Goal: Task Accomplishment & Management: Complete application form

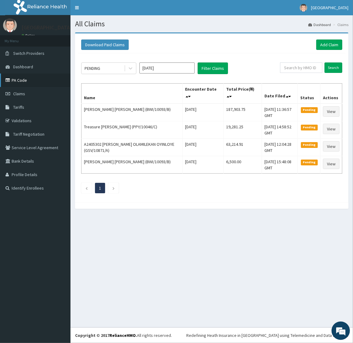
click at [21, 81] on link "PA Code" at bounding box center [35, 80] width 70 height 13
click at [17, 91] on span "Claims" at bounding box center [19, 94] width 12 height 6
click at [20, 83] on link "PA Code" at bounding box center [35, 80] width 70 height 13
click at [324, 43] on link "Add Claim" at bounding box center [329, 45] width 26 height 10
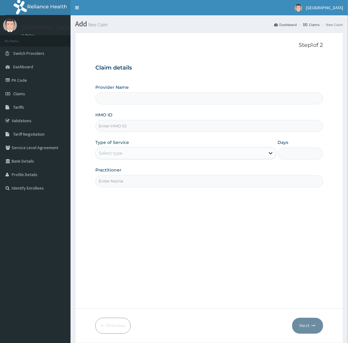
click at [155, 126] on input "HMO ID" at bounding box center [208, 126] width 227 height 12
type input "RBP/10038/A"
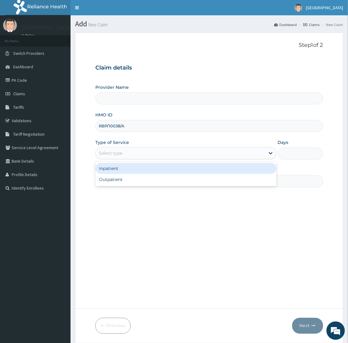
click at [152, 154] on div "Select type" at bounding box center [180, 153] width 169 height 10
type input "Toun Memorial Hospital"
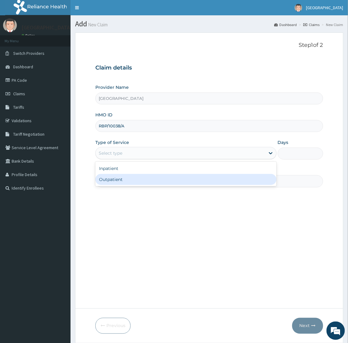
click at [147, 177] on div "Outpatient" at bounding box center [185, 179] width 181 height 11
type input "1"
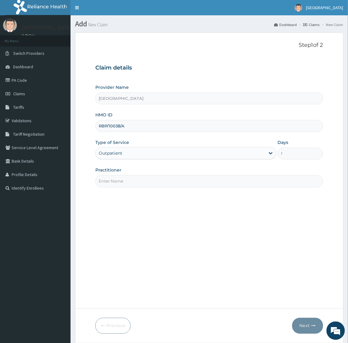
click at [147, 177] on input "Practitioner" at bounding box center [208, 181] width 227 height 12
type input "[PERSON_NAME]"
click at [304, 326] on button "Next" at bounding box center [307, 326] width 31 height 16
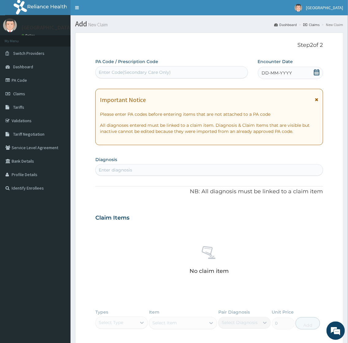
click at [318, 73] on icon at bounding box center [317, 72] width 6 height 6
click at [216, 158] on section "Diagnosis Enter diagnosis" at bounding box center [208, 165] width 227 height 21
click at [139, 173] on div "Enter diagnosis" at bounding box center [209, 170] width 227 height 10
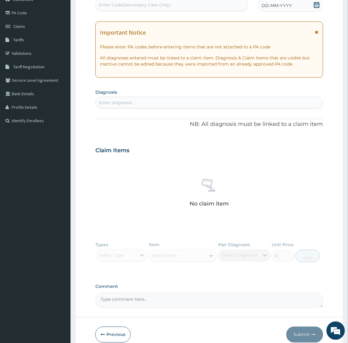
scroll to position [68, 0]
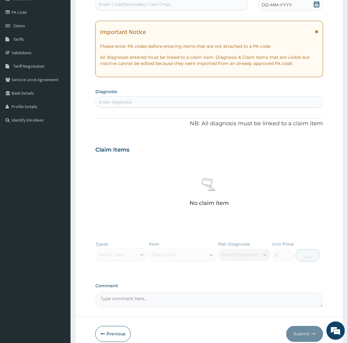
click at [128, 300] on textarea "Comment" at bounding box center [208, 299] width 227 height 15
paste textarea "Erectile dysfunction ?cause r/o Hormonal dysregulation"
type textarea "Erectile dysfunction ?cause r/o Hormonal dysregulation"
click at [126, 101] on div "Enter diagnosis" at bounding box center [115, 102] width 33 height 6
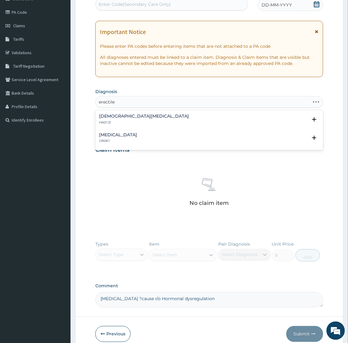
type input "erectile"
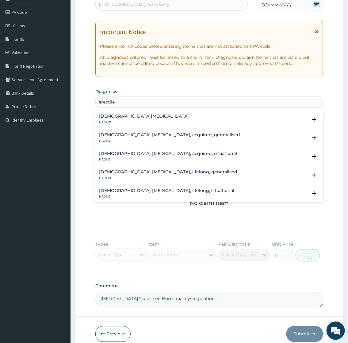
click at [176, 116] on h4 "Male erectile dysfunction, unspecified" at bounding box center [144, 116] width 90 height 5
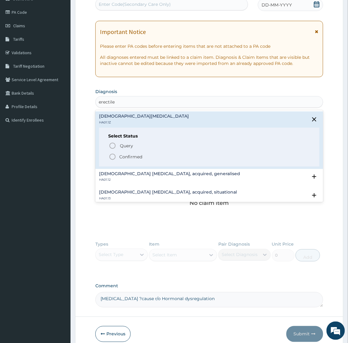
click at [129, 154] on p "Confirmed" at bounding box center [130, 157] width 23 height 6
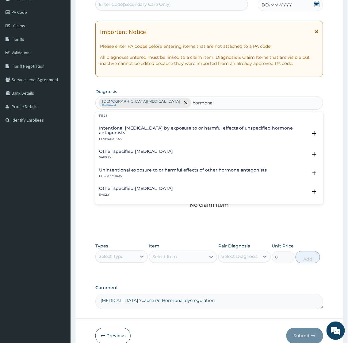
scroll to position [647, 0]
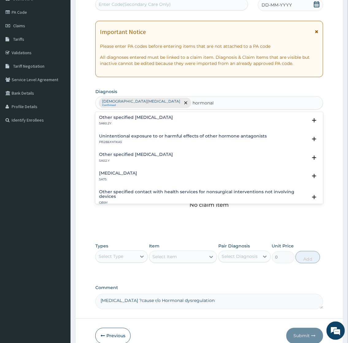
type input "hormonal"
click at [145, 216] on div "No claim item" at bounding box center [208, 195] width 227 height 70
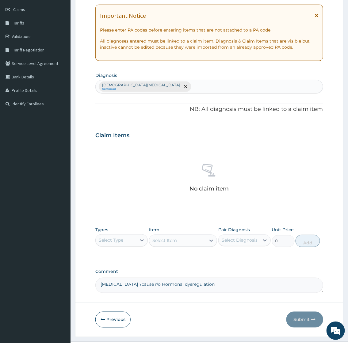
scroll to position [99, 0]
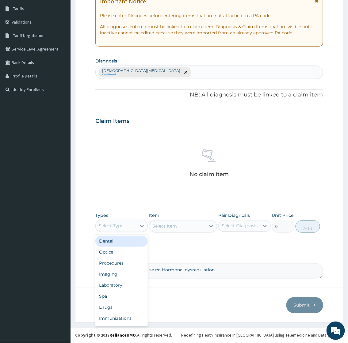
click at [126, 225] on div "Select Type" at bounding box center [116, 226] width 41 height 10
click at [111, 263] on div "Procedures" at bounding box center [121, 263] width 52 height 11
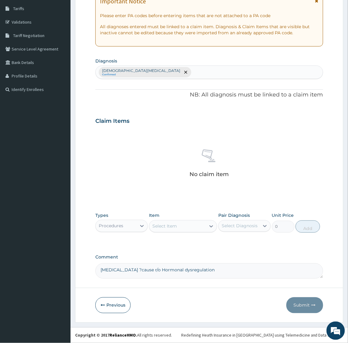
click at [171, 225] on div "Select Item" at bounding box center [164, 226] width 25 height 6
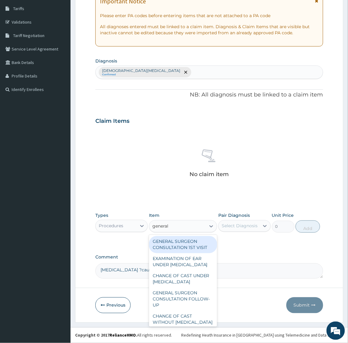
type input "general p"
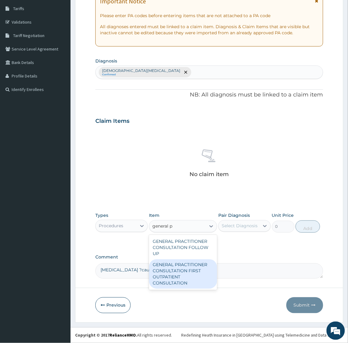
drag, startPoint x: 180, startPoint y: 286, endPoint x: 200, endPoint y: 262, distance: 31.3
click at [180, 286] on div "GENERAL PRACTITIONER CONSULTATION FIRST OUTPATIENT CONSULTATION" at bounding box center [183, 274] width 68 height 29
type input "2400"
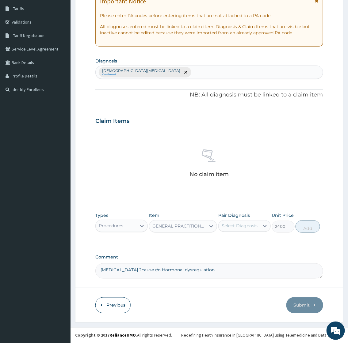
click at [234, 225] on div "Select Diagnosis" at bounding box center [240, 226] width 36 height 6
click at [234, 241] on label "Male erectile dysfunction, unspecified" at bounding box center [250, 244] width 45 height 12
checkbox input "true"
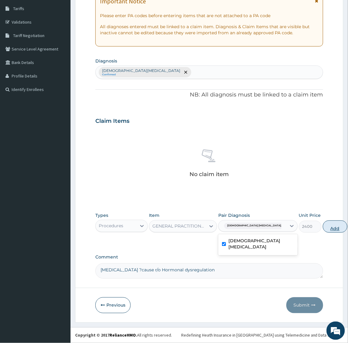
click at [323, 229] on button "Add" at bounding box center [335, 227] width 25 height 12
type input "0"
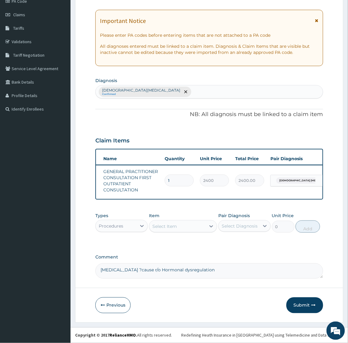
scroll to position [0, 0]
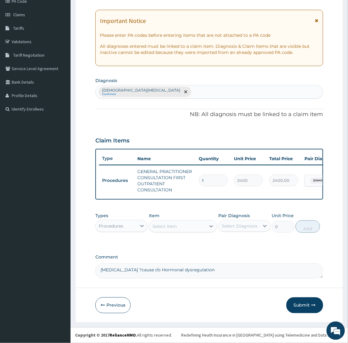
click at [170, 225] on div "Select Item" at bounding box center [164, 226] width 25 height 6
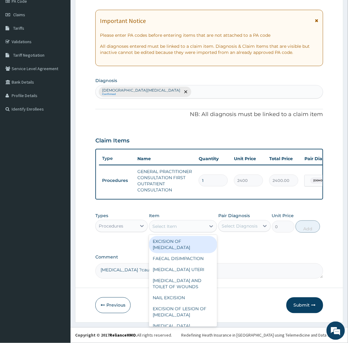
click at [258, 240] on div "Types Procedures Item option GENERAL PRACTITIONER CONSULTATION FIRST OUTPATIENT…" at bounding box center [208, 228] width 227 height 36
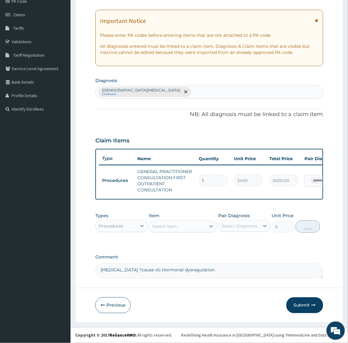
click at [189, 229] on div "Select Item" at bounding box center [177, 227] width 57 height 10
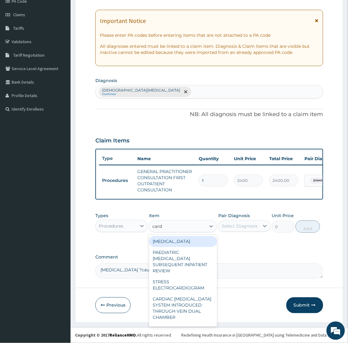
type input "card f"
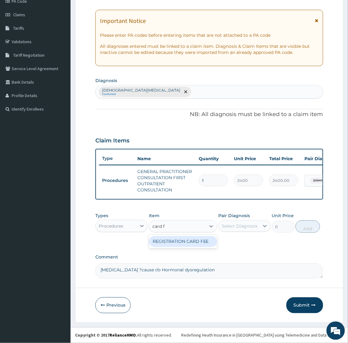
drag, startPoint x: 169, startPoint y: 242, endPoint x: 221, endPoint y: 233, distance: 52.9
click at [169, 242] on div "REGISTRATION CARD FEE" at bounding box center [183, 241] width 68 height 11
type input "2000"
click at [249, 223] on div "Select Diagnosis" at bounding box center [239, 226] width 41 height 10
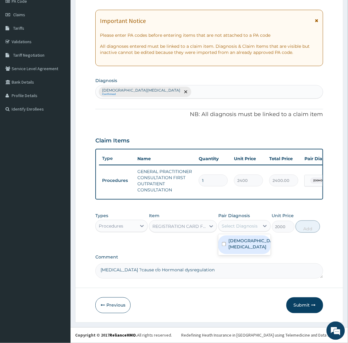
click at [242, 240] on label "Male erectile dysfunction, unspecified" at bounding box center [250, 244] width 45 height 12
checkbox input "true"
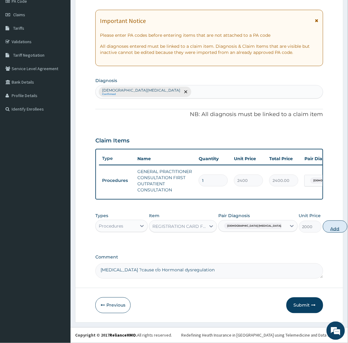
click at [323, 226] on button "Add" at bounding box center [335, 227] width 25 height 12
type input "0"
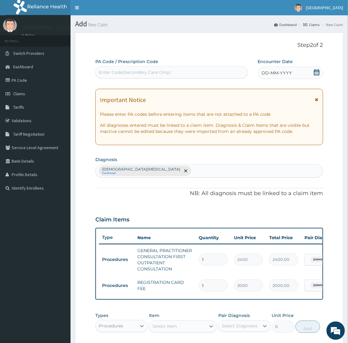
click at [304, 74] on div "DD-MM-YYYY" at bounding box center [290, 73] width 65 height 12
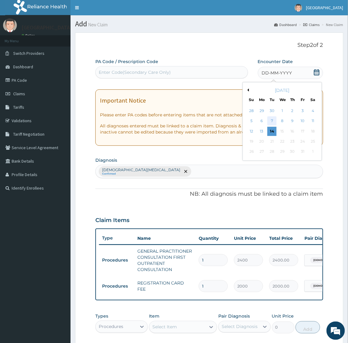
click at [274, 119] on div "7" at bounding box center [271, 121] width 9 height 9
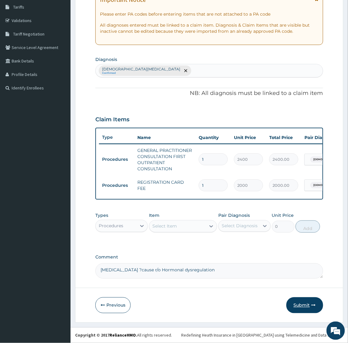
click at [299, 304] on button "Submit" at bounding box center [304, 306] width 37 height 16
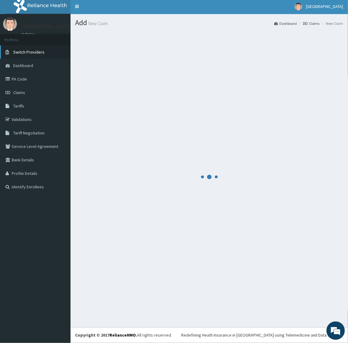
scroll to position [105, 0]
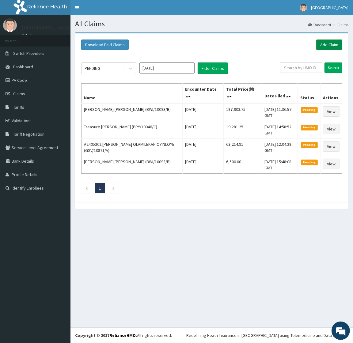
click at [329, 42] on link "Add Claim" at bounding box center [329, 45] width 26 height 10
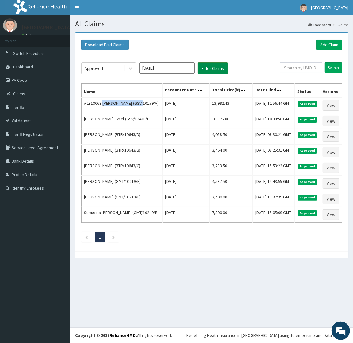
click at [219, 66] on button "Filter Claims" at bounding box center [213, 69] width 30 height 12
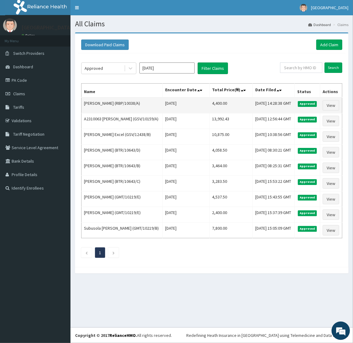
click at [86, 108] on td "Taiwo Alase (RBP/10038/A)" at bounding box center [122, 105] width 81 height 16
drag, startPoint x: 86, startPoint y: 108, endPoint x: 96, endPoint y: 108, distance: 9.5
click at [96, 108] on td "Taiwo Alase (RBP/10038/A)" at bounding box center [122, 105] width 81 height 16
copy td "Taiwo Alase"
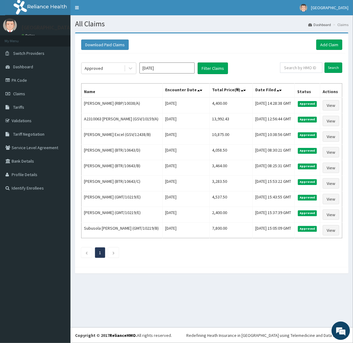
click at [178, 48] on div "Download Paid Claims Add Claim" at bounding box center [211, 45] width 261 height 10
click at [211, 66] on button "Filter Claims" at bounding box center [213, 69] width 30 height 12
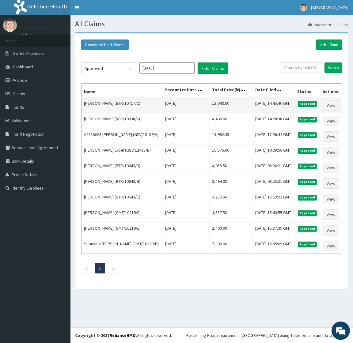
click at [90, 110] on td "Mahbub Ayobami (BTR/10717/C)" at bounding box center [122, 105] width 81 height 16
drag, startPoint x: 90, startPoint y: 110, endPoint x: 105, endPoint y: 112, distance: 15.1
click at [105, 112] on td "Mahbub Ayobami (BTR/10717/C)" at bounding box center [122, 105] width 81 height 16
copy td "Mahbub Ayobami"
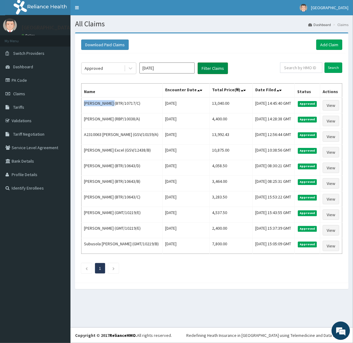
click at [208, 68] on button "Filter Claims" at bounding box center [213, 69] width 30 height 12
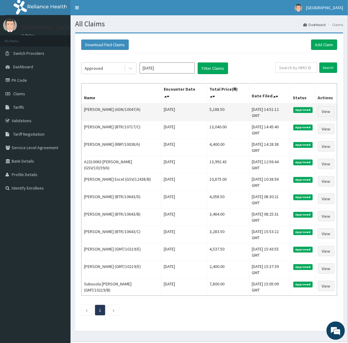
click at [86, 108] on td "Peter Akinwande (ADN/10047/A)" at bounding box center [122, 113] width 80 height 18
drag, startPoint x: 86, startPoint y: 108, endPoint x: 95, endPoint y: 108, distance: 9.5
click at [95, 108] on td "Peter Akinwande (ADN/10047/A)" at bounding box center [122, 113] width 80 height 18
copy td "Peter Akinwande"
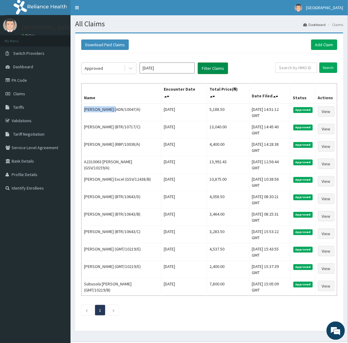
click at [209, 67] on button "Filter Claims" at bounding box center [213, 69] width 30 height 12
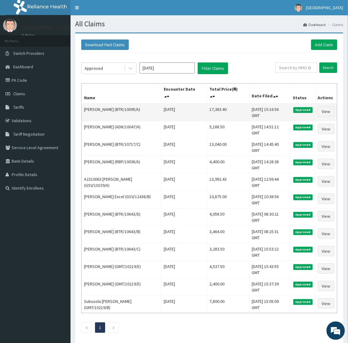
click at [87, 109] on td "Edison Esinjolomi Gabriel (BTR/10095/A)" at bounding box center [122, 113] width 80 height 18
drag, startPoint x: 87, startPoint y: 109, endPoint x: 105, endPoint y: 111, distance: 17.5
click at [105, 111] on td "Edison Esinjolomi Gabriel (BTR/10095/A)" at bounding box center [122, 113] width 80 height 18
copy td "Edison Esinjolomi"
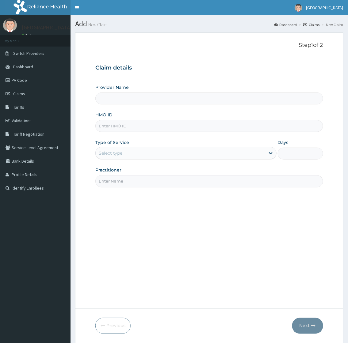
drag, startPoint x: 133, startPoint y: 132, endPoint x: 136, endPoint y: 129, distance: 4.2
click at [133, 132] on input "HMO ID" at bounding box center [208, 126] width 227 height 12
paste input "BTR/10717/C"
type input "BTR/10717/C"
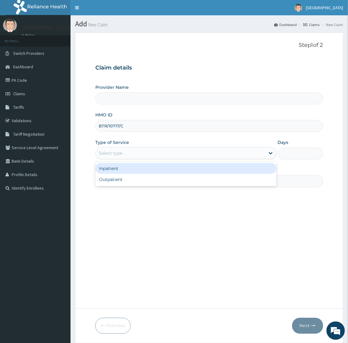
drag, startPoint x: 128, startPoint y: 149, endPoint x: 127, endPoint y: 154, distance: 5.2
click at [127, 153] on div "Select type" at bounding box center [180, 153] width 169 height 10
type input "Toun Memorial Hospital"
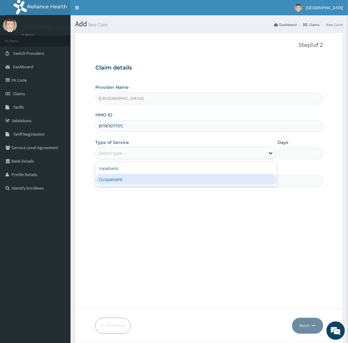
click at [123, 181] on div "Outpatient" at bounding box center [185, 179] width 181 height 11
type input "1"
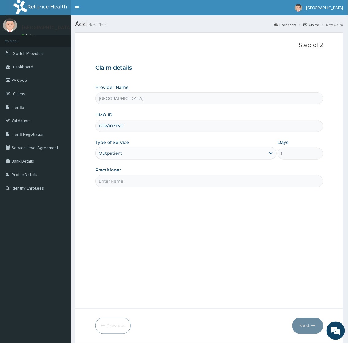
click at [123, 181] on input "Practitioner" at bounding box center [208, 181] width 227 height 12
type input "[PERSON_NAME]"
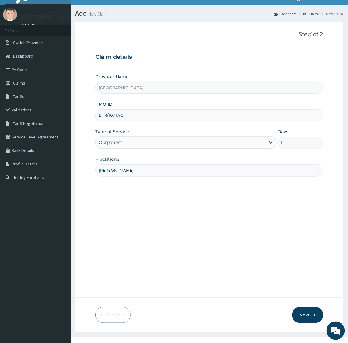
scroll to position [21, 0]
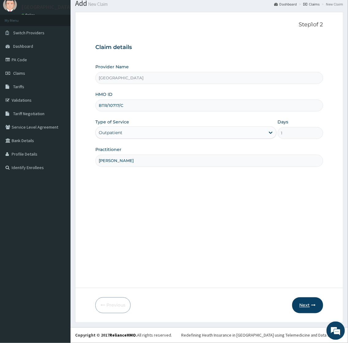
click at [310, 305] on button "Next" at bounding box center [307, 306] width 31 height 16
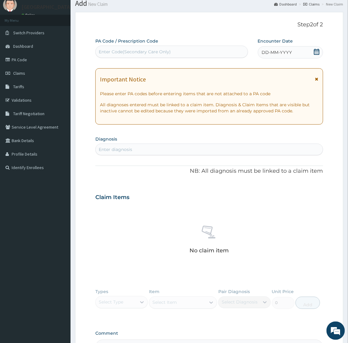
scroll to position [0, 0]
click at [139, 154] on div "Enter diagnosis" at bounding box center [208, 150] width 227 height 12
type input "malaria"
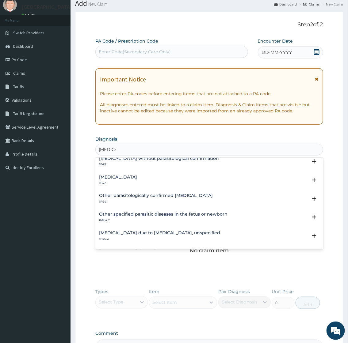
scroll to position [34, 0]
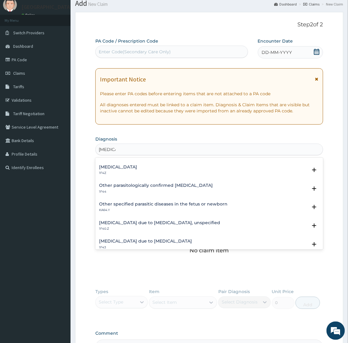
click at [149, 221] on h4 "Malaria due to Plasmodium falciparum, unspecified" at bounding box center [159, 223] width 121 height 5
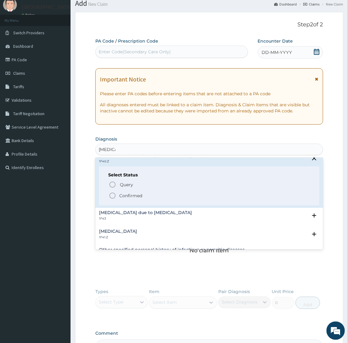
scroll to position [102, 0]
click at [130, 192] on p "Confirmed" at bounding box center [130, 195] width 23 height 6
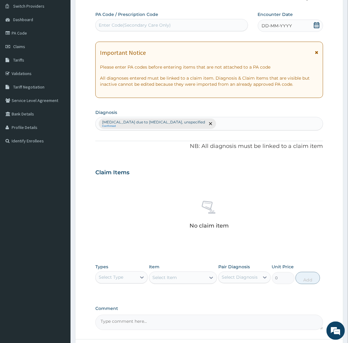
scroll to position [99, 0]
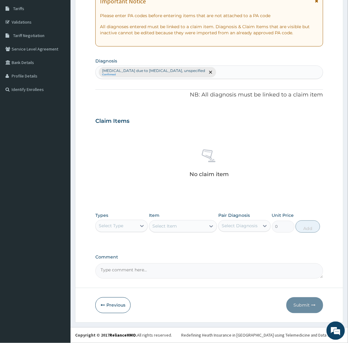
click at [112, 226] on div "Select Type" at bounding box center [111, 226] width 25 height 6
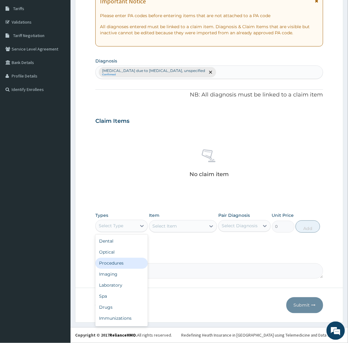
click at [113, 265] on div "Procedures" at bounding box center [121, 263] width 52 height 11
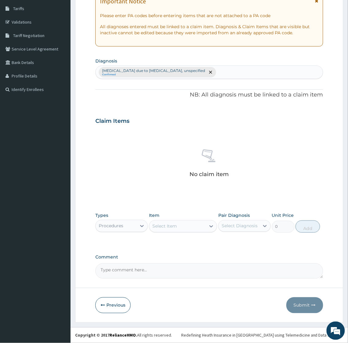
click at [222, 126] on div "Claim Items" at bounding box center [208, 120] width 227 height 16
click at [206, 126] on div "Claim Items" at bounding box center [208, 120] width 227 height 16
click at [235, 74] on div "Malaria due to Plasmodium falciparum, unspecified Confirmed" at bounding box center [209, 72] width 227 height 13
type input "sepsis"
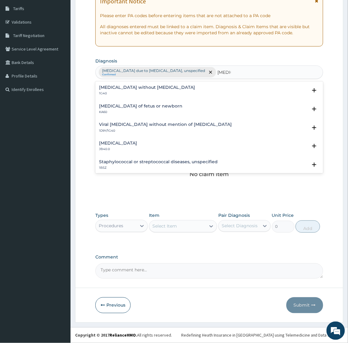
click at [128, 89] on h4 "[MEDICAL_DATA] without [MEDICAL_DATA]" at bounding box center [147, 87] width 96 height 5
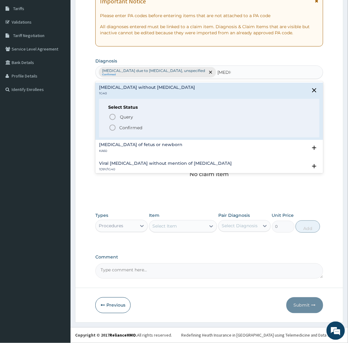
click at [122, 127] on p "Confirmed" at bounding box center [130, 128] width 23 height 6
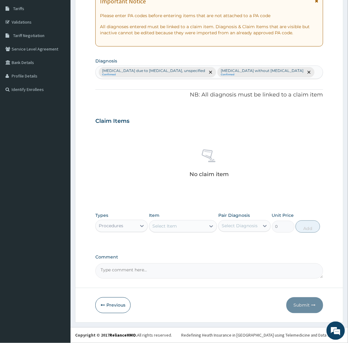
click at [103, 122] on h3 "Claim Items" at bounding box center [112, 121] width 34 height 7
drag, startPoint x: 103, startPoint y: 122, endPoint x: 114, endPoint y: 129, distance: 13.4
click at [114, 129] on div "Claim Items No claim item" at bounding box center [208, 156] width 227 height 88
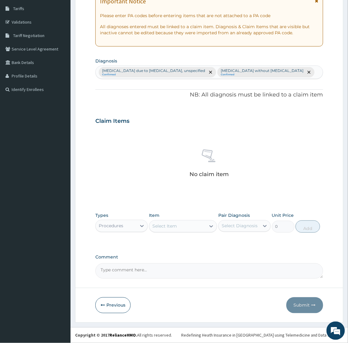
click at [176, 177] on div "No claim item" at bounding box center [208, 164] width 227 height 70
click at [192, 174] on p "No claim item" at bounding box center [208, 174] width 39 height 6
click at [169, 229] on div "Select Item" at bounding box center [177, 227] width 57 height 10
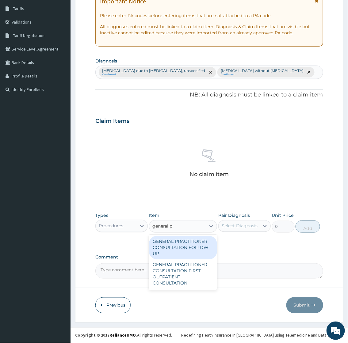
type input "general pr"
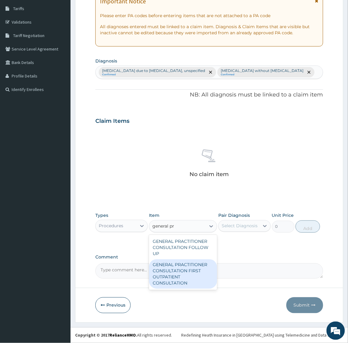
click at [175, 276] on div "GENERAL PRACTITIONER CONSULTATION FIRST OUTPATIENT CONSULTATION" at bounding box center [183, 274] width 68 height 29
type input "2400"
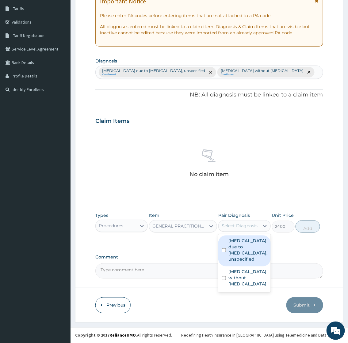
drag, startPoint x: 237, startPoint y: 222, endPoint x: 234, endPoint y: 225, distance: 4.4
click at [237, 223] on div "Select Diagnosis" at bounding box center [239, 226] width 41 height 10
click at [240, 246] on label "[MEDICAL_DATA] due to [MEDICAL_DATA], unspecified" at bounding box center [247, 250] width 39 height 25
checkbox input "true"
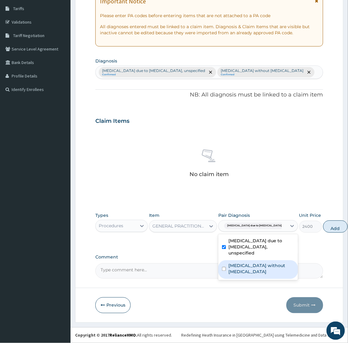
click at [238, 275] on label "Sepsis without septic shock" at bounding box center [261, 269] width 66 height 12
checkbox input "true"
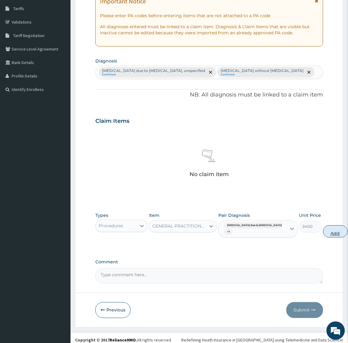
click at [323, 234] on button "Add" at bounding box center [335, 232] width 25 height 12
type input "0"
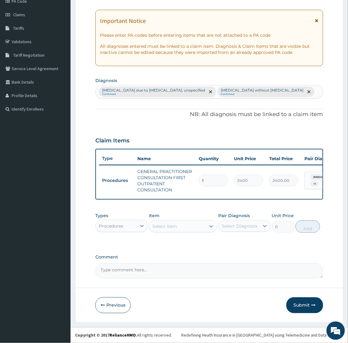
click at [132, 225] on div "Procedures" at bounding box center [116, 226] width 41 height 10
type input "la"
click at [185, 224] on div "Select Item" at bounding box center [183, 226] width 68 height 12
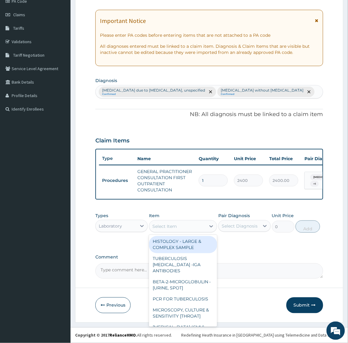
click at [185, 226] on div "Select Item" at bounding box center [177, 227] width 57 height 10
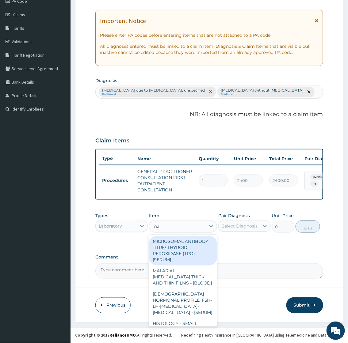
type input "mala"
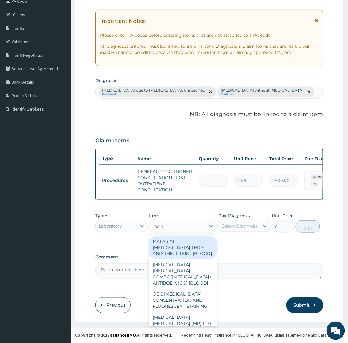
type input "1500"
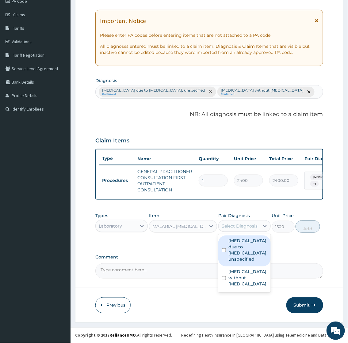
click at [248, 225] on div "Select Diagnosis" at bounding box center [240, 226] width 36 height 6
click at [247, 246] on label "Malaria due to Plasmodium falciparum, unspecified" at bounding box center [247, 250] width 39 height 25
checkbox input "true"
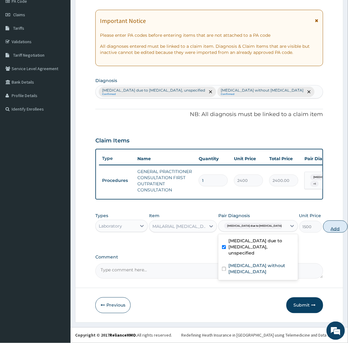
click at [323, 228] on button "Add" at bounding box center [335, 227] width 25 height 12
type input "0"
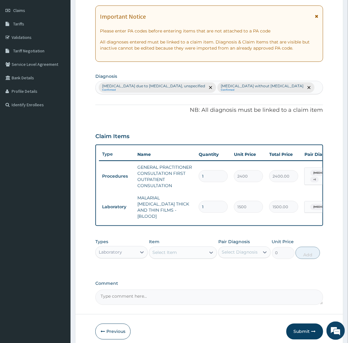
click at [182, 252] on div "Select Item" at bounding box center [177, 253] width 57 height 10
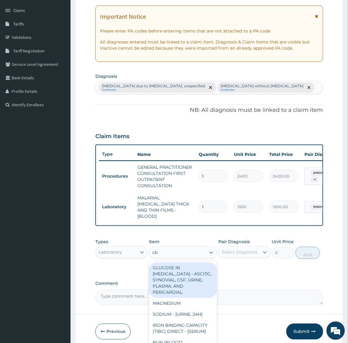
type input "cbc"
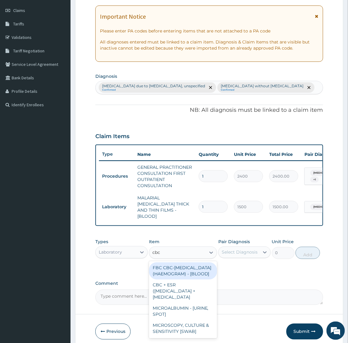
type input "3000"
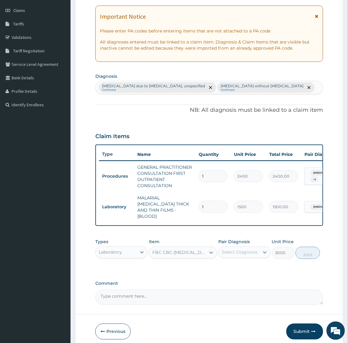
click at [249, 252] on div "Select Diagnosis" at bounding box center [240, 252] width 36 height 6
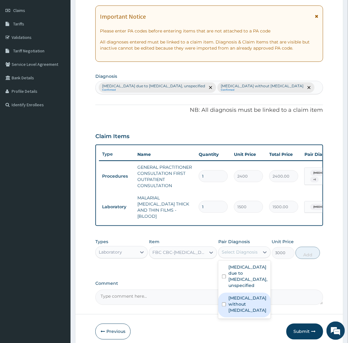
click at [238, 299] on label "Sepsis without septic shock" at bounding box center [247, 304] width 39 height 18
checkbox input "true"
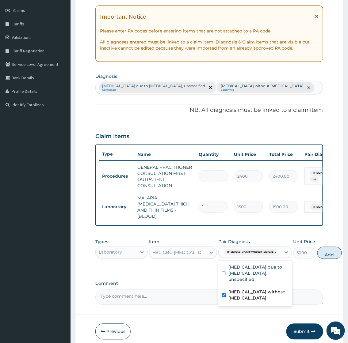
click at [317, 250] on button "Add" at bounding box center [329, 253] width 25 height 12
type input "0"
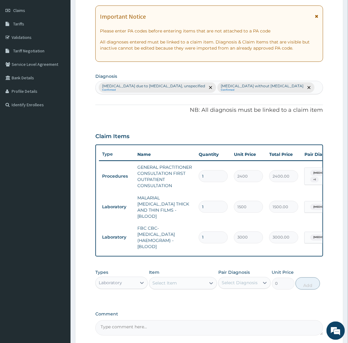
click at [134, 278] on div "Laboratory" at bounding box center [116, 283] width 41 height 10
type input "dr"
drag, startPoint x: 136, startPoint y: 298, endPoint x: 141, endPoint y: 299, distance: 5.1
click at [136, 299] on div "Drugs" at bounding box center [121, 298] width 52 height 11
click at [289, 91] on div "Malaria due to Plasmodium falciparum, unspecified Confirmed Sepsis without sept…" at bounding box center [209, 87] width 227 height 13
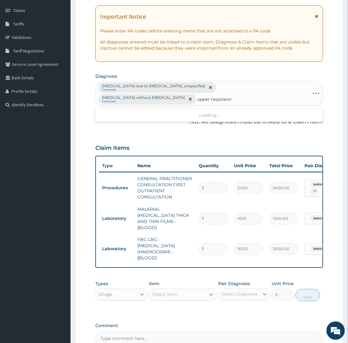
type input "upper respiratory"
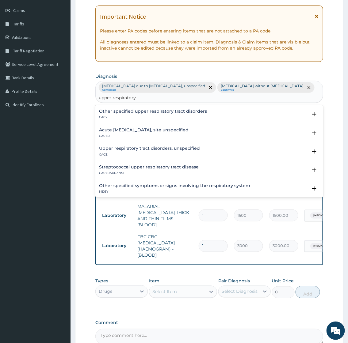
click at [138, 109] on h4 "Other specified upper respiratory tract disorders" at bounding box center [153, 111] width 108 height 5
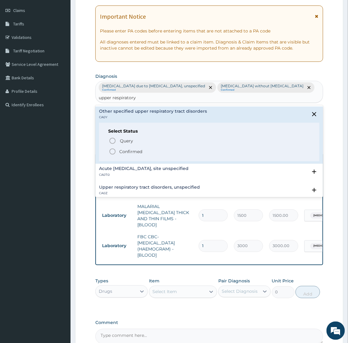
click at [133, 149] on p "Confirmed" at bounding box center [130, 152] width 23 height 6
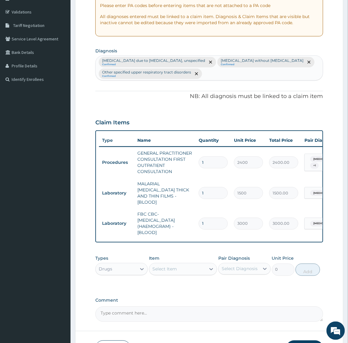
scroll to position [150, 0]
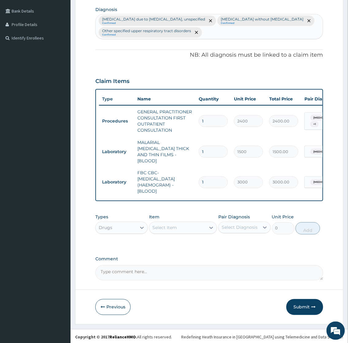
click at [173, 223] on div "Select Item" at bounding box center [177, 228] width 57 height 10
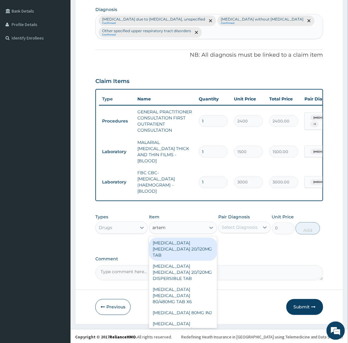
type input "arteme"
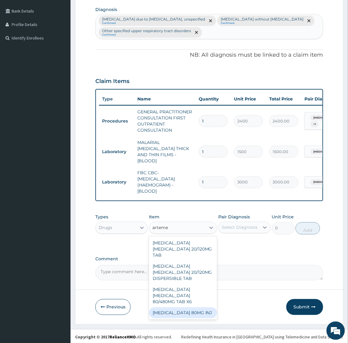
drag, startPoint x: 187, startPoint y: 309, endPoint x: 185, endPoint y: 301, distance: 7.8
click at [184, 309] on div "ARTEMETHER 80MG INJ" at bounding box center [183, 313] width 68 height 11
type input "2000"
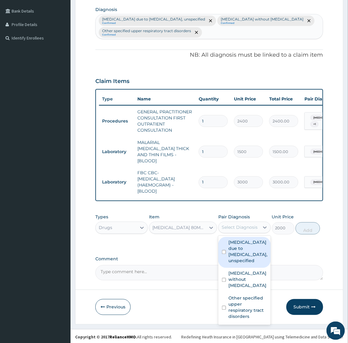
drag, startPoint x: 250, startPoint y: 228, endPoint x: 243, endPoint y: 225, distance: 7.7
click at [250, 227] on div "Select Diagnosis" at bounding box center [240, 228] width 36 height 6
click at [240, 250] on label "Malaria due to Plasmodium falciparum, unspecified" at bounding box center [247, 252] width 39 height 25
checkbox input "true"
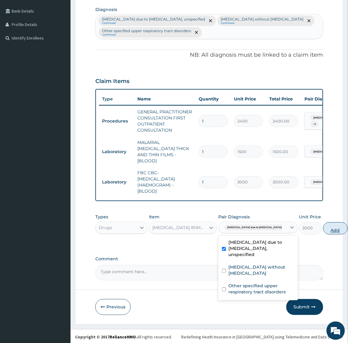
click at [323, 226] on button "Add" at bounding box center [335, 229] width 25 height 12
type input "0"
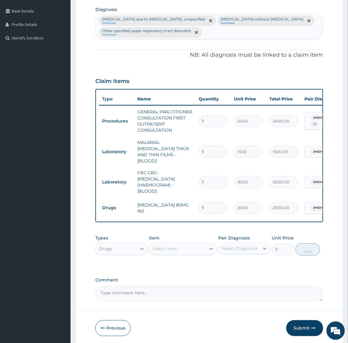
click at [163, 249] on div "Select Item" at bounding box center [164, 249] width 25 height 6
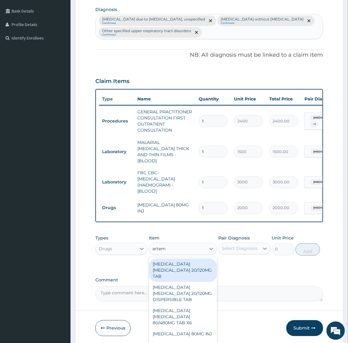
type input "arteme"
click at [173, 272] on div "ARTEMETHER LUMEFANTRINE 20/120MG TAB" at bounding box center [183, 270] width 68 height 23
type input "120"
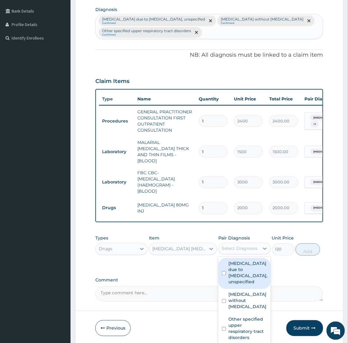
click at [246, 246] on div "Select Diagnosis" at bounding box center [240, 249] width 36 height 6
click at [238, 271] on label "Malaria due to Plasmodium falciparum, unspecified" at bounding box center [247, 273] width 39 height 25
checkbox input "true"
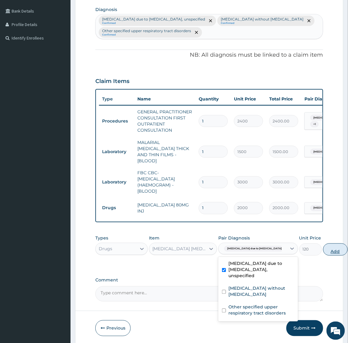
click at [323, 248] on button "Add" at bounding box center [335, 250] width 25 height 12
type input "0"
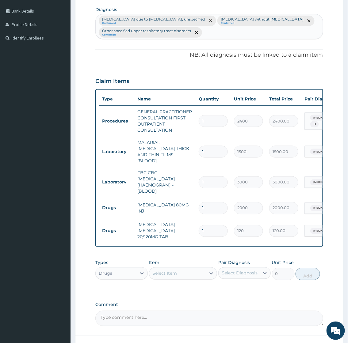
type input "12"
type input "1440.00"
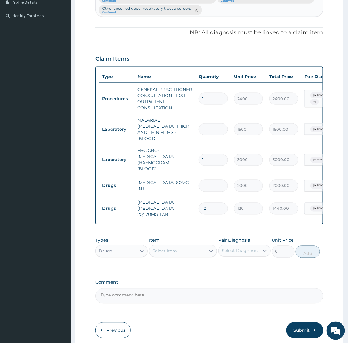
scroll to position [196, 0]
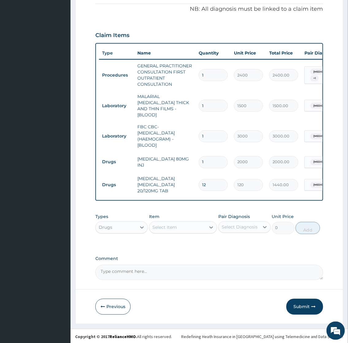
type input "12"
click at [172, 225] on div "Select Item" at bounding box center [164, 228] width 25 height 6
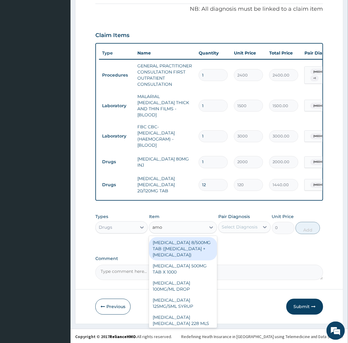
type input "amox"
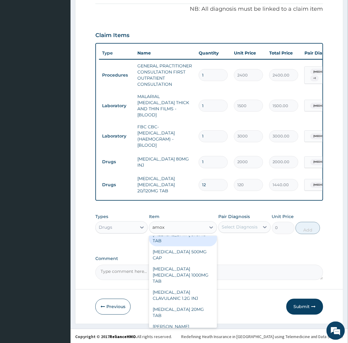
scroll to position [136, 0]
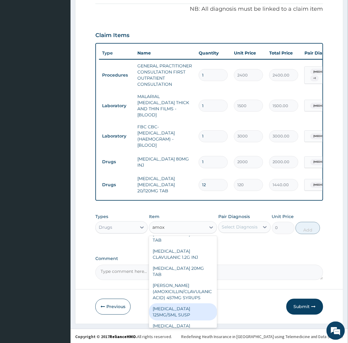
click at [154, 304] on div "AMOXICILLIN 125MG/5ML SUSP" at bounding box center [183, 312] width 68 height 17
type input "1200"
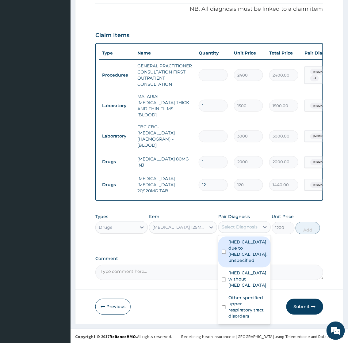
click at [253, 223] on div "Select Diagnosis" at bounding box center [239, 228] width 41 height 10
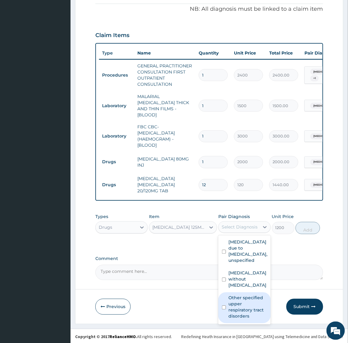
click at [240, 300] on label "Other specified upper respiratory tract disorders" at bounding box center [247, 307] width 39 height 25
checkbox input "true"
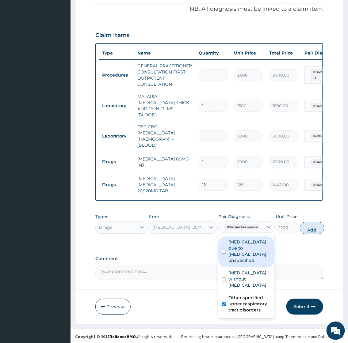
click at [309, 228] on button "Add" at bounding box center [312, 228] width 25 height 12
type input "0"
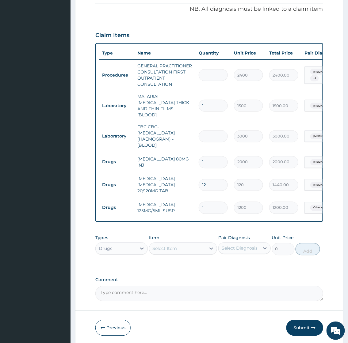
click at [177, 251] on div "Select Item" at bounding box center [177, 249] width 57 height 10
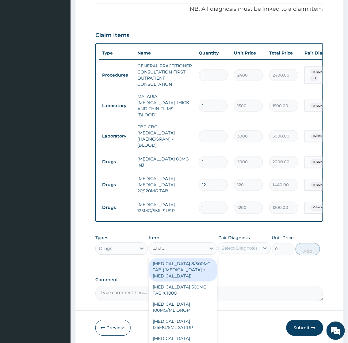
type input "parace"
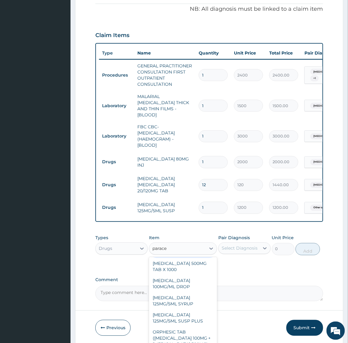
scroll to position [68, 0]
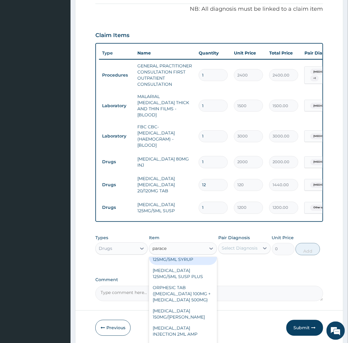
click at [174, 262] on div "PARACETAMOL 125MG/5ML SYRUP" at bounding box center [183, 256] width 68 height 17
type input "750"
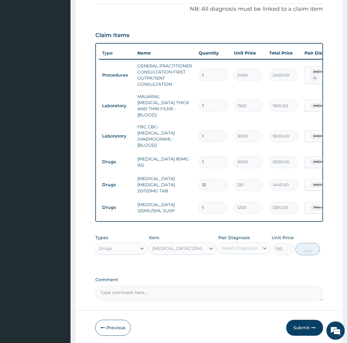
click at [246, 247] on div "Select Diagnosis" at bounding box center [240, 249] width 36 height 6
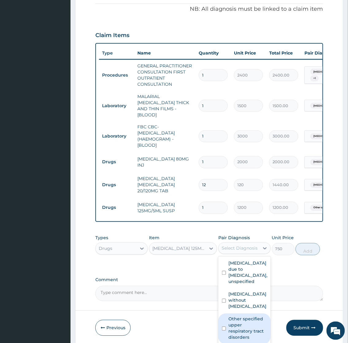
click at [237, 324] on label "Other specified upper respiratory tract disorders" at bounding box center [247, 328] width 39 height 25
checkbox input "true"
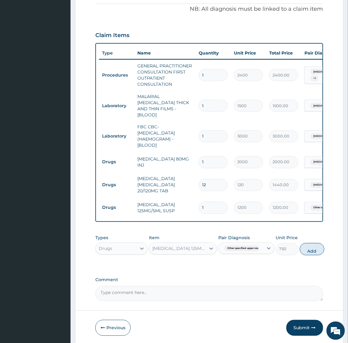
drag, startPoint x: 308, startPoint y: 250, endPoint x: 287, endPoint y: 275, distance: 32.8
click at [290, 278] on div "PA Code / Prescription Code Enter Code(Secondary Care Only) Encounter Date DD-M…" at bounding box center [208, 81] width 227 height 439
click at [255, 246] on span "Other specified upper respirat..." at bounding box center [246, 249] width 44 height 6
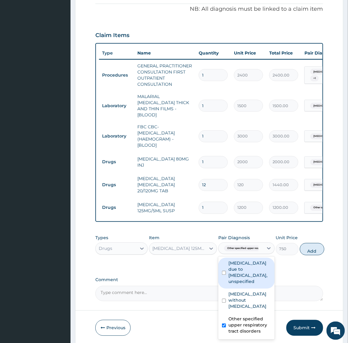
click at [249, 264] on label "Malaria due to Plasmodium falciparum, unspecified" at bounding box center [249, 273] width 43 height 25
checkbox input "true"
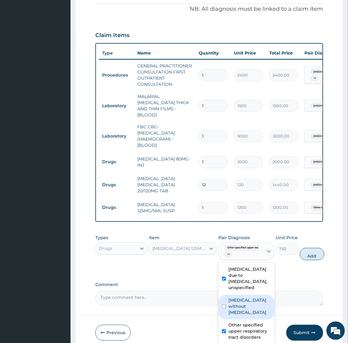
click at [235, 299] on label "Sepsis without septic shock" at bounding box center [249, 307] width 43 height 18
checkbox input "true"
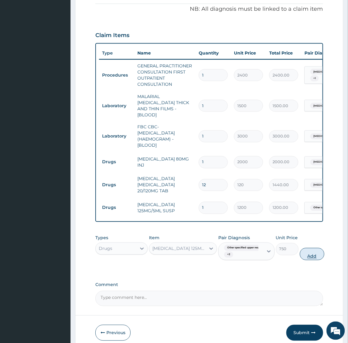
click at [313, 253] on button "Add" at bounding box center [312, 254] width 25 height 12
type input "0"
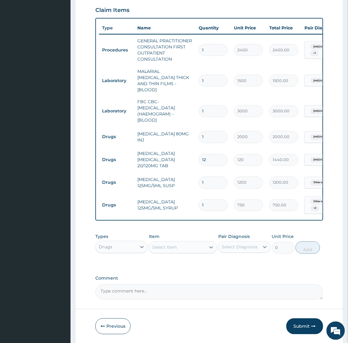
scroll to position [241, 0]
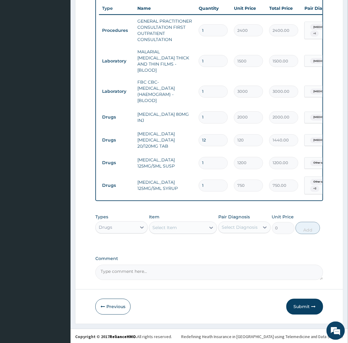
click at [172, 225] on div "Select Item" at bounding box center [164, 228] width 25 height 6
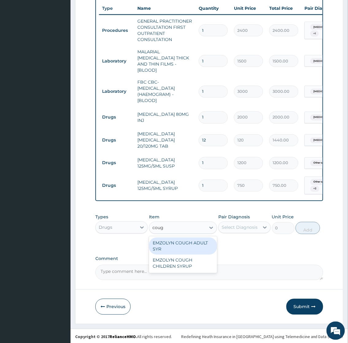
type input "cough"
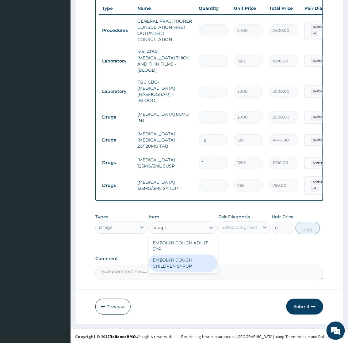
click at [173, 257] on div "EMZOLYN COUGH CHILDREN SYRUP" at bounding box center [183, 263] width 68 height 17
type input "750"
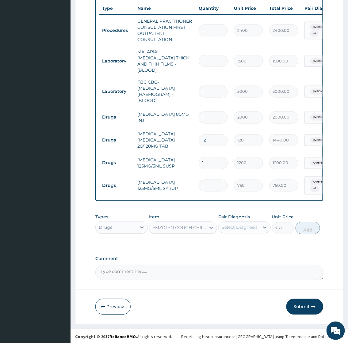
click at [219, 231] on div "Select Diagnosis" at bounding box center [244, 228] width 52 height 12
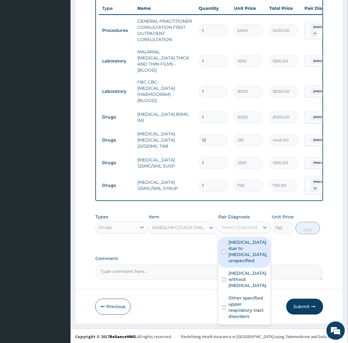
click at [230, 225] on div "Select Diagnosis" at bounding box center [240, 228] width 36 height 6
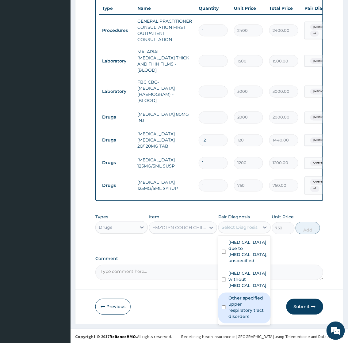
click at [243, 298] on label "Other specified upper respiratory tract disorders" at bounding box center [247, 307] width 39 height 25
checkbox input "true"
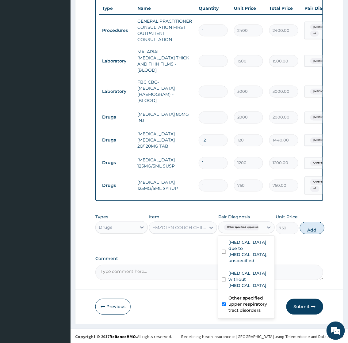
click at [313, 226] on button "Add" at bounding box center [312, 228] width 25 height 12
type input "0"
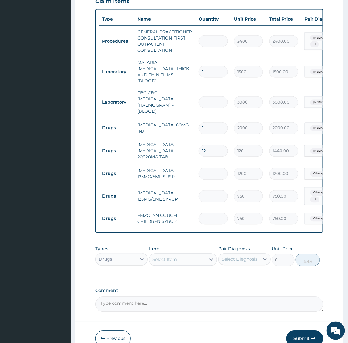
scroll to position [58, 0]
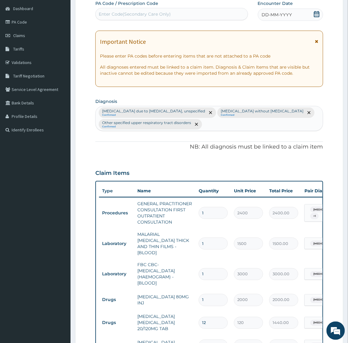
click at [315, 13] on icon at bounding box center [317, 14] width 6 height 6
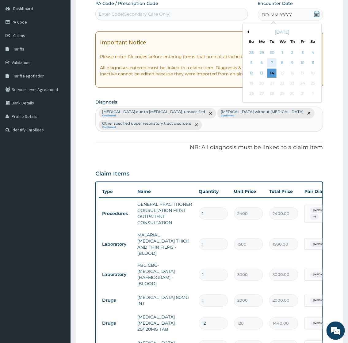
click at [274, 60] on div "7" at bounding box center [271, 63] width 9 height 9
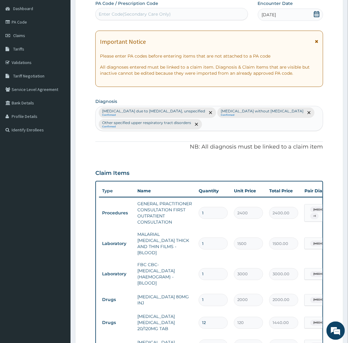
scroll to position [228, 0]
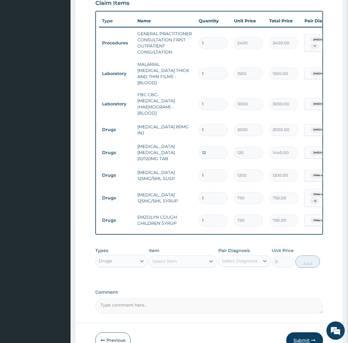
click at [303, 336] on button "Submit" at bounding box center [304, 341] width 37 height 16
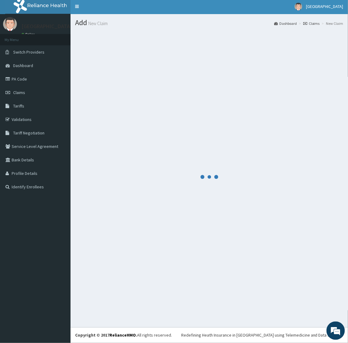
scroll to position [1, 0]
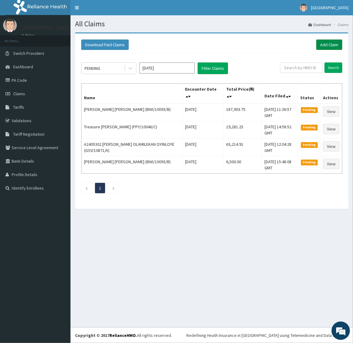
click at [322, 47] on link "Add Claim" at bounding box center [329, 45] width 26 height 10
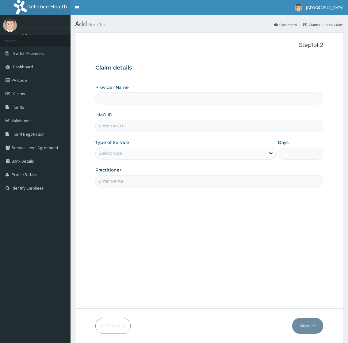
click at [123, 127] on input "HMO ID" at bounding box center [208, 126] width 227 height 12
type input "ADN/10047/A"
click at [125, 155] on div "Select type" at bounding box center [180, 153] width 169 height 10
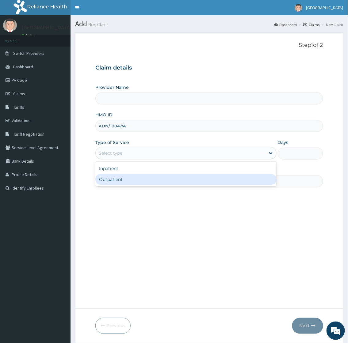
click at [121, 177] on div "Outpatient" at bounding box center [185, 179] width 181 height 11
type input "1"
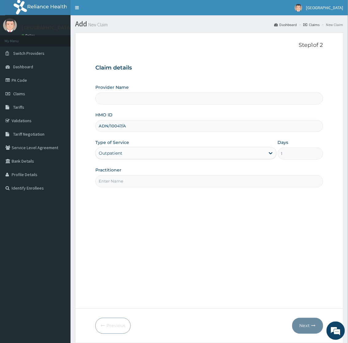
click at [121, 178] on input "Practitioner" at bounding box center [208, 181] width 227 height 12
type input "[GEOGRAPHIC_DATA]"
type input "[PERSON_NAME]"
click at [308, 327] on button "Next" at bounding box center [307, 326] width 31 height 16
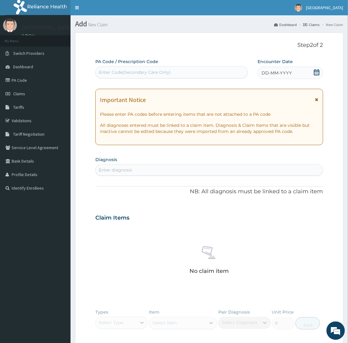
drag, startPoint x: 155, startPoint y: 174, endPoint x: 154, endPoint y: 170, distance: 3.9
click at [155, 173] on div "Enter diagnosis" at bounding box center [209, 170] width 227 height 10
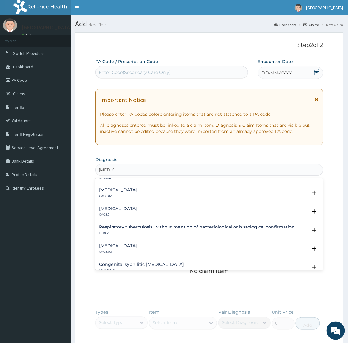
scroll to position [136, 0]
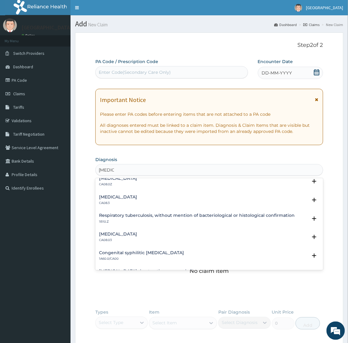
type input "[MEDICAL_DATA]"
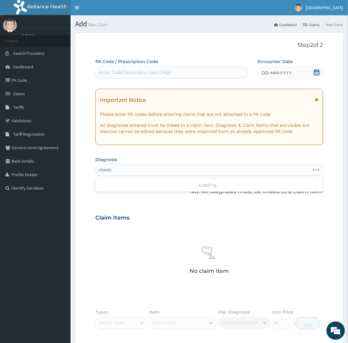
type input "[MEDICAL_DATA]"
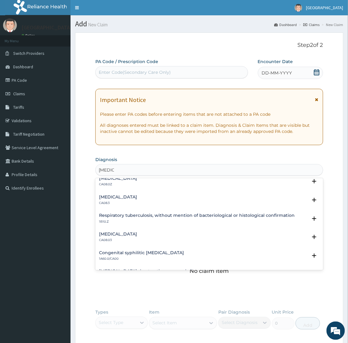
click at [117, 232] on h4 "[MEDICAL_DATA]" at bounding box center [118, 234] width 38 height 5
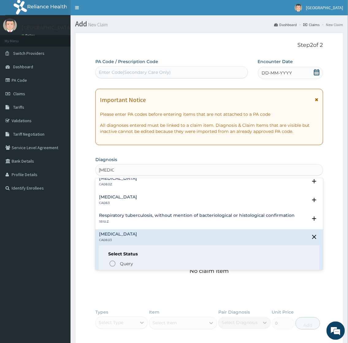
scroll to position [170, 0]
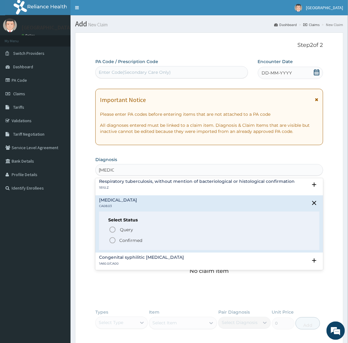
drag, startPoint x: 124, startPoint y: 241, endPoint x: 124, endPoint y: 237, distance: 4.1
click at [124, 241] on p "Confirmed" at bounding box center [130, 241] width 23 height 6
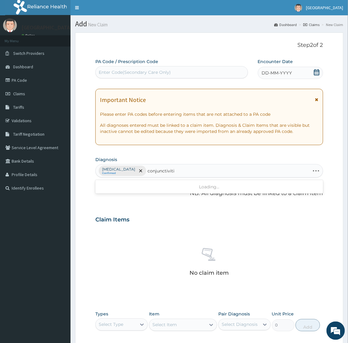
type input "[MEDICAL_DATA]"
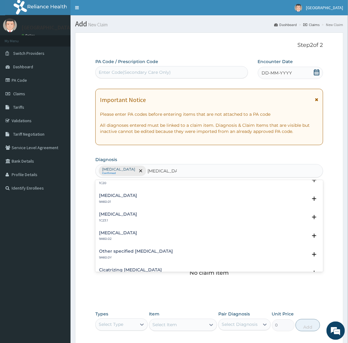
scroll to position [204, 0]
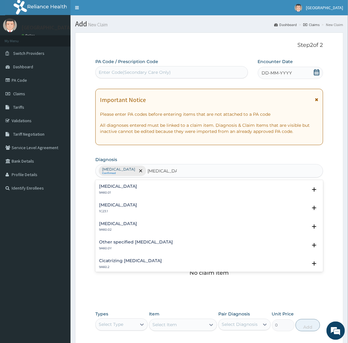
click at [117, 225] on h4 "[MEDICAL_DATA]" at bounding box center [118, 224] width 38 height 5
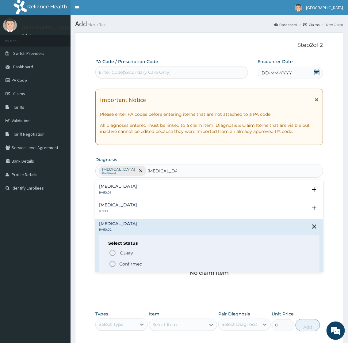
click at [125, 262] on p "Confirmed" at bounding box center [130, 264] width 23 height 6
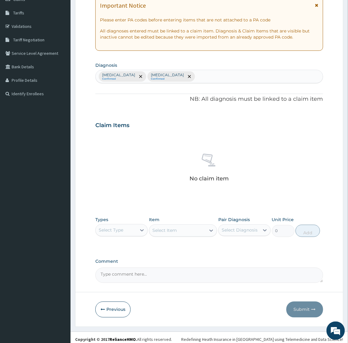
scroll to position [99, 0]
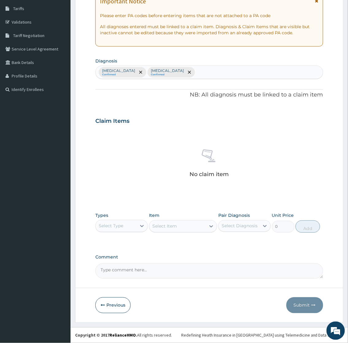
click at [115, 225] on div "Select Type" at bounding box center [111, 226] width 25 height 6
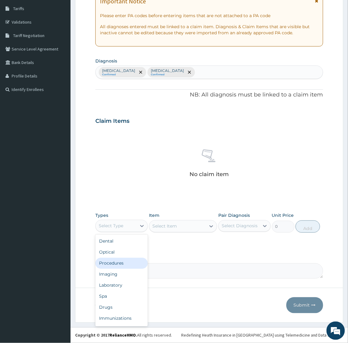
click at [112, 261] on div "Procedures" at bounding box center [121, 263] width 52 height 11
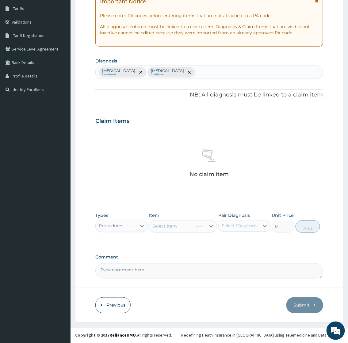
click at [167, 228] on div "Select Item" at bounding box center [183, 226] width 68 height 12
click at [171, 228] on div "Select Item" at bounding box center [164, 226] width 25 height 6
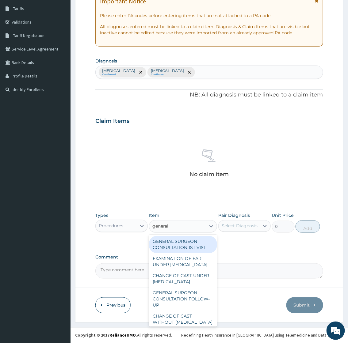
type input "general p"
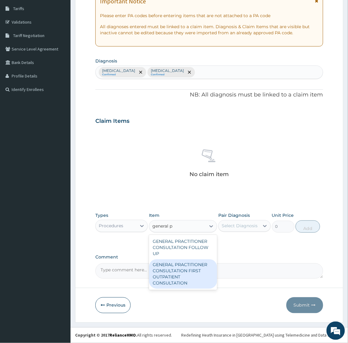
type input "2400"
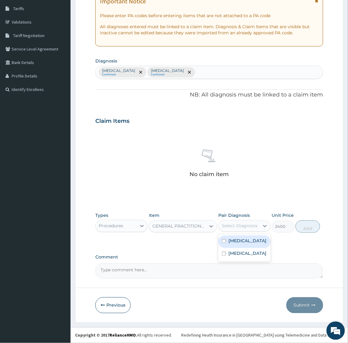
click at [243, 225] on div "Select Diagnosis" at bounding box center [240, 226] width 36 height 6
click at [242, 244] on label "[MEDICAL_DATA]" at bounding box center [247, 241] width 38 height 6
checkbox input "true"
click at [244, 257] on label "[MEDICAL_DATA]" at bounding box center [247, 254] width 38 height 6
checkbox input "true"
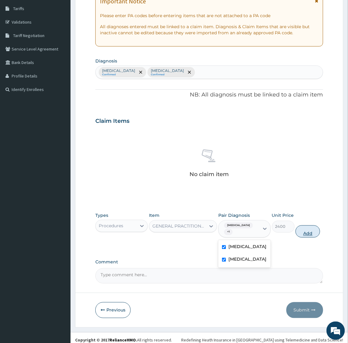
click at [306, 229] on button "Add" at bounding box center [307, 232] width 25 height 12
type input "0"
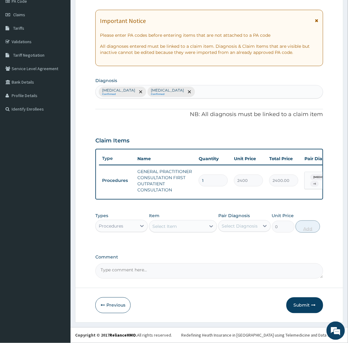
scroll to position [83, 0]
click at [120, 228] on div "Procedures" at bounding box center [111, 226] width 25 height 6
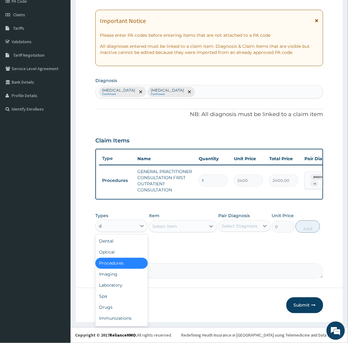
type input "dr"
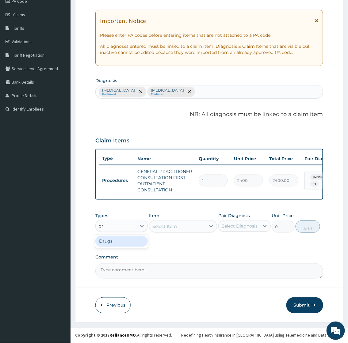
click at [120, 242] on div "Drugs" at bounding box center [121, 241] width 52 height 11
click at [191, 226] on div "Select Item" at bounding box center [183, 226] width 68 height 12
click at [191, 226] on div "Select Item" at bounding box center [177, 227] width 57 height 10
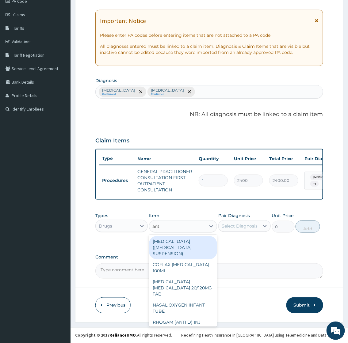
type input "anta"
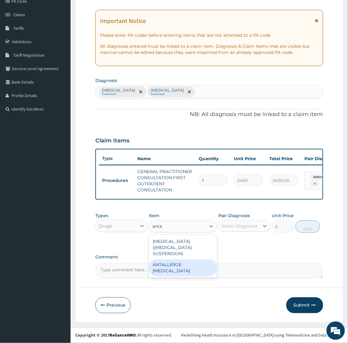
click at [192, 260] on div "ANTALLERGE [MEDICAL_DATA]" at bounding box center [183, 268] width 68 height 17
type input "1980"
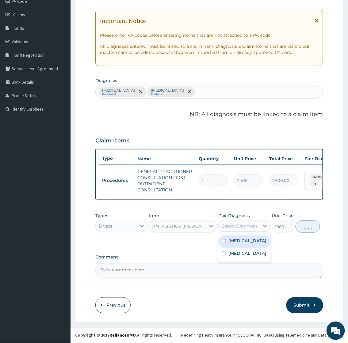
click at [247, 227] on div "Select Diagnosis" at bounding box center [240, 226] width 36 height 6
click at [242, 244] on label "[MEDICAL_DATA]" at bounding box center [247, 241] width 38 height 6
checkbox input "true"
click at [241, 257] on label "[MEDICAL_DATA]" at bounding box center [247, 254] width 38 height 6
checkbox input "true"
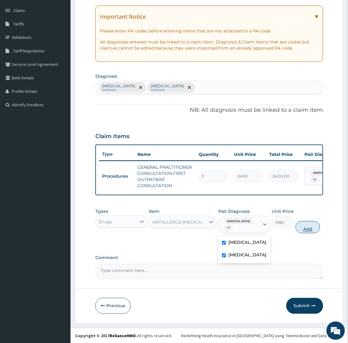
click at [303, 234] on button "Add" at bounding box center [307, 227] width 25 height 12
type input "0"
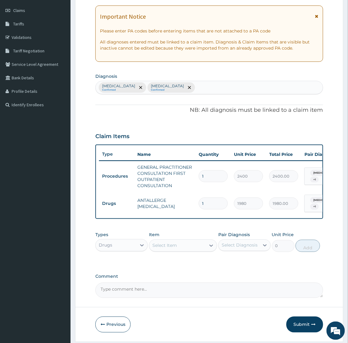
scroll to position [0, 80]
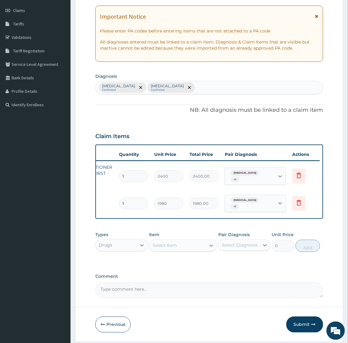
click at [314, 200] on tr "Drugs ANTALLERGE [MEDICAL_DATA] 1 1980 1980.00 [MEDICAL_DATA] + 1 Delete" at bounding box center [169, 204] width 300 height 24
click at [241, 220] on label "[MEDICAL_DATA]" at bounding box center [254, 221] width 38 height 6
checkbox input "false"
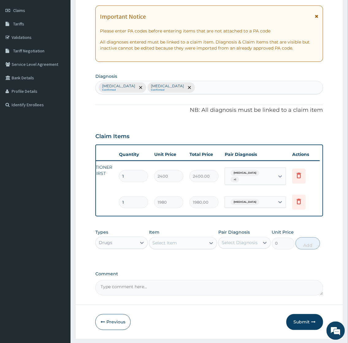
click at [185, 231] on div "Types Drugs Item Select Item Pair Diagnosis Select Diagnosis Unit Price 0 Add" at bounding box center [208, 239] width 227 height 26
click at [173, 246] on div "Select Item" at bounding box center [164, 243] width 25 height 6
type input "loratid"
click at [189, 279] on div "LORATIDINE 10MG TAB" at bounding box center [183, 275] width 68 height 11
type input "75"
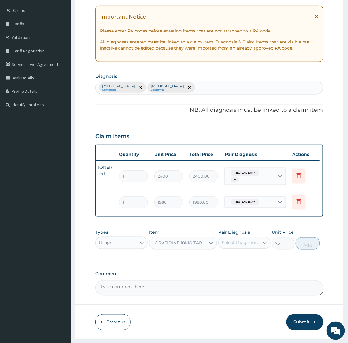
click at [242, 246] on div "Select Diagnosis" at bounding box center [240, 243] width 36 height 6
click at [238, 261] on label "[MEDICAL_DATA]" at bounding box center [247, 258] width 38 height 6
checkbox input "true"
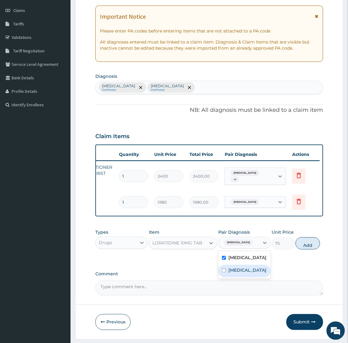
drag, startPoint x: 234, startPoint y: 278, endPoint x: 268, endPoint y: 274, distance: 33.4
click at [234, 274] on label "[MEDICAL_DATA]" at bounding box center [247, 271] width 38 height 6
checkbox input "true"
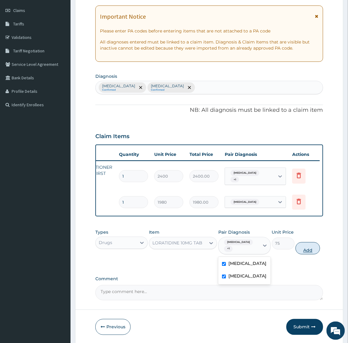
click at [309, 250] on button "Add" at bounding box center [307, 248] width 25 height 12
type input "0"
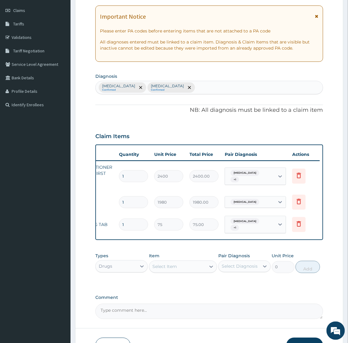
type input "0.00"
type input "7"
type input "525.00"
type input "7"
click at [197, 270] on div "Select Item" at bounding box center [177, 267] width 57 height 10
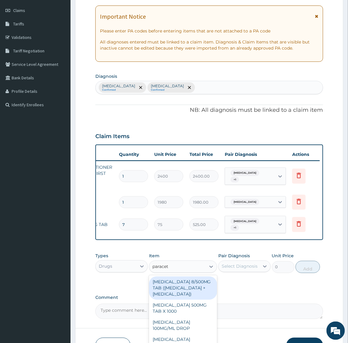
type input "paraceta"
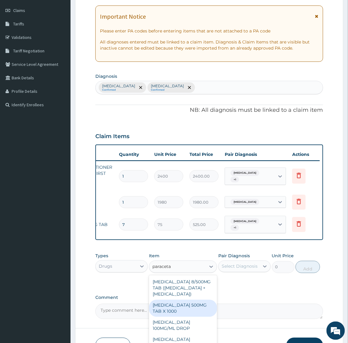
click at [182, 317] on div "[MEDICAL_DATA] 500MG TAB X 1000" at bounding box center [183, 308] width 68 height 17
type input "15.75"
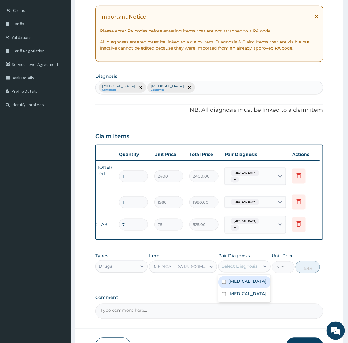
click at [237, 270] on div "Select Diagnosis" at bounding box center [240, 267] width 36 height 6
click at [235, 285] on label "[MEDICAL_DATA]" at bounding box center [247, 282] width 38 height 6
checkbox input "true"
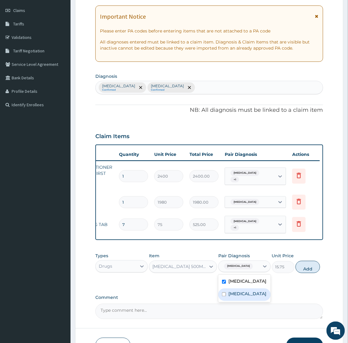
click at [238, 297] on label "[MEDICAL_DATA]" at bounding box center [247, 294] width 38 height 6
checkbox input "true"
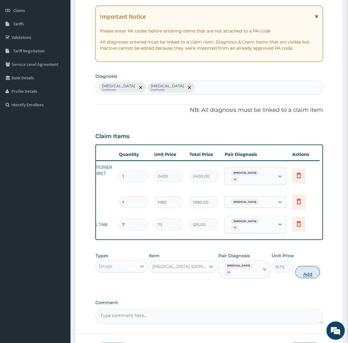
click at [308, 276] on button "Add" at bounding box center [307, 272] width 25 height 12
type input "0"
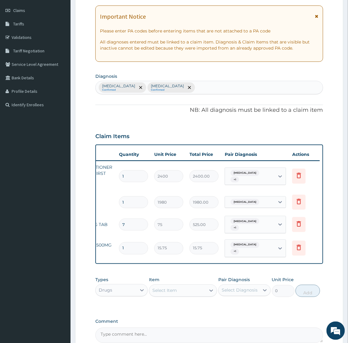
type input "18"
type input "283.50"
type input "18"
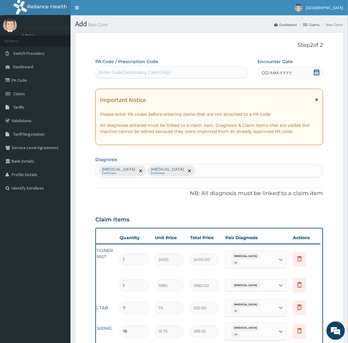
click at [315, 73] on icon at bounding box center [317, 72] width 6 height 6
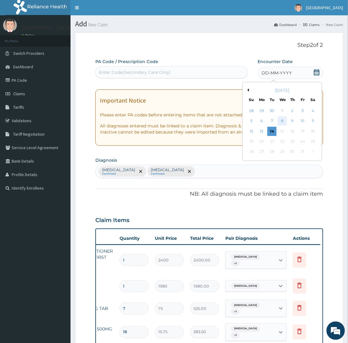
click at [281, 120] on div "8" at bounding box center [281, 121] width 9 height 9
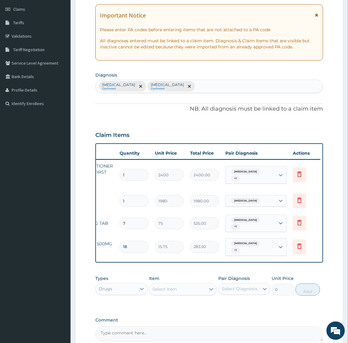
scroll to position [152, 0]
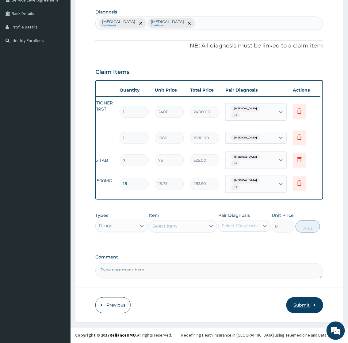
click at [310, 306] on button "Submit" at bounding box center [304, 306] width 37 height 16
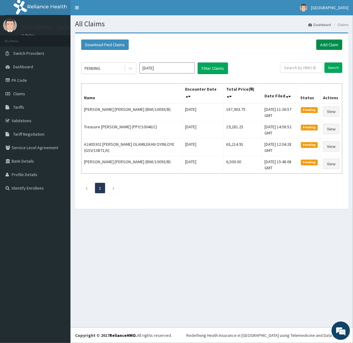
click at [326, 45] on link "Add Claim" at bounding box center [329, 45] width 26 height 10
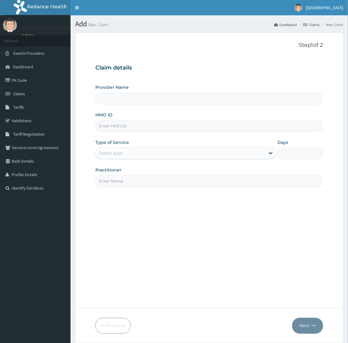
click at [165, 131] on input "HMO ID" at bounding box center [208, 126] width 227 height 12
paste input "BTR/10561/A"
type input "BTR/10561/A"
click at [151, 154] on div "Select type" at bounding box center [180, 153] width 169 height 10
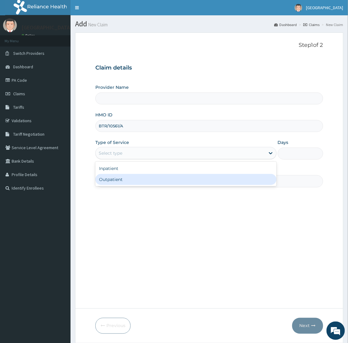
click at [132, 177] on div "Outpatient" at bounding box center [185, 179] width 181 height 11
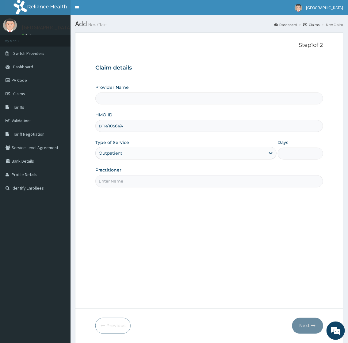
type input "1"
click at [132, 178] on input "Practitioner" at bounding box center [208, 181] width 227 height 12
type input "[GEOGRAPHIC_DATA]"
type input "[PERSON_NAME]"
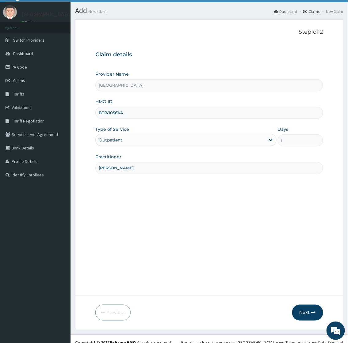
scroll to position [21, 0]
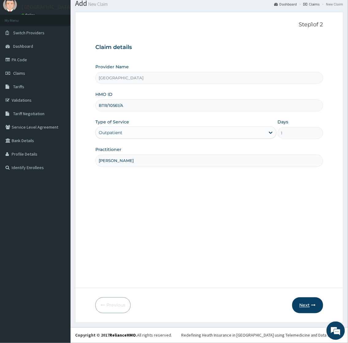
click at [300, 303] on button "Next" at bounding box center [307, 306] width 31 height 16
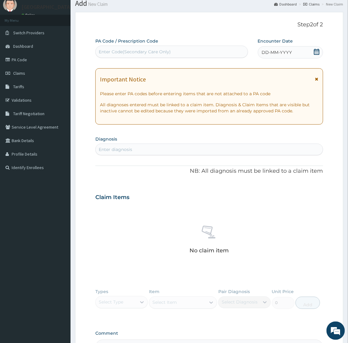
scroll to position [0, 0]
click at [130, 151] on div "Enter diagnosis" at bounding box center [115, 150] width 33 height 6
click at [128, 55] on div "Enter Code(Secondary Care Only)" at bounding box center [172, 52] width 152 height 10
paste input "PA/0AEBA9"
type input "PA/0AEBA9"
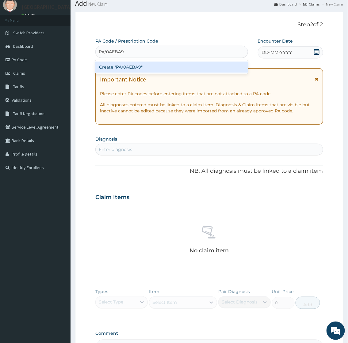
click at [133, 64] on div "Create "PA/0AEBA9"" at bounding box center [171, 67] width 152 height 11
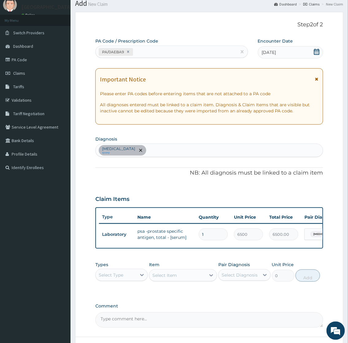
click at [128, 277] on div "Select Type" at bounding box center [116, 275] width 41 height 10
drag, startPoint x: 119, startPoint y: 316, endPoint x: 136, endPoint y: 293, distance: 28.7
click at [119, 317] on div "Procedures" at bounding box center [121, 312] width 52 height 11
click at [186, 151] on div "Hyperplasia of prostate query" at bounding box center [209, 150] width 227 height 13
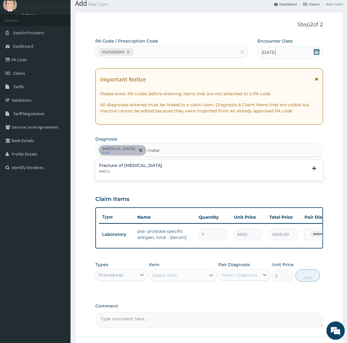
type input "malar"
type input "[MEDICAL_DATA]"
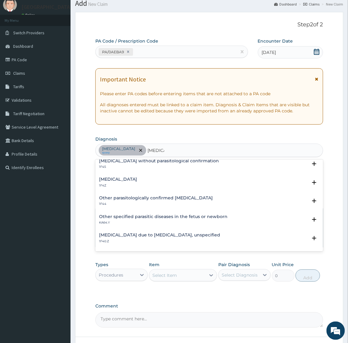
scroll to position [34, 0]
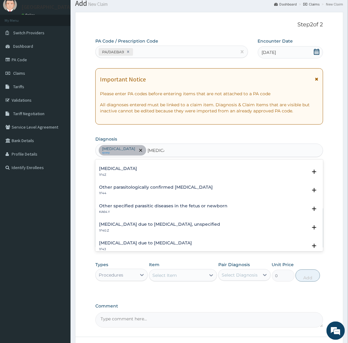
click at [175, 226] on h4 "[MEDICAL_DATA] due to [MEDICAL_DATA], unspecified" at bounding box center [159, 224] width 121 height 5
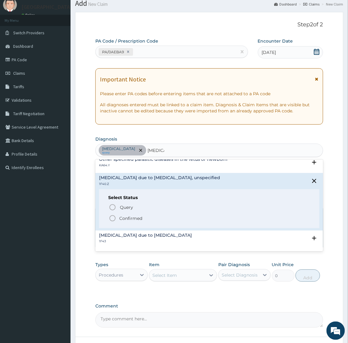
scroll to position [102, 0]
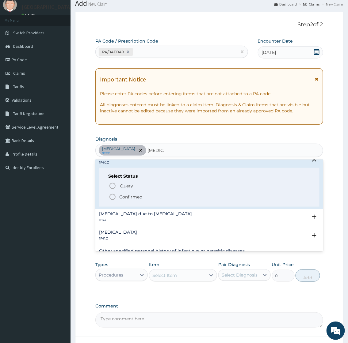
click at [127, 195] on p "Confirmed" at bounding box center [130, 197] width 23 height 6
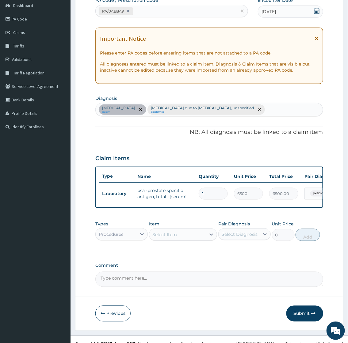
scroll to position [74, 0]
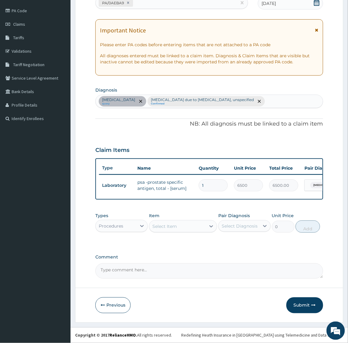
click at [127, 223] on div "Procedures" at bounding box center [116, 226] width 41 height 10
type input "c"
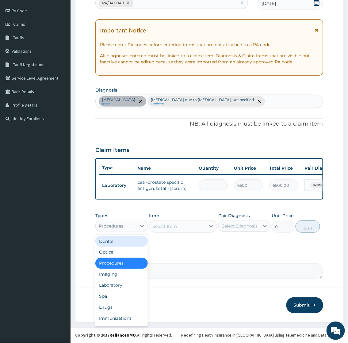
click at [167, 226] on div "Select Item" at bounding box center [164, 226] width 25 height 6
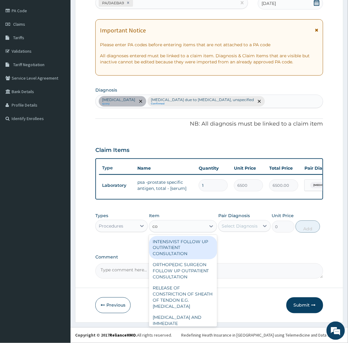
type input "c"
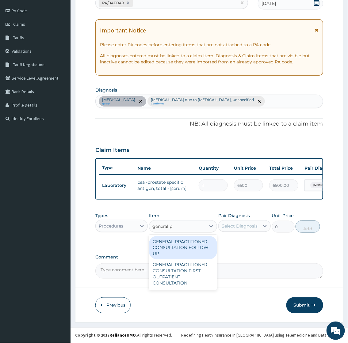
type input "general p"
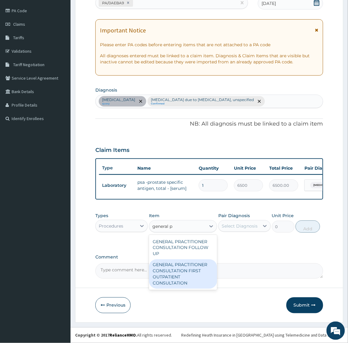
click at [176, 273] on div "GENERAL PRACTITIONER CONSULTATION FIRST OUTPATIENT CONSULTATION" at bounding box center [183, 274] width 68 height 29
type input "2400"
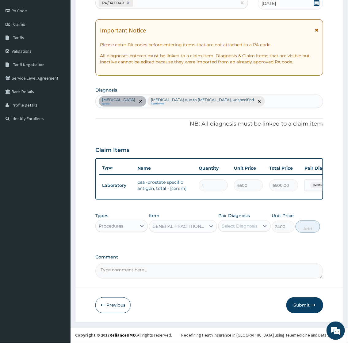
click at [244, 227] on div "Select Diagnosis" at bounding box center [240, 226] width 36 height 6
click at [242, 244] on label "Hyperplasia of prostate" at bounding box center [247, 241] width 38 height 6
checkbox input "true"
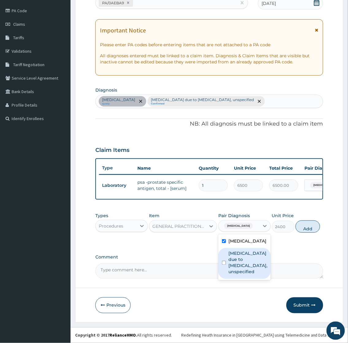
click at [239, 263] on label "Malaria due to Plasmodium falciparum, unspecified" at bounding box center [247, 263] width 39 height 25
checkbox input "true"
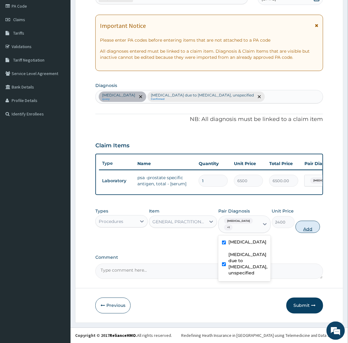
click at [304, 232] on button "Add" at bounding box center [307, 227] width 25 height 12
type input "0"
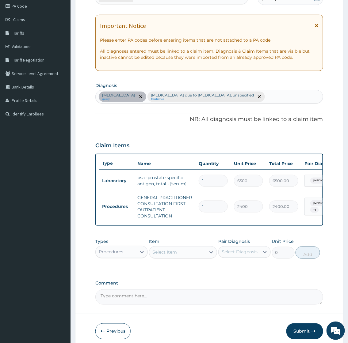
click at [281, 96] on div "Hyperplasia of prostate query Malaria due to Plasmodium falciparum, unspecified…" at bounding box center [209, 96] width 227 height 13
type input "peptic ulcer"
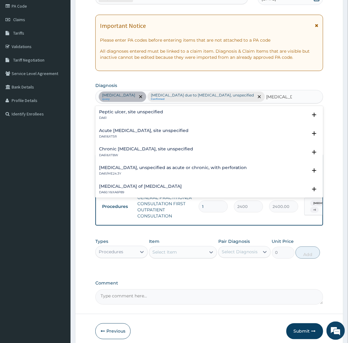
click at [120, 112] on h4 "Peptic ulcer, site unspecified" at bounding box center [131, 112] width 64 height 5
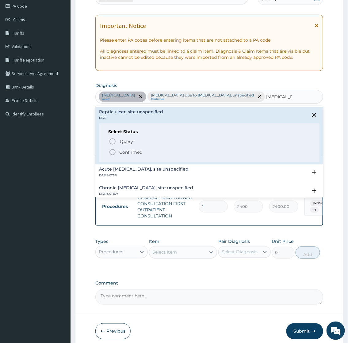
click at [136, 151] on p "Confirmed" at bounding box center [130, 152] width 23 height 6
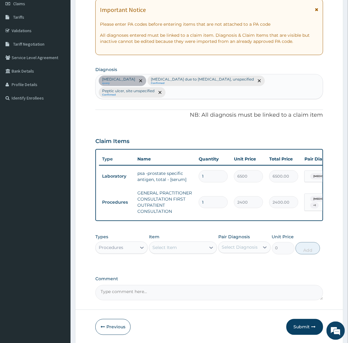
scroll to position [116, 0]
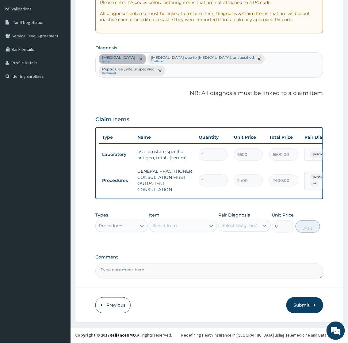
click at [314, 177] on tr "Procedures GENERAL PRACTITIONER CONSULTATION FIRST OUTPATIENT CONSULTATION 1 24…" at bounding box center [249, 180] width 300 height 31
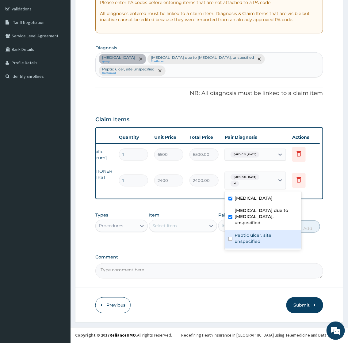
click at [254, 233] on label "Peptic ulcer, site unspecified" at bounding box center [266, 239] width 63 height 12
checkbox input "true"
click at [147, 101] on div "PA Code / Prescription Code PA/0AEBA9 Encounter Date 08-10-2025 Important Notic…" at bounding box center [208, 113] width 227 height 332
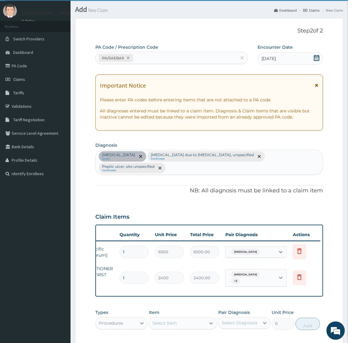
scroll to position [14, 0]
click at [192, 169] on div "Hyperplasia of prostate query Malaria due to Plasmodium falciparum, unspecified…" at bounding box center [209, 162] width 227 height 25
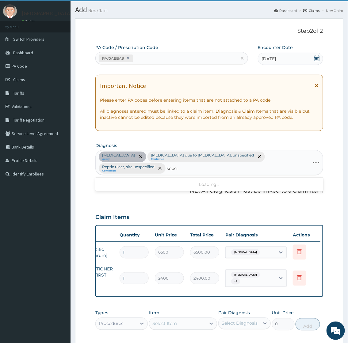
type input "sepsis"
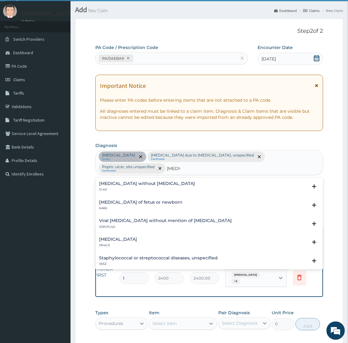
click at [118, 185] on h4 "Sepsis without septic shock" at bounding box center [147, 183] width 96 height 5
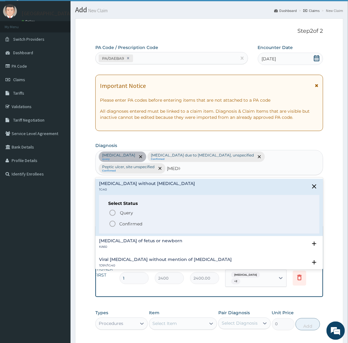
click at [139, 225] on p "Confirmed" at bounding box center [130, 224] width 23 height 6
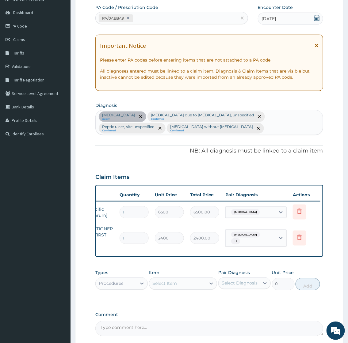
scroll to position [116, 0]
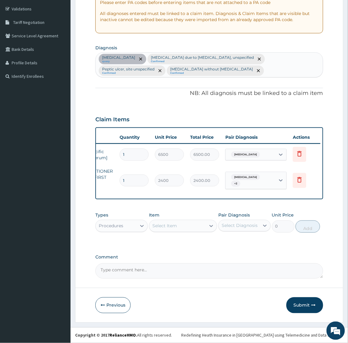
click at [167, 226] on div "Select Item" at bounding box center [164, 226] width 25 height 6
click at [162, 225] on div "Select Item" at bounding box center [164, 226] width 25 height 6
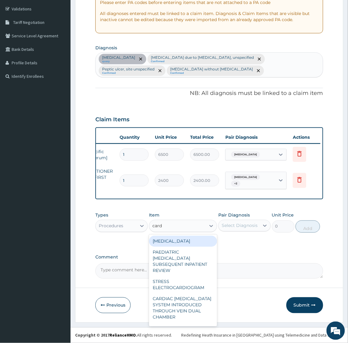
type input "card f"
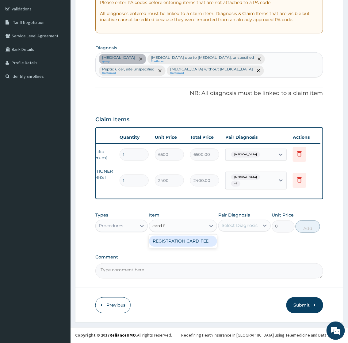
type input "2000"
click at [227, 226] on div "Select Diagnosis" at bounding box center [240, 226] width 36 height 6
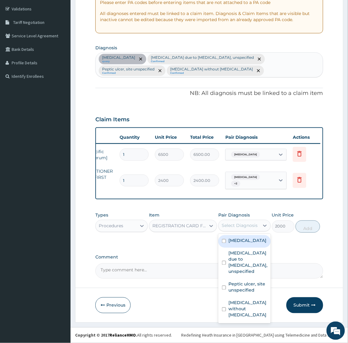
drag, startPoint x: 236, startPoint y: 240, endPoint x: 242, endPoint y: 263, distance: 23.5
click at [237, 241] on label "Hyperplasia of prostate" at bounding box center [247, 241] width 38 height 6
checkbox input "true"
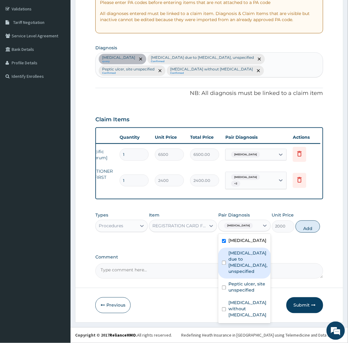
drag, startPoint x: 242, startPoint y: 265, endPoint x: 243, endPoint y: 291, distance: 26.7
click at [242, 266] on label "Malaria due to Plasmodium falciparum, unspecified" at bounding box center [247, 262] width 39 height 25
checkbox input "true"
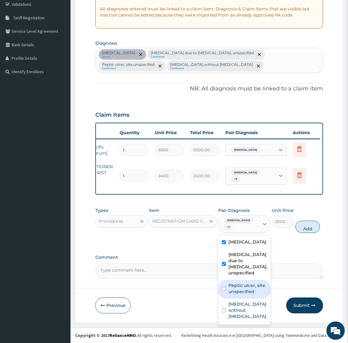
click at [240, 295] on label "Peptic ulcer, site unspecified" at bounding box center [247, 289] width 39 height 12
checkbox input "true"
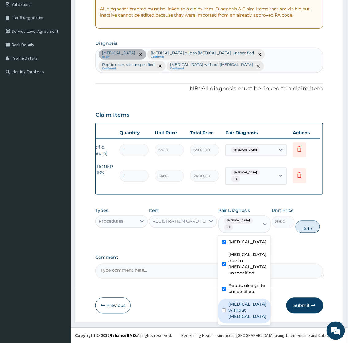
click at [240, 317] on label "Sepsis without septic shock" at bounding box center [247, 311] width 39 height 18
checkbox input "true"
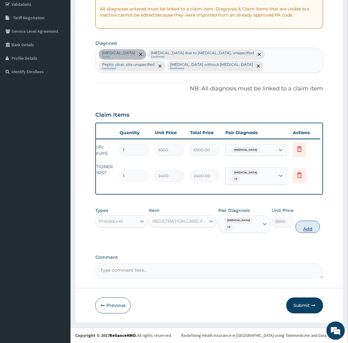
click at [305, 233] on button "Add" at bounding box center [307, 227] width 25 height 12
type input "0"
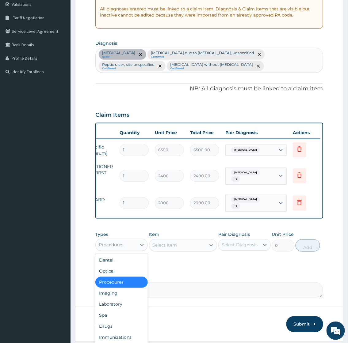
click at [123, 248] on div "Procedures" at bounding box center [116, 245] width 41 height 10
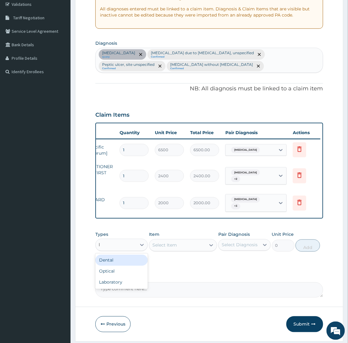
type input "la"
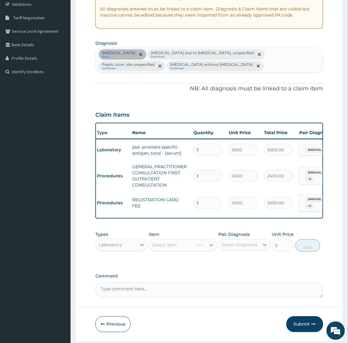
scroll to position [0, 0]
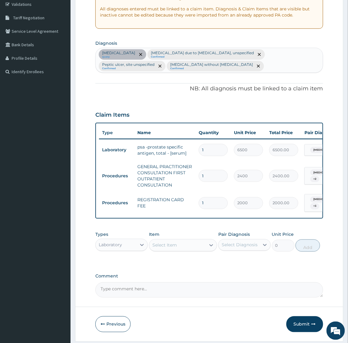
click at [183, 250] on div "Select Item" at bounding box center [177, 246] width 57 height 10
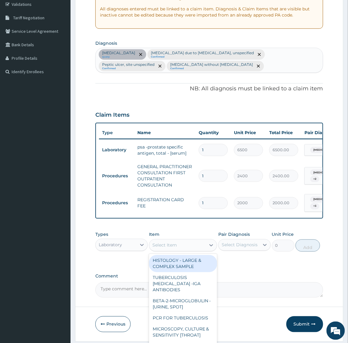
type input "p"
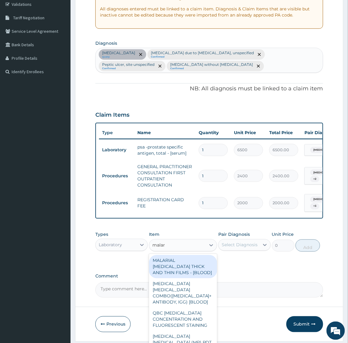
type input "malari"
drag, startPoint x: 181, startPoint y: 270, endPoint x: 240, endPoint y: 252, distance: 61.9
click at [181, 270] on div "MALARIAL PARASITE THICK AND THIN FILMS - [BLOOD]" at bounding box center [183, 266] width 68 height 23
type input "1500"
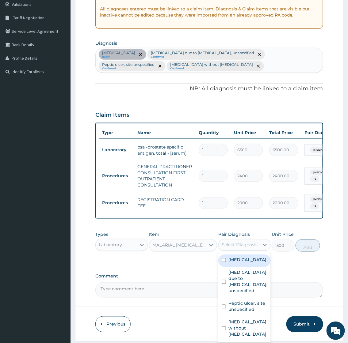
click at [243, 247] on div "Select Diagnosis" at bounding box center [240, 245] width 36 height 6
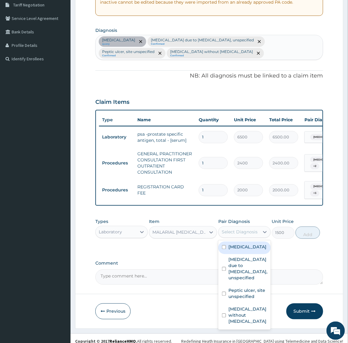
scroll to position [140, 0]
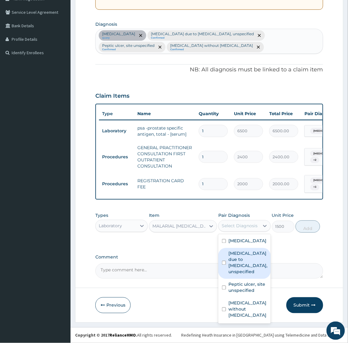
drag, startPoint x: 240, startPoint y: 273, endPoint x: 256, endPoint y: 262, distance: 19.7
click at [241, 273] on label "Malaria due to Plasmodium falciparum, unspecified" at bounding box center [247, 263] width 39 height 25
checkbox input "true"
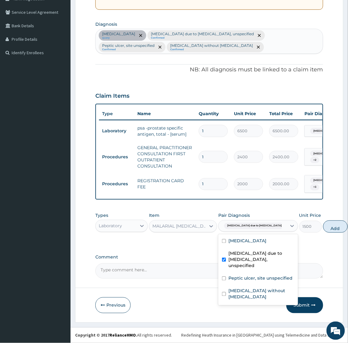
click at [323, 227] on button "Add" at bounding box center [335, 227] width 25 height 12
type input "0"
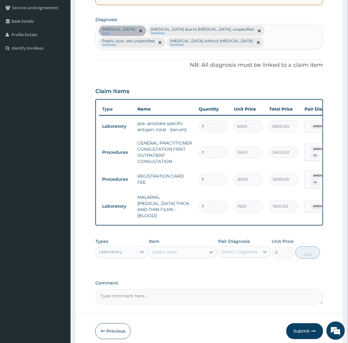
click at [167, 251] on div "Select Item" at bounding box center [164, 252] width 25 height 6
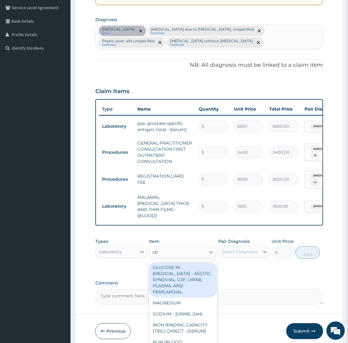
type input "cbc"
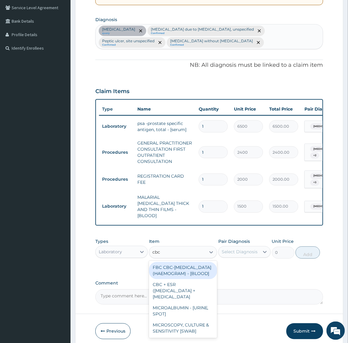
type input "3000"
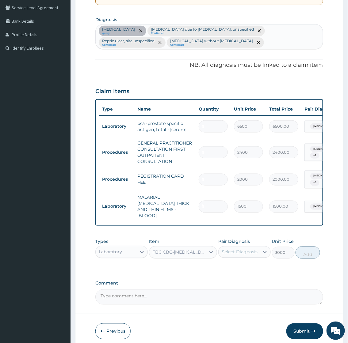
click at [241, 250] on div "Select Diagnosis" at bounding box center [240, 252] width 36 height 6
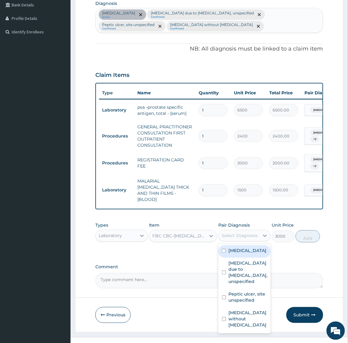
scroll to position [165, 0]
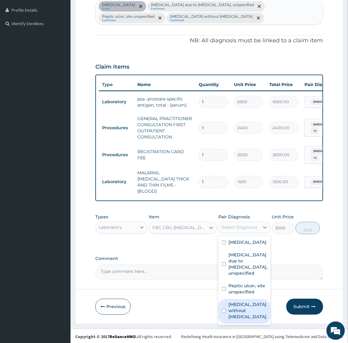
click at [244, 311] on label "Sepsis without septic shock" at bounding box center [247, 311] width 39 height 18
checkbox input "true"
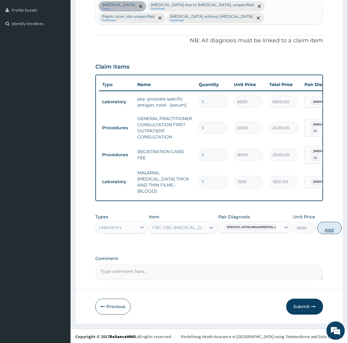
drag, startPoint x: 305, startPoint y: 223, endPoint x: 296, endPoint y: 226, distance: 9.0
click at [317, 223] on button "Add" at bounding box center [329, 228] width 25 height 12
type input "0"
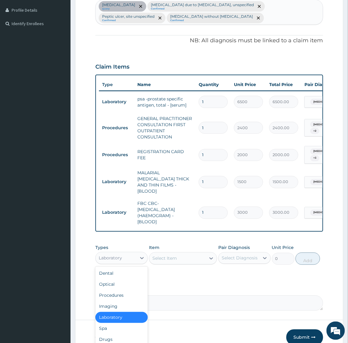
click at [130, 256] on div "Laboratory" at bounding box center [116, 258] width 41 height 10
type input "dr"
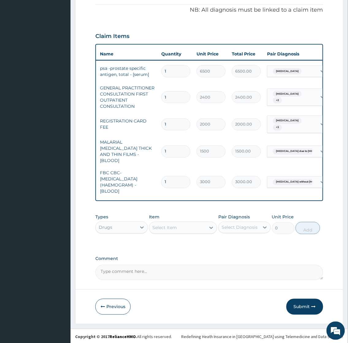
scroll to position [0, 0]
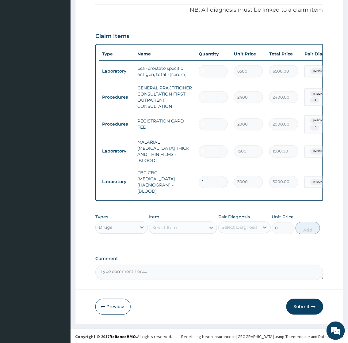
click at [167, 244] on div "Types option Drugs, selected. Select is focused ,type to refine list, press Dow…" at bounding box center [208, 229] width 227 height 36
click at [160, 228] on div "Select Item" at bounding box center [164, 228] width 25 height 6
click at [162, 228] on div "Select Item" at bounding box center [164, 228] width 25 height 6
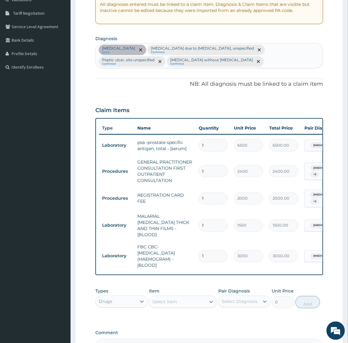
scroll to position [195, 0]
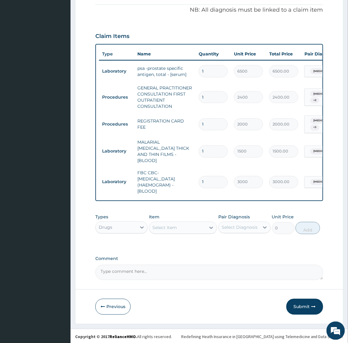
click at [171, 225] on div "Select Item" at bounding box center [164, 228] width 25 height 6
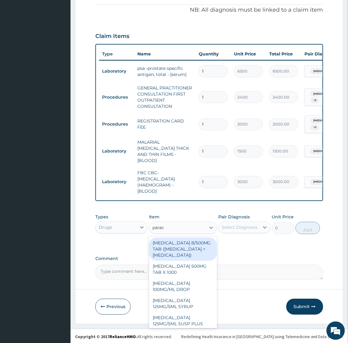
type input "parace"
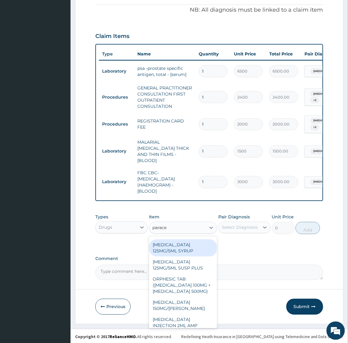
scroll to position [68, 0]
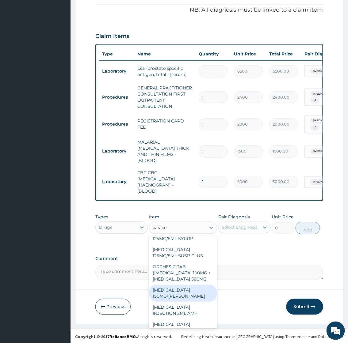
click at [184, 302] on div "PARACETAMOL 150MG/ML VIAL" at bounding box center [183, 293] width 68 height 17
type input "1035"
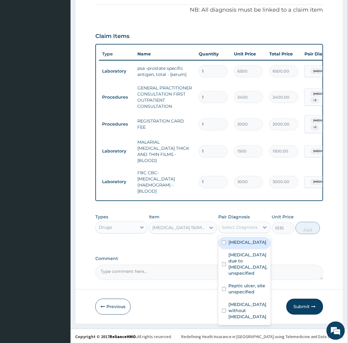
click at [237, 225] on div "Select Diagnosis" at bounding box center [240, 228] width 36 height 6
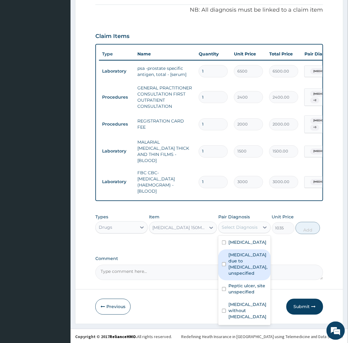
click at [232, 266] on label "Malaria due to Plasmodium falciparum, unspecified" at bounding box center [247, 264] width 39 height 25
checkbox input "true"
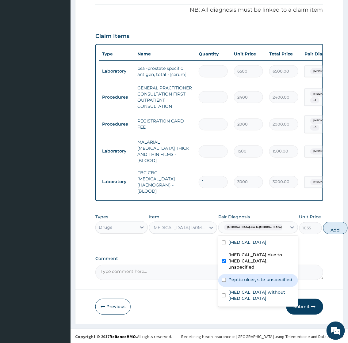
click at [237, 283] on label "Peptic ulcer, site unspecified" at bounding box center [260, 280] width 64 height 6
checkbox input "true"
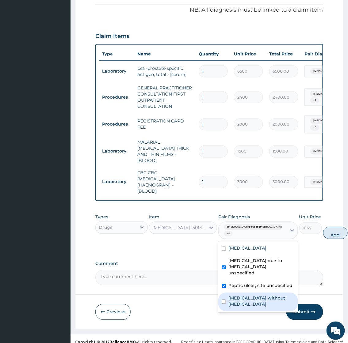
click at [240, 308] on label "Sepsis without septic shock" at bounding box center [261, 301] width 66 height 12
checkbox input "true"
click at [323, 232] on button "Add" at bounding box center [335, 233] width 25 height 12
type input "0"
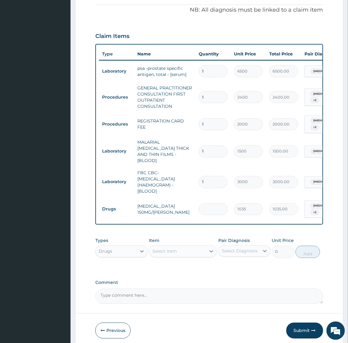
type input "0.00"
type input "6"
type input "6210.00"
type input "6"
click at [318, 269] on div "PA Code / Prescription Code PA/0AEBA9 Encounter Date 08-10-2025 Important Notic…" at bounding box center [208, 83] width 227 height 441
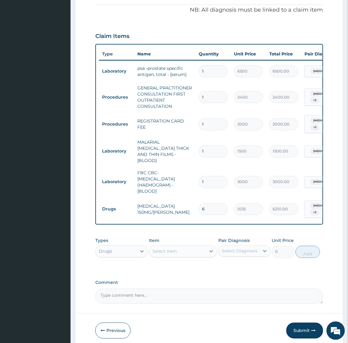
click at [333, 240] on form "Step 2 of 2 PA Code / Prescription Code PA/0AEBA9 Encounter Date 08-10-2025 Imp…" at bounding box center [209, 92] width 268 height 511
click at [335, 267] on form "Step 2 of 2 PA Code / Prescription Code PA/0AEBA9 Encounter Date 08-10-2025 Imp…" at bounding box center [209, 92] width 268 height 511
click at [319, 273] on div "PA Code / Prescription Code PA/0AEBA9 Encounter Date 08-10-2025 Important Notic…" at bounding box center [208, 83] width 227 height 441
click at [318, 271] on div "PA Code / Prescription Code PA/0AEBA9 Encounter Date 08-10-2025 Important Notic…" at bounding box center [208, 83] width 227 height 441
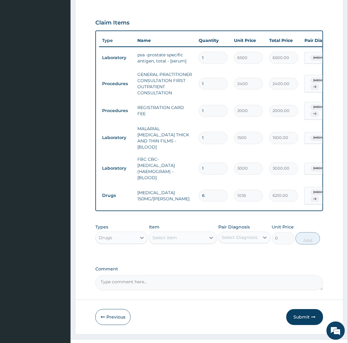
scroll to position [219, 0]
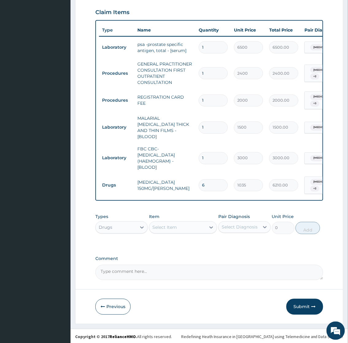
click at [159, 226] on div "Select Item" at bounding box center [164, 228] width 25 height 6
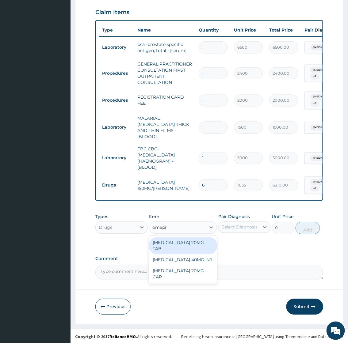
type input "omepra"
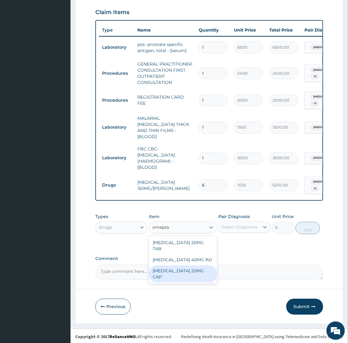
click at [188, 266] on div "OMEPRAZOLE 20MG CAP" at bounding box center [183, 274] width 68 height 17
type input "75"
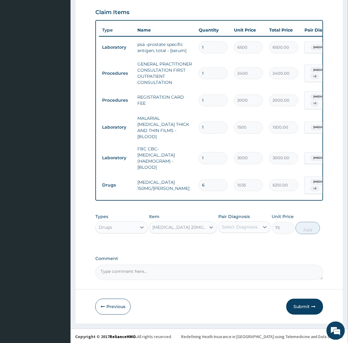
click at [241, 229] on div "Select Diagnosis" at bounding box center [239, 228] width 41 height 10
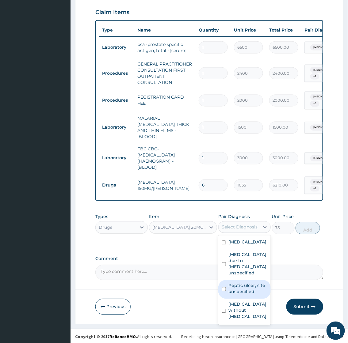
click at [237, 295] on label "Peptic ulcer, site unspecified" at bounding box center [247, 289] width 39 height 12
checkbox input "true"
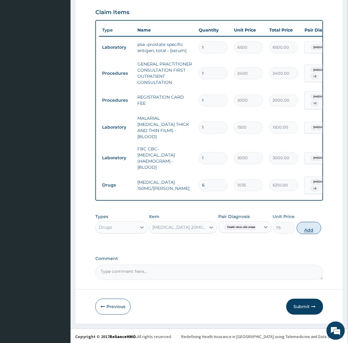
click at [311, 227] on button "Add" at bounding box center [309, 228] width 25 height 12
type input "0"
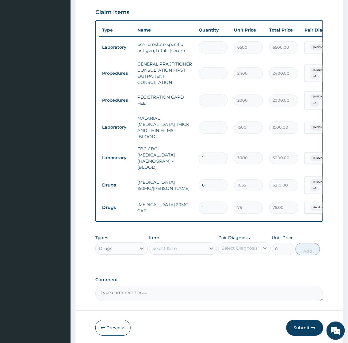
type input "14"
type input "1050.00"
type input "14"
click at [174, 246] on div "Select Item" at bounding box center [164, 249] width 25 height 6
type input "gavis"
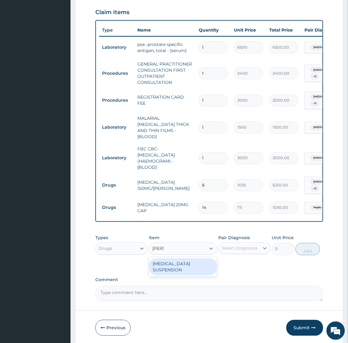
type input "7425.22509765625"
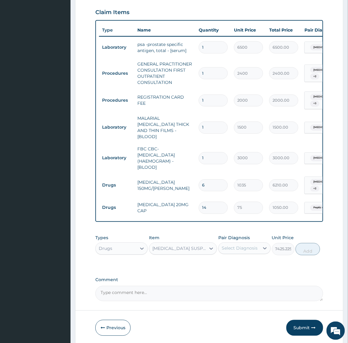
click at [247, 246] on div "Select Diagnosis" at bounding box center [240, 249] width 36 height 6
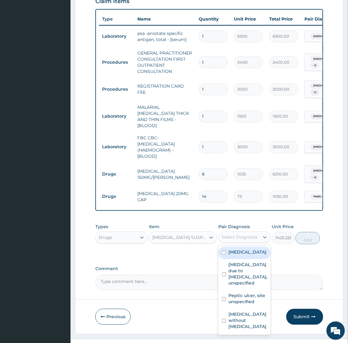
scroll to position [240, 0]
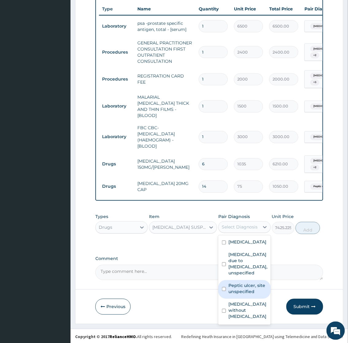
click at [242, 292] on label "Peptic ulcer, site unspecified" at bounding box center [247, 289] width 39 height 12
checkbox input "true"
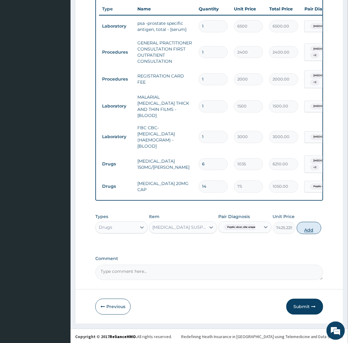
click at [305, 227] on button "Add" at bounding box center [309, 228] width 25 height 12
type input "0"
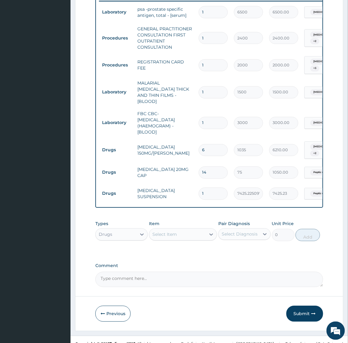
scroll to position [262, 0]
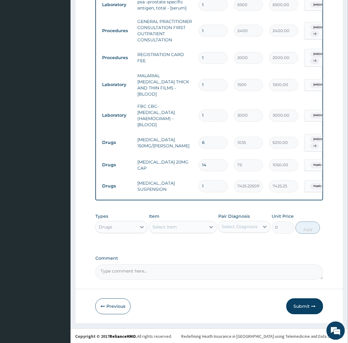
click at [170, 223] on div "Select Item" at bounding box center [177, 228] width 57 height 10
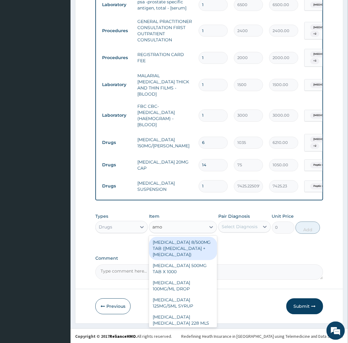
type input "amox"
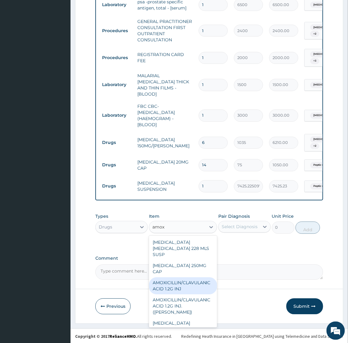
scroll to position [34, 0]
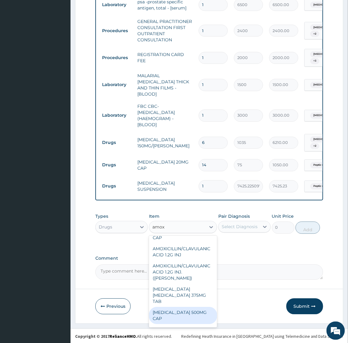
click at [176, 307] on div "AMOXICILLIN 500MG CAP" at bounding box center [183, 315] width 68 height 17
type input "50"
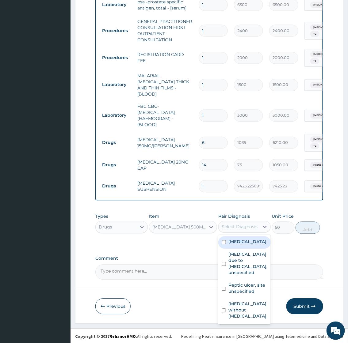
click at [240, 222] on div "Select Diagnosis" at bounding box center [239, 227] width 41 height 10
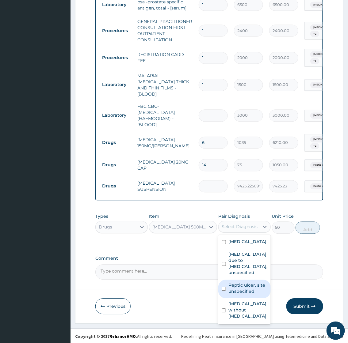
click at [238, 292] on label "Peptic ulcer, site unspecified" at bounding box center [247, 289] width 39 height 12
checkbox input "true"
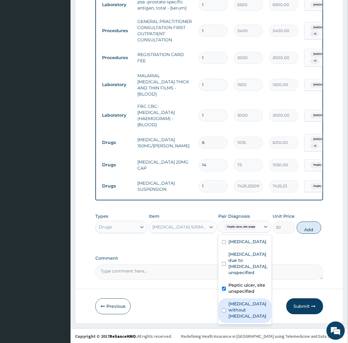
click at [236, 307] on label "Sepsis without septic shock" at bounding box center [248, 310] width 40 height 18
checkbox input "true"
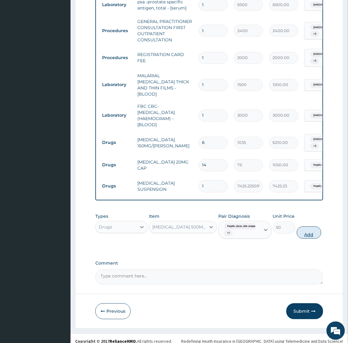
click at [308, 234] on button "Add" at bounding box center [309, 233] width 25 height 12
type input "0"
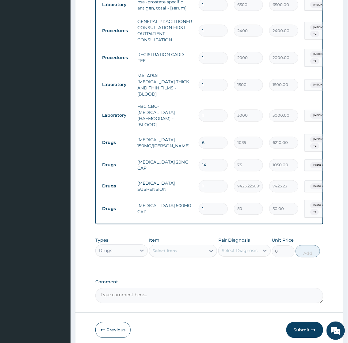
type input "15"
type input "750.00"
click at [207, 203] on input "15" at bounding box center [213, 209] width 29 height 12
type input "1"
type input "50.00"
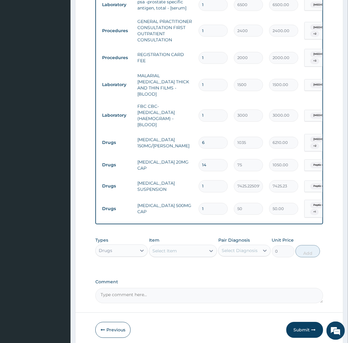
type input "14"
type input "700.00"
type input "14"
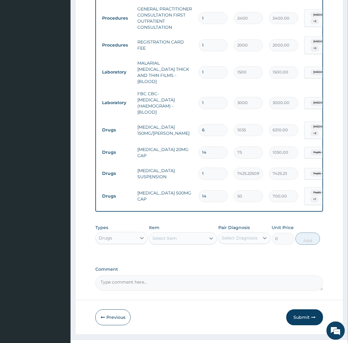
scroll to position [286, 0]
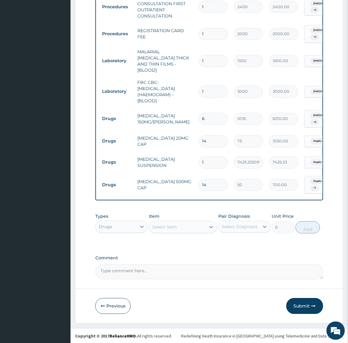
click at [172, 228] on div "Select Item" at bounding box center [164, 227] width 25 height 6
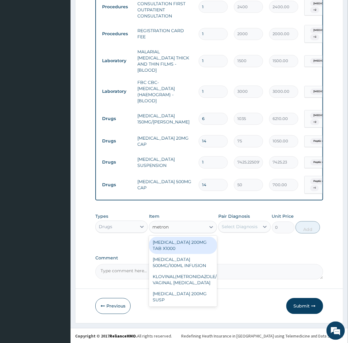
type input "metroni"
click at [185, 245] on div "METRONIDAZOLE 200MG TAB X1000" at bounding box center [183, 245] width 68 height 17
type input "75"
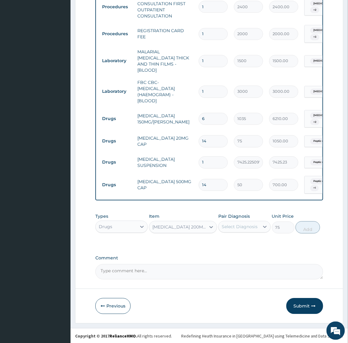
click at [248, 218] on label "Pair Diagnosis" at bounding box center [234, 217] width 32 height 6
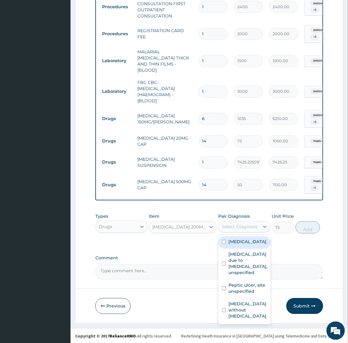
click at [243, 225] on div "Select Diagnosis" at bounding box center [240, 227] width 36 height 6
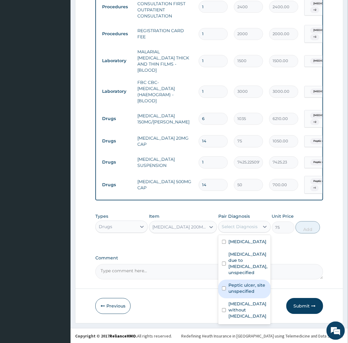
click at [238, 291] on label "Peptic ulcer, site unspecified" at bounding box center [247, 289] width 39 height 12
checkbox input "true"
click at [237, 305] on div "Sepsis without septic shock" at bounding box center [244, 311] width 53 height 25
checkbox input "true"
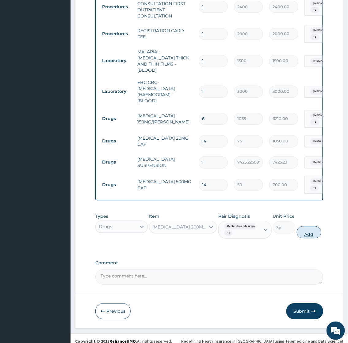
click at [305, 229] on button "Add" at bounding box center [309, 232] width 25 height 12
type input "0"
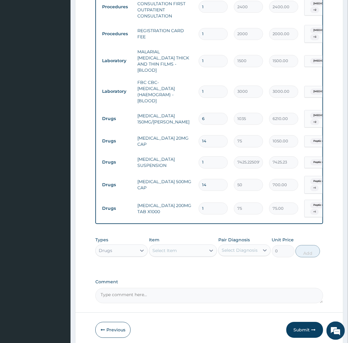
type input "0.00"
type input "4"
type input "300.00"
type input "42"
type input "3150.00"
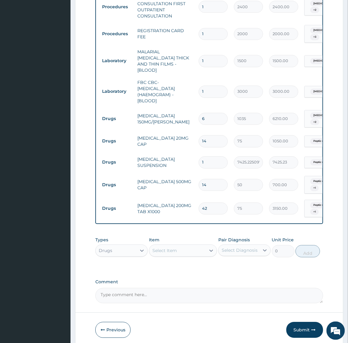
type input "42"
click at [167, 252] on div "Select Item" at bounding box center [177, 251] width 57 height 10
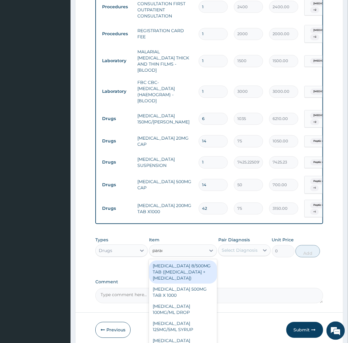
type input "parace"
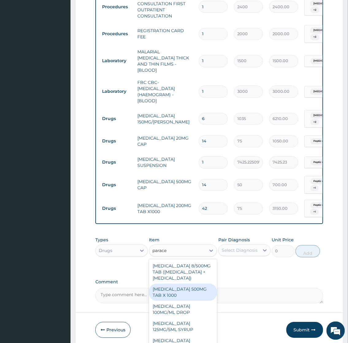
drag, startPoint x: 172, startPoint y: 295, endPoint x: 217, endPoint y: 277, distance: 48.7
click at [172, 295] on div "PARACETAMOL 500MG TAB X 1000" at bounding box center [183, 292] width 68 height 17
type input "15.75"
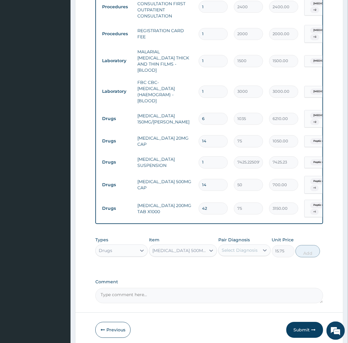
click at [247, 249] on div "Select Diagnosis" at bounding box center [240, 251] width 36 height 6
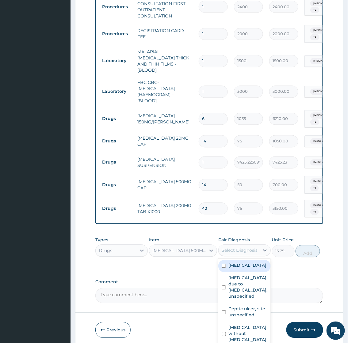
click at [241, 269] on label "Hyperplasia of prostate" at bounding box center [247, 266] width 38 height 6
checkbox input "true"
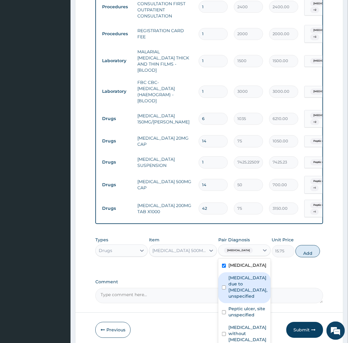
click at [238, 289] on label "Malaria due to Plasmodium falciparum, unspecified" at bounding box center [247, 287] width 39 height 25
checkbox input "true"
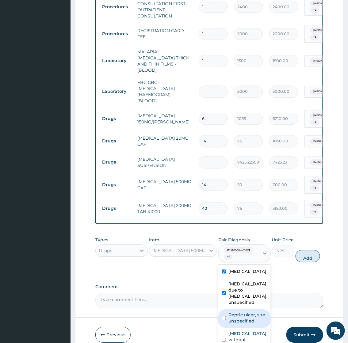
click at [238, 324] on label "Peptic ulcer, site unspecified" at bounding box center [247, 318] width 39 height 12
checkbox input "true"
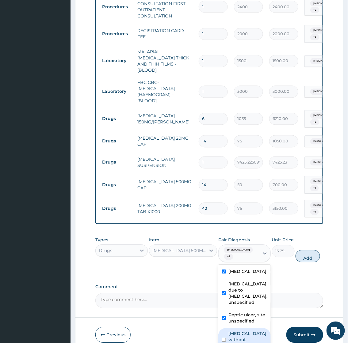
drag, startPoint x: 235, startPoint y: 338, endPoint x: 235, endPoint y: 333, distance: 5.2
click at [235, 337] on label "Sepsis without septic shock" at bounding box center [247, 340] width 39 height 18
checkbox input "true"
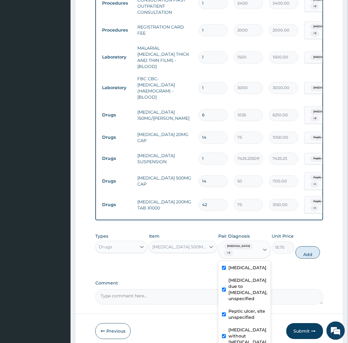
scroll to position [314, 0]
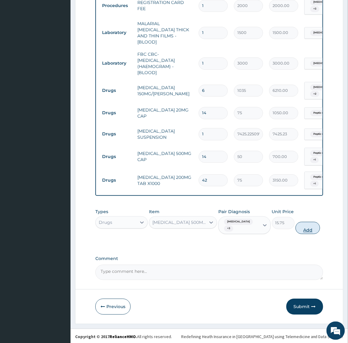
click at [310, 224] on button "Add" at bounding box center [307, 228] width 25 height 12
type input "0"
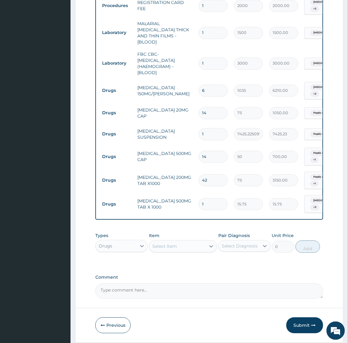
type input "18"
type input "283.50"
type input "18"
click at [178, 246] on div "Select Item" at bounding box center [177, 247] width 57 height 10
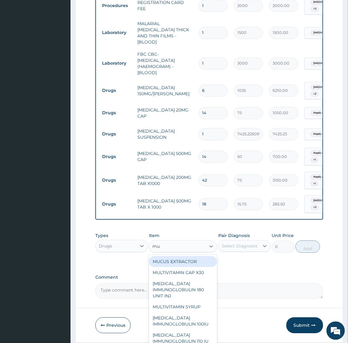
type input "m"
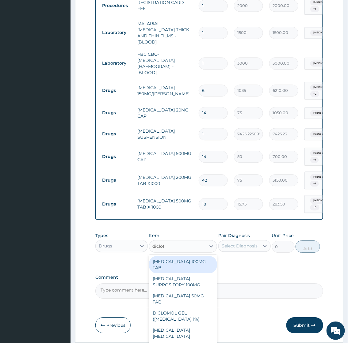
type input "diclofe"
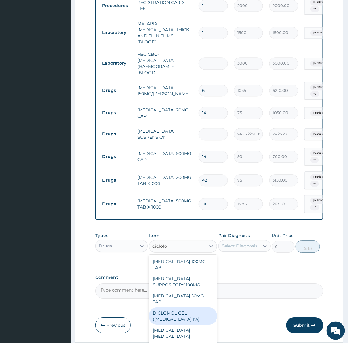
click at [172, 308] on div "DICLOMOL GEL (DICLOFENAC 1%)" at bounding box center [183, 316] width 68 height 17
type input "900"
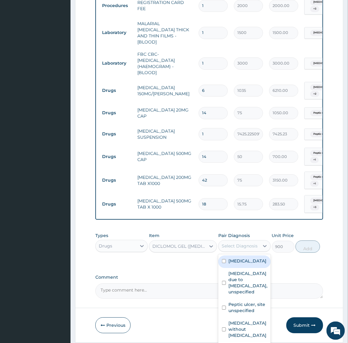
click at [238, 246] on div "Select Diagnosis" at bounding box center [240, 246] width 36 height 6
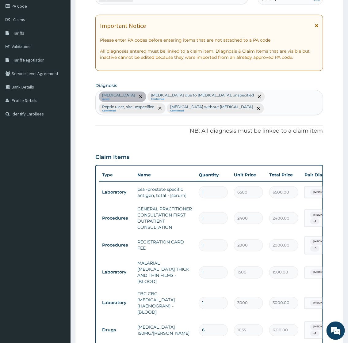
scroll to position [0, 0]
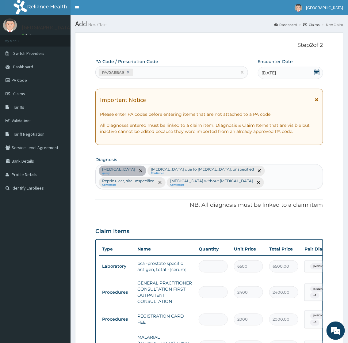
click at [246, 184] on div "Hyperplasia of prostate query Malaria due to Plasmodium falciparum, unspecified…" at bounding box center [209, 177] width 227 height 25
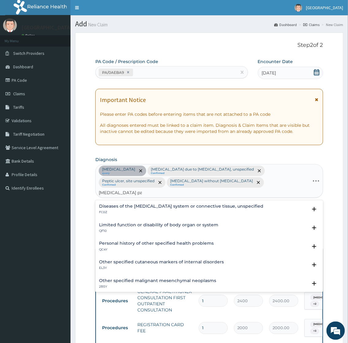
type input "musculoskeletal pain"
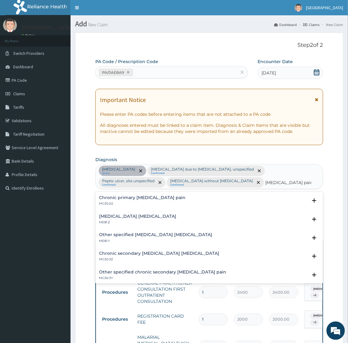
click at [170, 219] on div "Musculoskeletal chest pain, unspecified ME81.Z" at bounding box center [137, 219] width 77 height 11
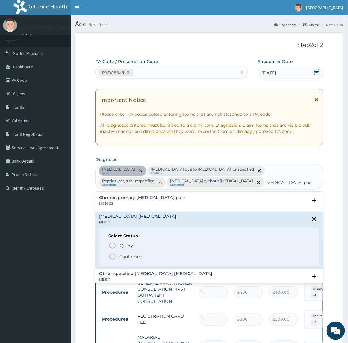
click at [127, 256] on p "Confirmed" at bounding box center [130, 257] width 23 height 6
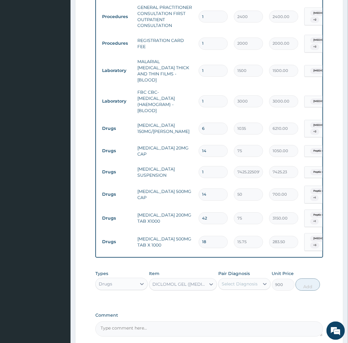
scroll to position [345, 0]
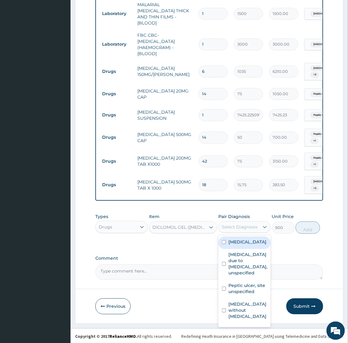
click at [239, 224] on div "Select Diagnosis" at bounding box center [240, 227] width 36 height 6
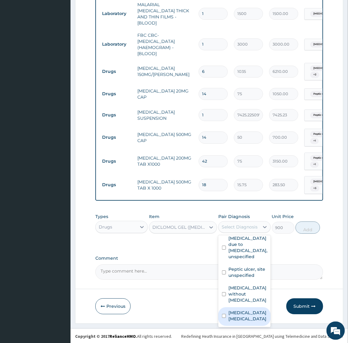
click at [244, 314] on label "Musculoskeletal chest pain, unspecified" at bounding box center [247, 316] width 39 height 12
checkbox input "true"
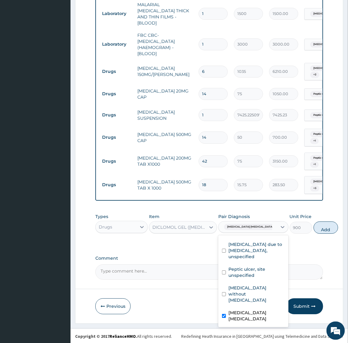
scroll to position [22, 0]
click at [314, 225] on button "Add" at bounding box center [326, 228] width 25 height 12
type input "0"
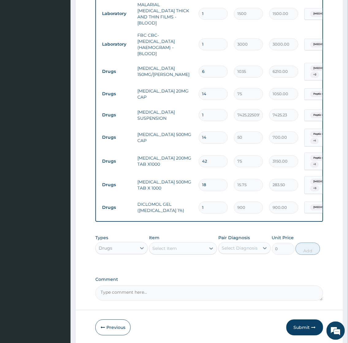
click at [173, 249] on div "Select Item" at bounding box center [164, 249] width 25 height 6
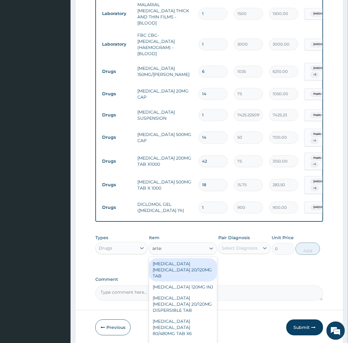
type input "arteme"
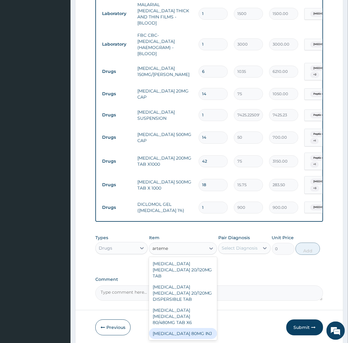
click at [177, 331] on div "ARTEMETHER 80MG INJ" at bounding box center [183, 333] width 68 height 11
type input "2000"
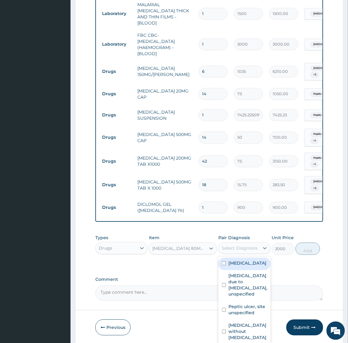
click at [236, 245] on div "Select Diagnosis" at bounding box center [240, 248] width 36 height 6
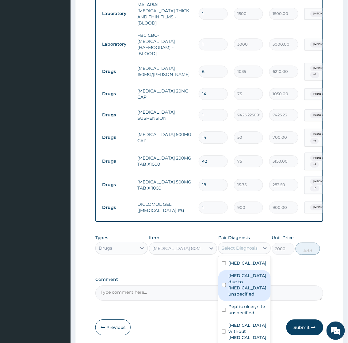
click at [239, 288] on label "Malaria due to Plasmodium falciparum, unspecified" at bounding box center [247, 285] width 39 height 25
checkbox input "true"
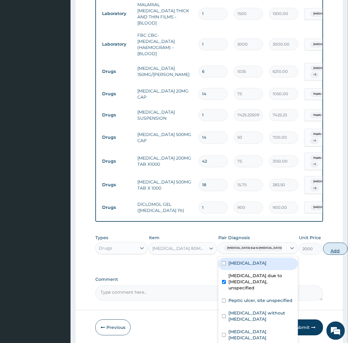
click at [323, 249] on button "Add" at bounding box center [335, 249] width 25 height 12
type input "0"
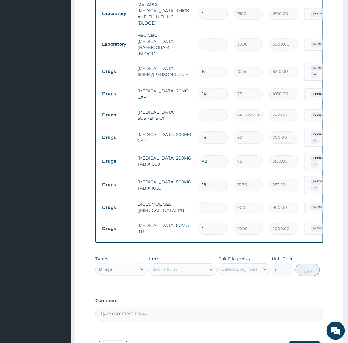
click at [174, 271] on div "Select Item" at bounding box center [164, 270] width 25 height 6
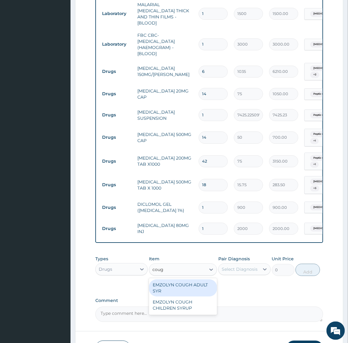
type input "cough"
click at [178, 286] on div "EMZOLYN COUGH ADULT SYR" at bounding box center [183, 288] width 68 height 17
type input "1050"
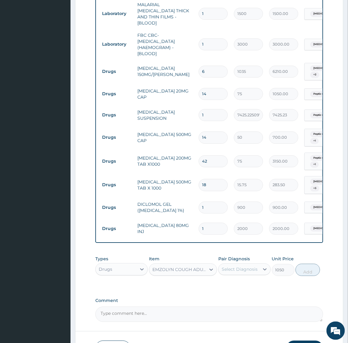
click at [252, 266] on div "Select Diagnosis" at bounding box center [240, 269] width 36 height 6
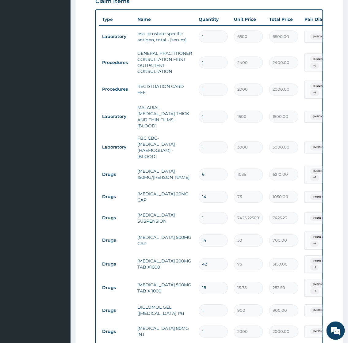
scroll to position [115, 0]
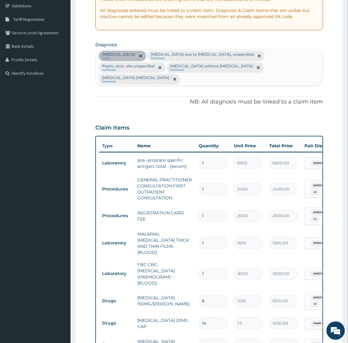
click at [209, 81] on div "Hyperplasia of prostate query Malaria due to Plasmodium falciparum, unspecified…" at bounding box center [209, 68] width 227 height 36
type input "upper respiratory tract infection"
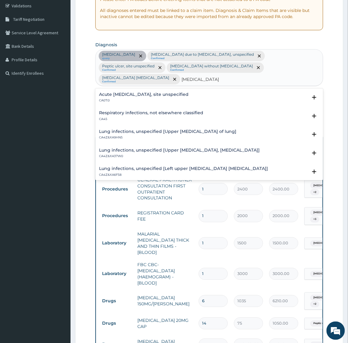
click at [135, 92] on h4 "Acute upper respiratory infection, site unspecified" at bounding box center [143, 94] width 89 height 5
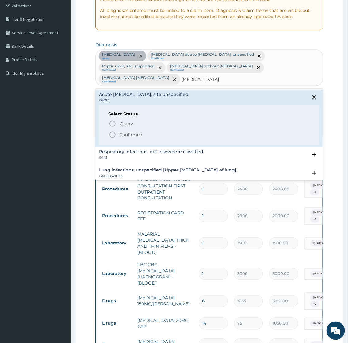
drag, startPoint x: 128, startPoint y: 132, endPoint x: 131, endPoint y: 131, distance: 3.2
click at [128, 132] on p "Confirmed" at bounding box center [130, 135] width 23 height 6
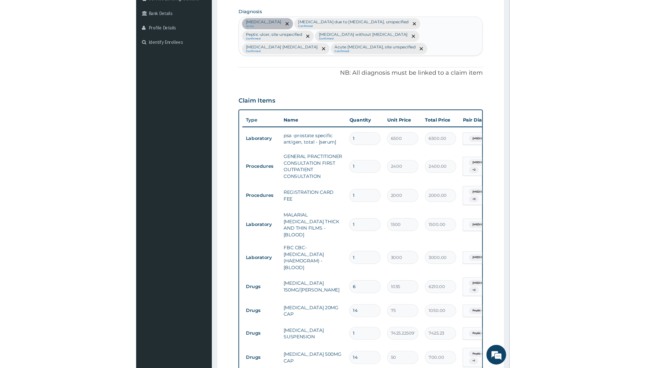
scroll to position [217, 0]
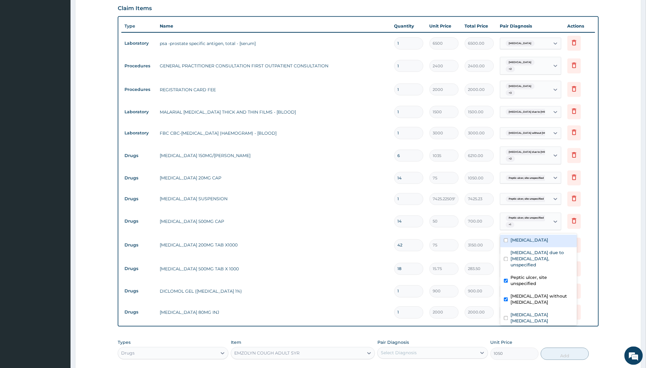
click at [348, 227] on div "Peptic ulcer, site unspecified + 1" at bounding box center [524, 222] width 42 height 15
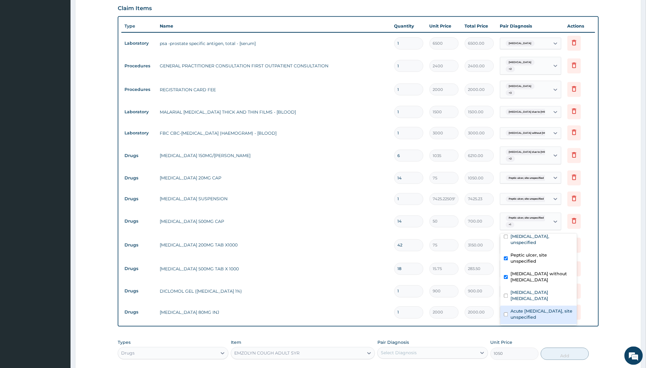
click at [348, 316] on label "Acute upper respiratory infection, site unspecified" at bounding box center [541, 315] width 63 height 12
checkbox input "true"
click at [283, 197] on td "GAVISCON SUSPENSION" at bounding box center [274, 199] width 234 height 12
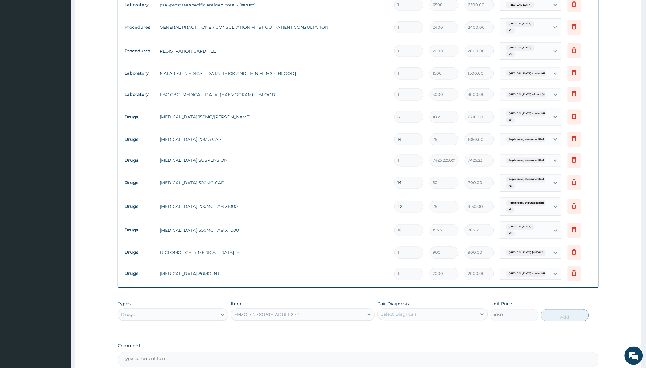
scroll to position [320, 0]
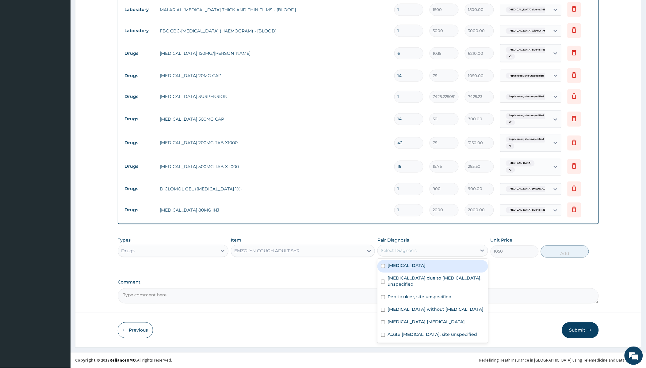
click at [348, 251] on div "Select Diagnosis" at bounding box center [399, 251] width 36 height 6
click at [348, 337] on label "Acute upper respiratory infection, site unspecified" at bounding box center [431, 335] width 89 height 6
checkbox input "true"
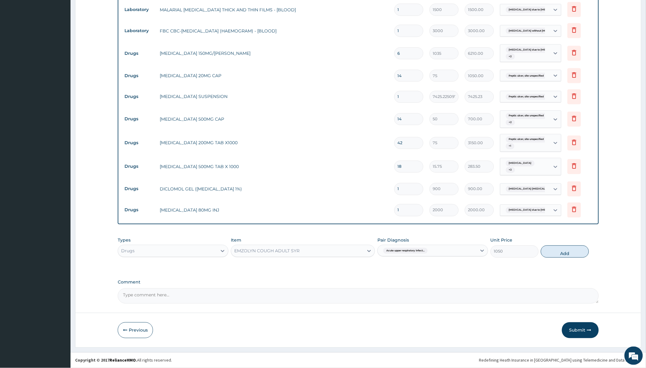
drag, startPoint x: 564, startPoint y: 252, endPoint x: 504, endPoint y: 253, distance: 60.4
click at [348, 252] on button "Add" at bounding box center [565, 252] width 48 height 12
type input "0"
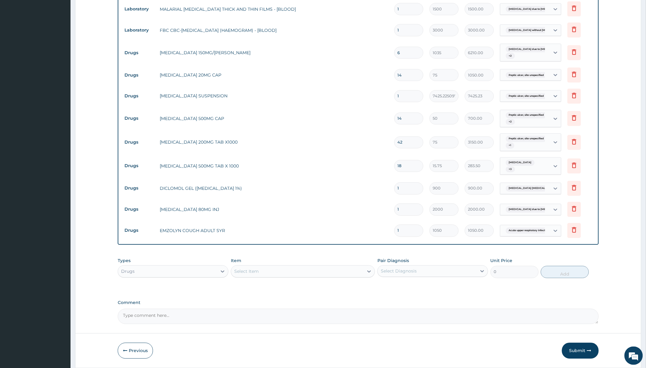
click at [258, 272] on div "Select Item" at bounding box center [246, 272] width 25 height 6
type input "lonart"
type input "487.0249938964844"
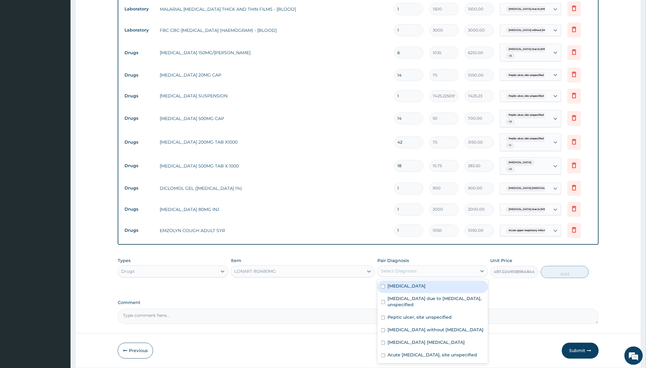
click at [348, 275] on div "Select Diagnosis" at bounding box center [427, 272] width 99 height 10
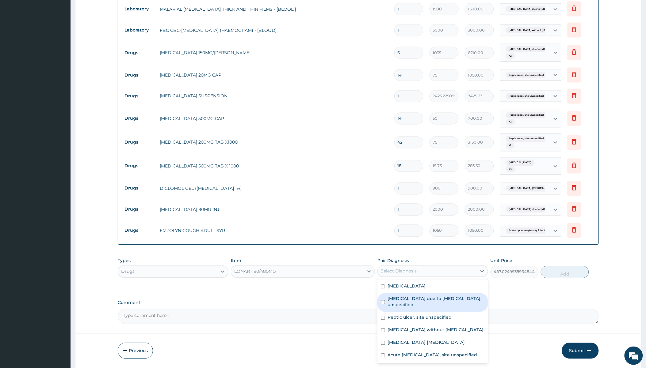
scroll to position [341, 0]
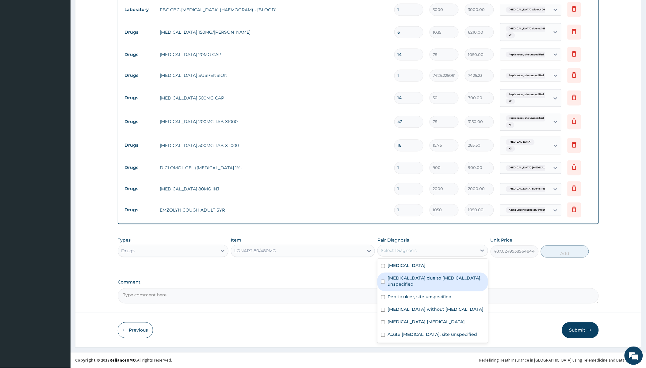
click at [348, 280] on label "Malaria due to Plasmodium falciparum, unspecified" at bounding box center [435, 282] width 97 height 12
checkbox input "true"
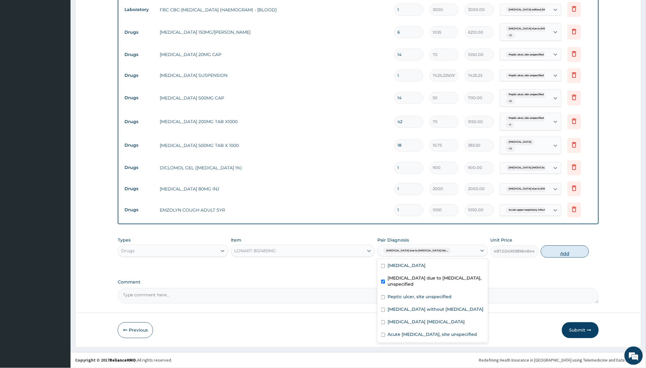
click at [348, 253] on button "Add" at bounding box center [565, 252] width 48 height 12
type input "0"
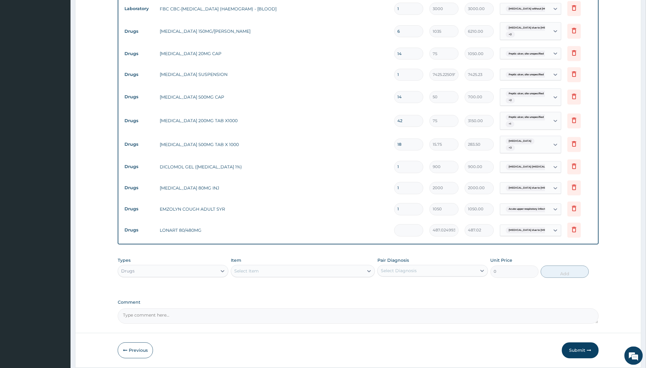
type input "0.00"
type input "6"
type input "2922.15"
type input "6"
click at [348, 188] on icon at bounding box center [573, 187] width 7 height 7
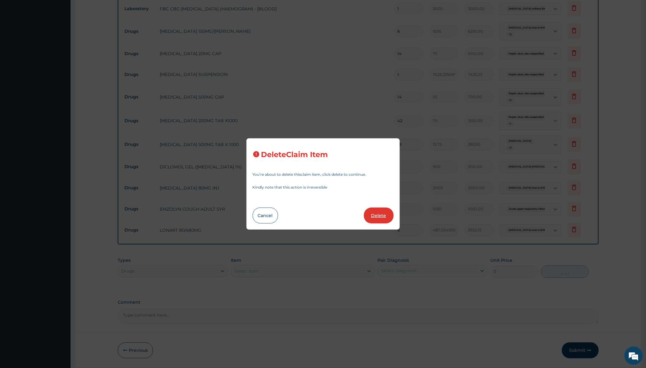
click at [348, 214] on button "Delete" at bounding box center [379, 216] width 30 height 16
type input "1050"
type input "1050.00"
type input "6"
type input "487.0249938964844"
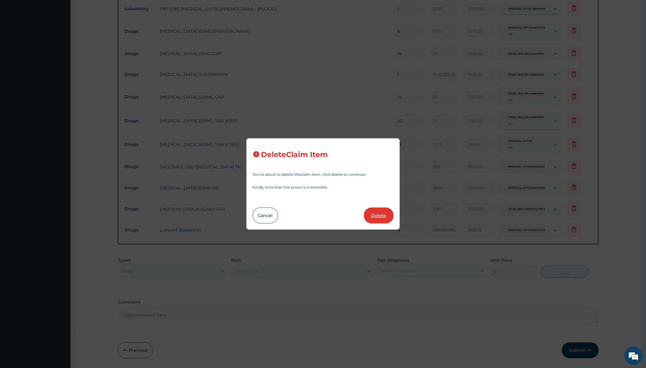
type input "2922.15"
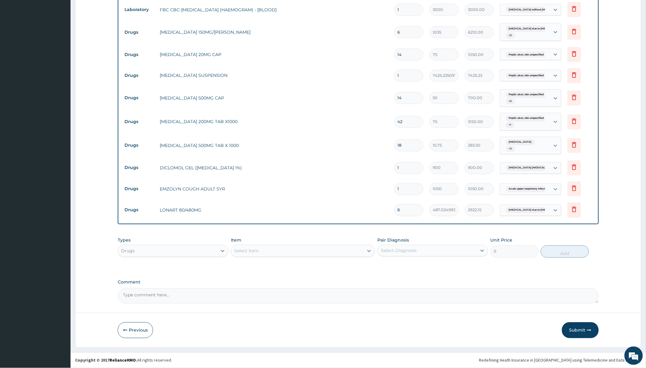
drag, startPoint x: 575, startPoint y: 329, endPoint x: 566, endPoint y: 325, distance: 10.3
click at [348, 328] on button "Submit" at bounding box center [580, 331] width 37 height 16
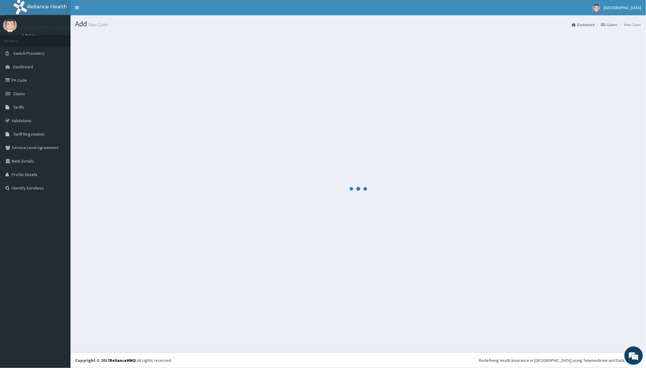
scroll to position [0, 0]
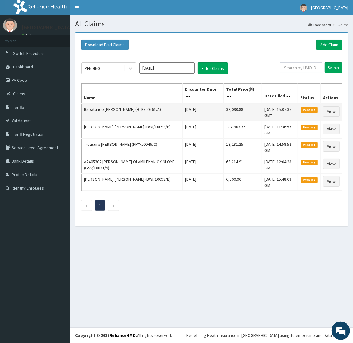
click at [88, 108] on td "Babatunde [PERSON_NAME] (BTR/10561/A)" at bounding box center [132, 113] width 101 height 18
drag, startPoint x: 88, startPoint y: 108, endPoint x: 128, endPoint y: 111, distance: 39.9
click at [128, 111] on td "Babatunde [PERSON_NAME] (BTR/10561/A)" at bounding box center [132, 113] width 101 height 18
copy td "Babatunde [PERSON_NAME]"
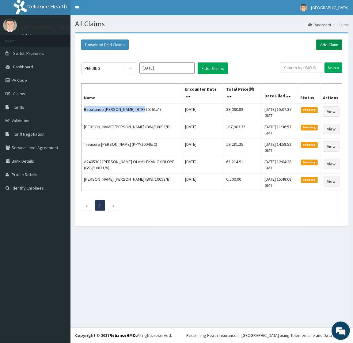
click at [327, 47] on link "Add Claim" at bounding box center [329, 45] width 26 height 10
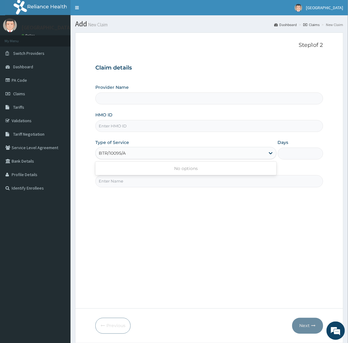
type input "BTR/10095/A"
type input "[GEOGRAPHIC_DATA]"
click at [122, 128] on input "HMO ID" at bounding box center [208, 126] width 227 height 12
paste input "BTR/10095/A"
type input "BTR/10095/A"
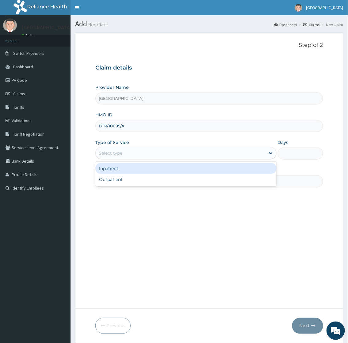
click at [127, 153] on div "Select type" at bounding box center [180, 153] width 169 height 10
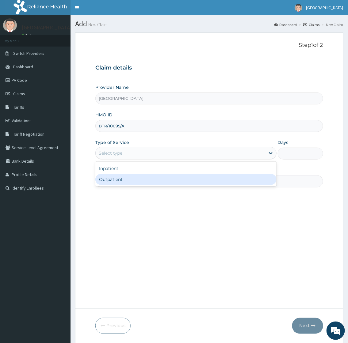
click at [120, 176] on div "Outpatient" at bounding box center [185, 179] width 181 height 11
type input "1"
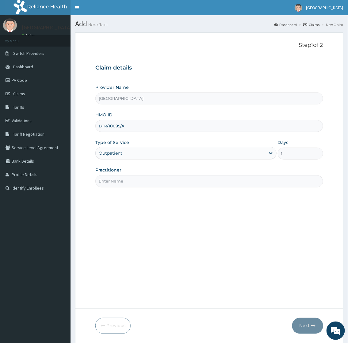
click at [166, 178] on input "Practitioner" at bounding box center [208, 181] width 227 height 12
type input "[PERSON_NAME]"
click at [305, 324] on button "Next" at bounding box center [307, 326] width 31 height 16
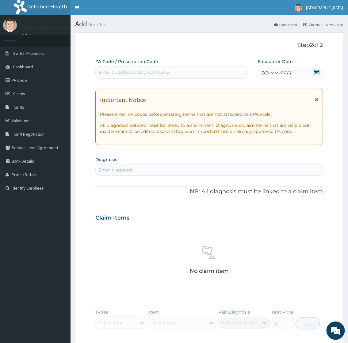
click at [183, 171] on div "Enter diagnosis" at bounding box center [209, 170] width 227 height 10
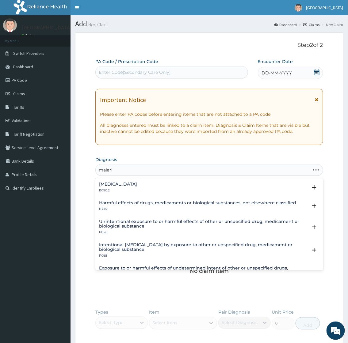
type input "[MEDICAL_DATA]"
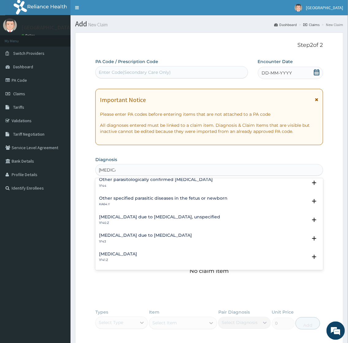
scroll to position [68, 0]
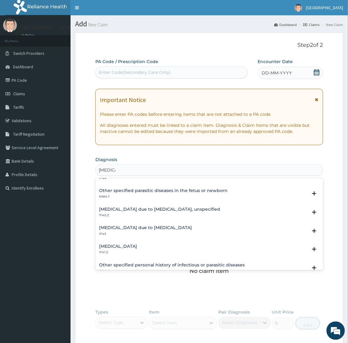
click at [155, 209] on h4 "[MEDICAL_DATA] due to [MEDICAL_DATA], unspecified" at bounding box center [159, 209] width 121 height 5
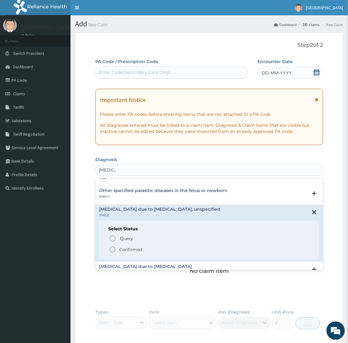
drag, startPoint x: 136, startPoint y: 247, endPoint x: 138, endPoint y: 244, distance: 3.3
click at [136, 247] on p "Confirmed" at bounding box center [130, 250] width 23 height 6
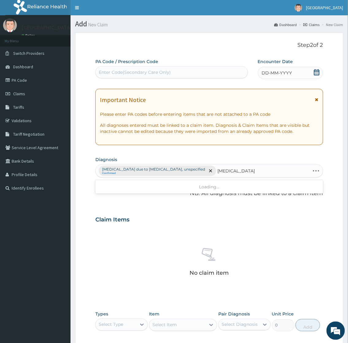
type input "urinary tract infection"
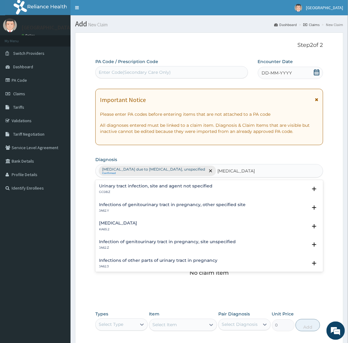
click at [155, 189] on div "Urinary tract infection, site and agent not specified GC08.Z" at bounding box center [155, 189] width 113 height 11
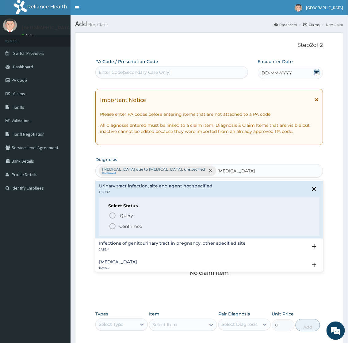
click at [136, 225] on p "Confirmed" at bounding box center [130, 226] width 23 height 6
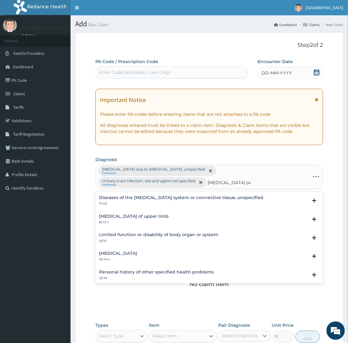
type input "musculoskeletal pain"
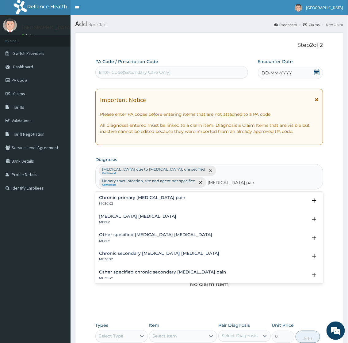
click at [169, 214] on h4 "Musculoskeletal chest pain, unspecified" at bounding box center [137, 216] width 77 height 5
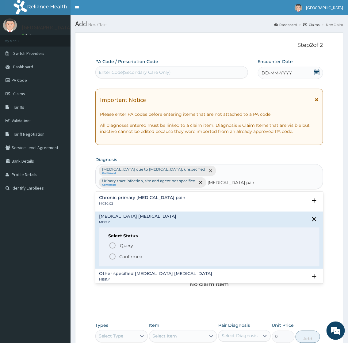
click at [136, 254] on p "Confirmed" at bounding box center [130, 257] width 23 height 6
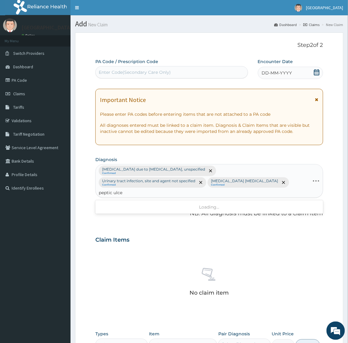
type input "peptic ulcer"
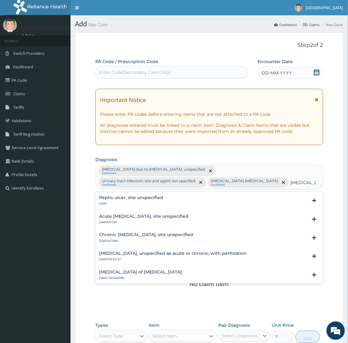
click at [117, 196] on h4 "Peptic ulcer, site unspecified" at bounding box center [131, 198] width 64 height 5
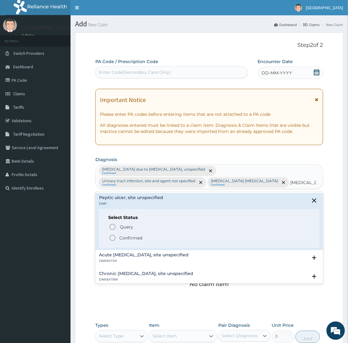
click at [127, 238] on p "Confirmed" at bounding box center [130, 238] width 23 height 6
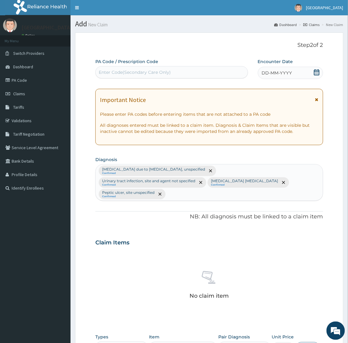
click at [316, 72] on icon at bounding box center [317, 72] width 6 height 6
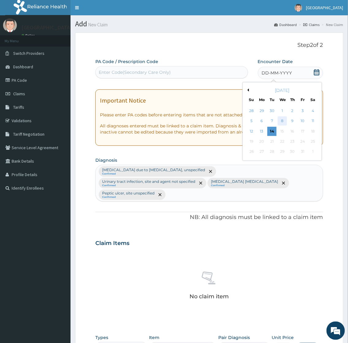
click at [282, 121] on div "8" at bounding box center [281, 121] width 9 height 9
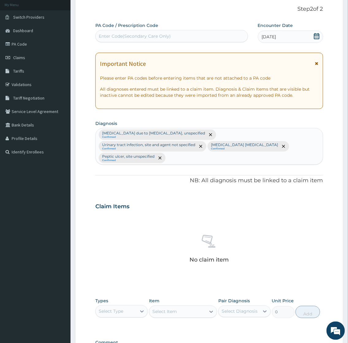
scroll to position [110, 0]
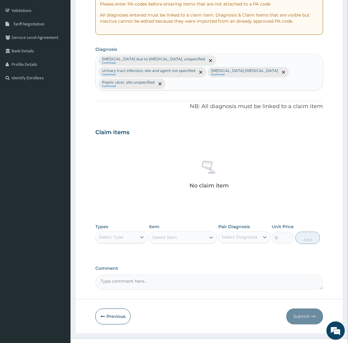
click at [126, 233] on div "Select Type" at bounding box center [116, 238] width 41 height 10
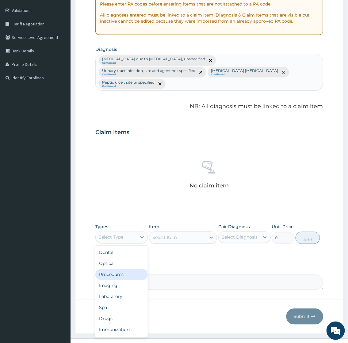
click at [119, 269] on div "Procedures" at bounding box center [121, 274] width 52 height 11
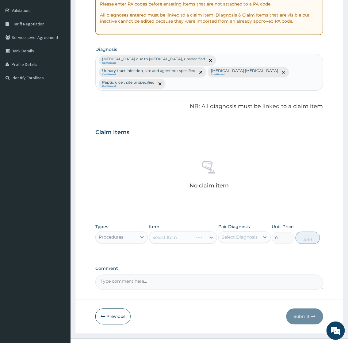
click at [173, 232] on div "Select Item" at bounding box center [183, 238] width 68 height 12
click at [174, 232] on div "Select Item" at bounding box center [183, 238] width 68 height 12
click at [174, 235] on div "Select Item" at bounding box center [164, 238] width 25 height 6
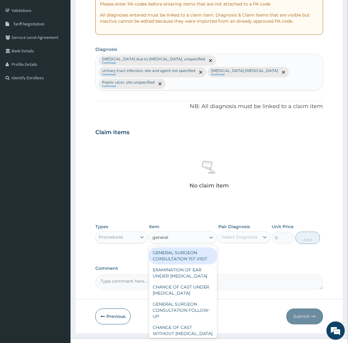
type input "general p"
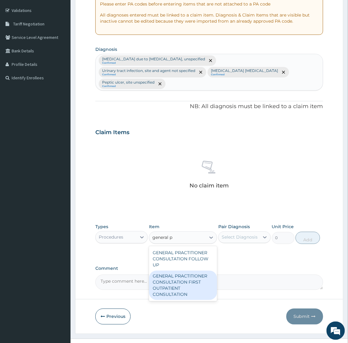
click at [175, 272] on div "GENERAL PRACTITIONER CONSULTATION FIRST OUTPATIENT CONSULTATION" at bounding box center [183, 285] width 68 height 29
type input "2400"
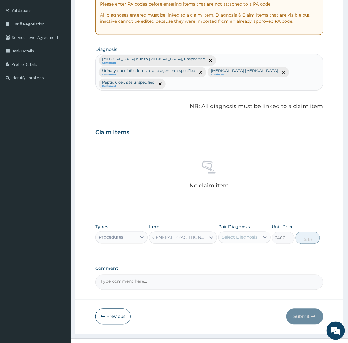
click at [245, 234] on div "Select Diagnosis" at bounding box center [240, 237] width 36 height 6
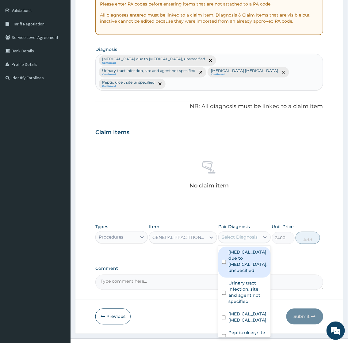
click at [238, 249] on label "Malaria due to Plasmodium falciparum, unspecified" at bounding box center [247, 261] width 39 height 25
checkbox input "true"
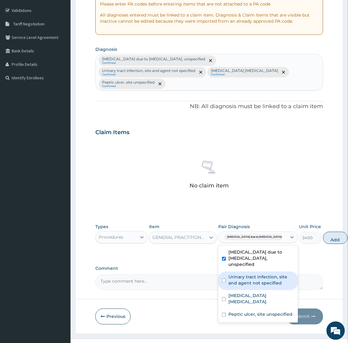
click at [237, 274] on label "Urinary tract infection, site and agent not specified" at bounding box center [261, 280] width 66 height 12
checkbox input "true"
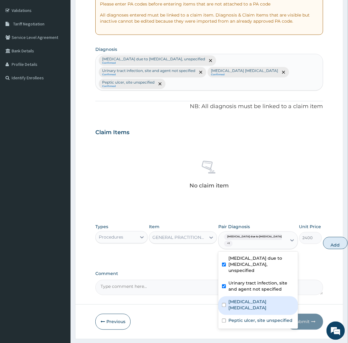
click at [238, 304] on div "Musculoskeletal chest pain, unspecified" at bounding box center [258, 306] width 80 height 19
checkbox input "true"
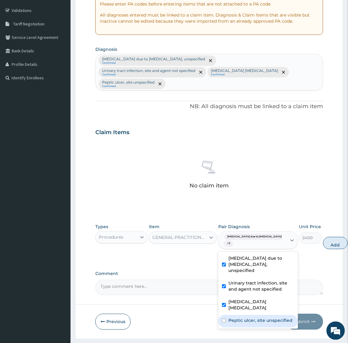
click at [240, 319] on label "Peptic ulcer, site unspecified" at bounding box center [260, 321] width 64 height 6
checkbox input "true"
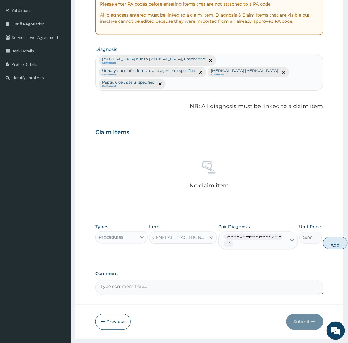
click at [323, 237] on button "Add" at bounding box center [335, 243] width 25 height 12
type input "0"
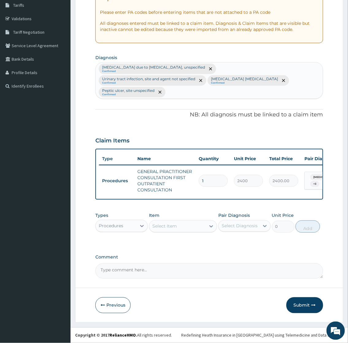
scroll to position [95, 0]
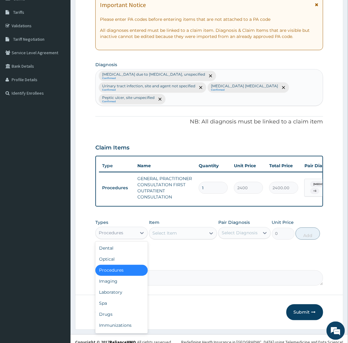
click at [126, 228] on div "Procedures" at bounding box center [116, 233] width 41 height 10
type input "la"
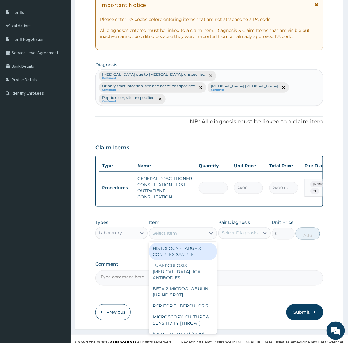
click at [190, 229] on div "Select Item" at bounding box center [177, 234] width 57 height 10
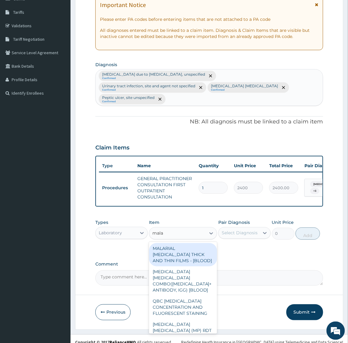
type input "malar"
click at [185, 244] on div "MALARIAL PARASITE THICK AND THIN FILMS - [BLOOD]" at bounding box center [183, 254] width 68 height 23
type input "1500"
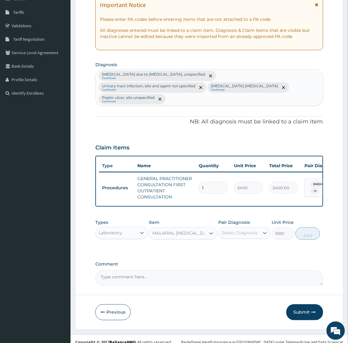
click at [246, 230] on div "Select Diagnosis" at bounding box center [240, 233] width 36 height 6
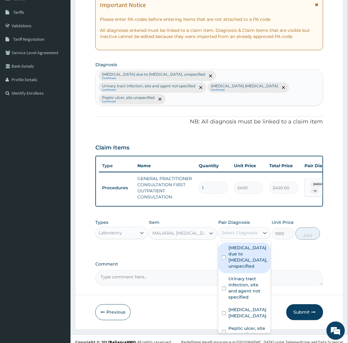
click at [244, 250] on label "Malaria due to Plasmodium falciparum, unspecified" at bounding box center [247, 257] width 39 height 25
checkbox input "true"
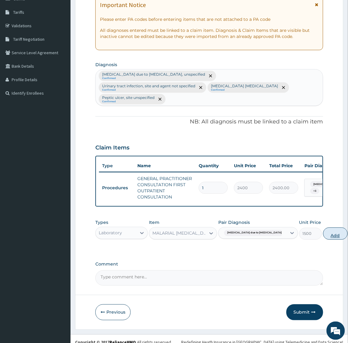
click at [323, 231] on button "Add" at bounding box center [335, 234] width 25 height 12
type input "0"
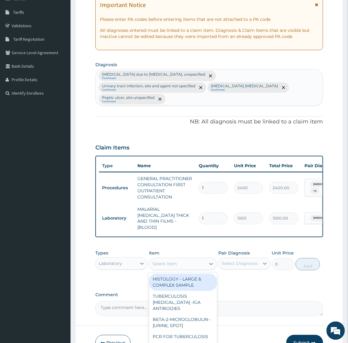
click at [166, 261] on div "Select Item" at bounding box center [164, 264] width 25 height 6
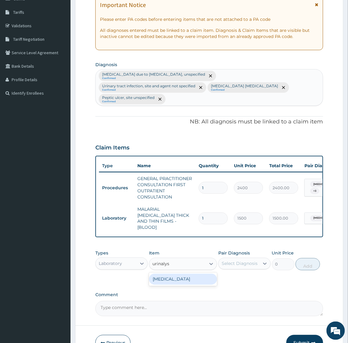
type input "urinalysis"
type input "2000"
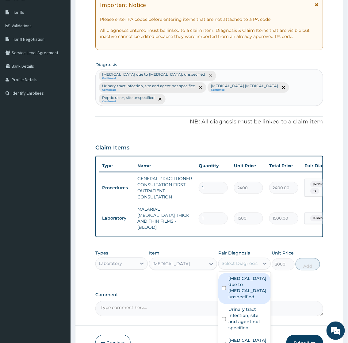
click at [249, 261] on div "Select Diagnosis" at bounding box center [240, 264] width 36 height 6
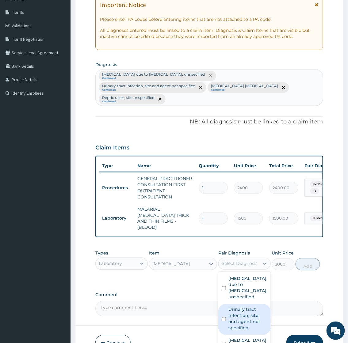
drag, startPoint x: 237, startPoint y: 310, endPoint x: 245, endPoint y: 305, distance: 8.9
click at [238, 308] on label "Urinary tract infection, site and agent not specified" at bounding box center [247, 319] width 39 height 25
checkbox input "true"
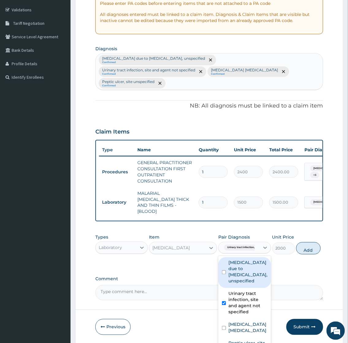
scroll to position [120, 0]
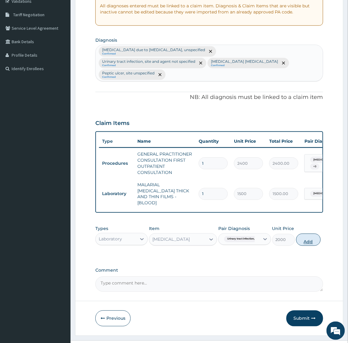
click at [312, 234] on button "Add" at bounding box center [308, 240] width 25 height 12
type input "0"
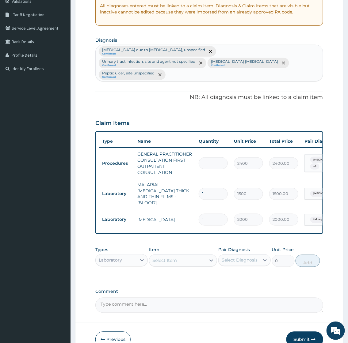
click at [128, 256] on div "Laboratory" at bounding box center [116, 261] width 41 height 10
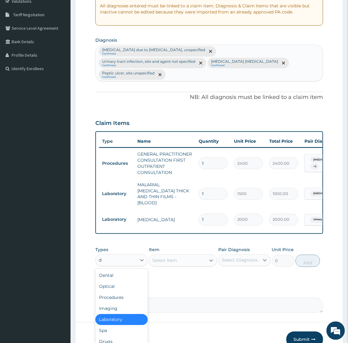
type input "dr"
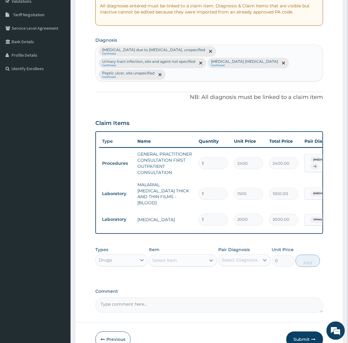
click at [187, 256] on div "Select Item" at bounding box center [177, 261] width 57 height 10
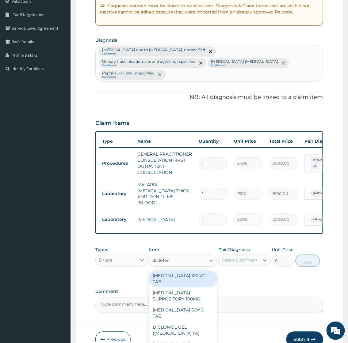
type input "diclofena"
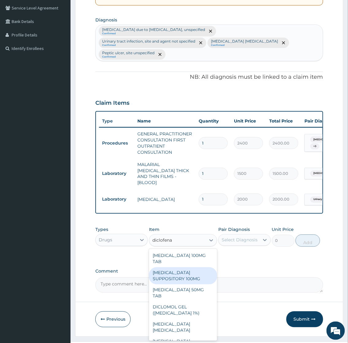
scroll to position [141, 0]
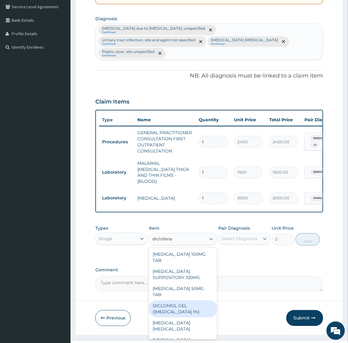
click at [184, 301] on div "DICLOMOL GEL (DICLOFENAC 1%)" at bounding box center [183, 309] width 68 height 17
type input "900"
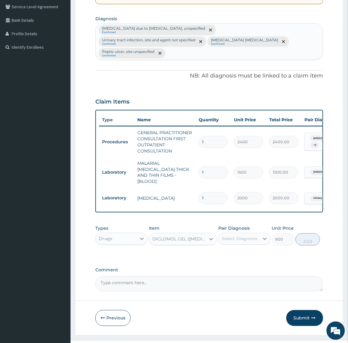
click at [237, 236] on div "Select Diagnosis" at bounding box center [240, 239] width 36 height 6
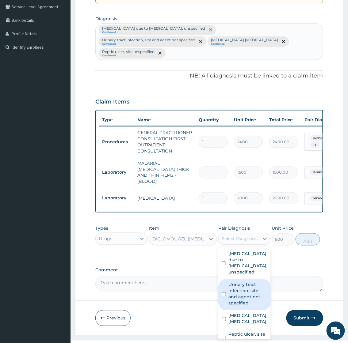
scroll to position [22, 0]
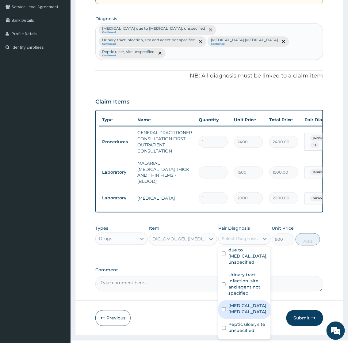
click at [240, 303] on label "Musculoskeletal chest pain, unspecified" at bounding box center [247, 309] width 39 height 12
checkbox input "true"
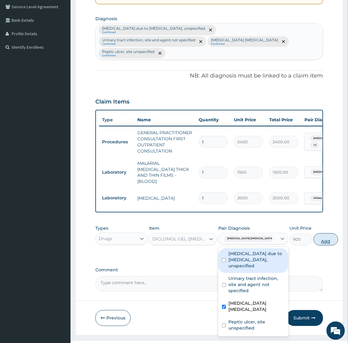
click at [318, 234] on button "Add" at bounding box center [326, 240] width 25 height 12
type input "0"
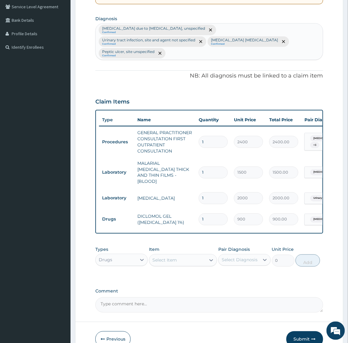
click at [164, 257] on div "Select Item" at bounding box center [164, 260] width 25 height 6
type input "lonart"
type input "487.0249938964844"
click at [236, 257] on div "Select Diagnosis" at bounding box center [240, 260] width 36 height 6
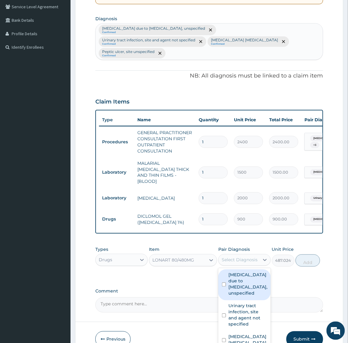
drag, startPoint x: 234, startPoint y: 269, endPoint x: 286, endPoint y: 265, distance: 51.3
click at [235, 272] on label "Malaria due to Plasmodium falciparum, unspecified" at bounding box center [247, 284] width 39 height 25
checkbox input "true"
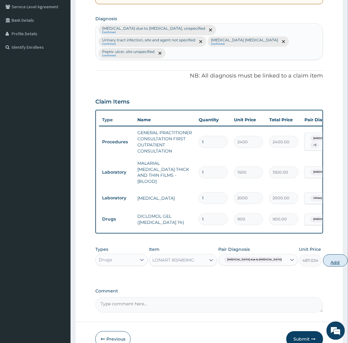
click at [323, 255] on button "Add" at bounding box center [335, 261] width 25 height 12
type input "0"
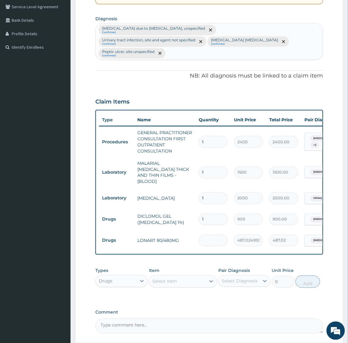
type input "0.00"
type input "6"
type input "2922.15"
type input "6"
click at [186, 277] on div "Select Item" at bounding box center [177, 282] width 57 height 10
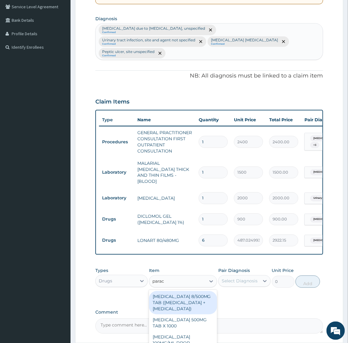
type input "parace"
click at [186, 291] on div "CO-CODAMOL 8/500MG TAB (CODEINE PHOSPHATE + PARACETAMOL)" at bounding box center [183, 302] width 68 height 23
type input "270"
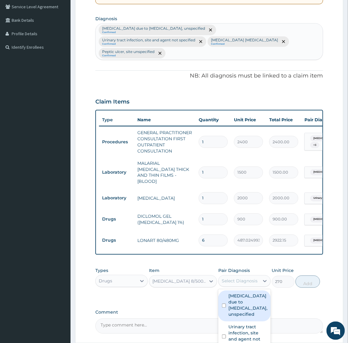
click at [246, 278] on div "Select Diagnosis" at bounding box center [240, 281] width 36 height 6
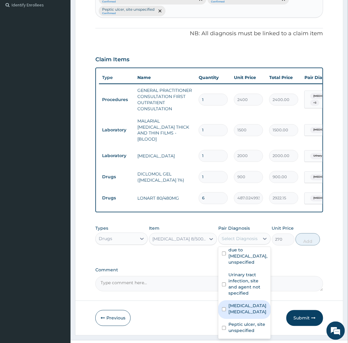
scroll to position [0, 0]
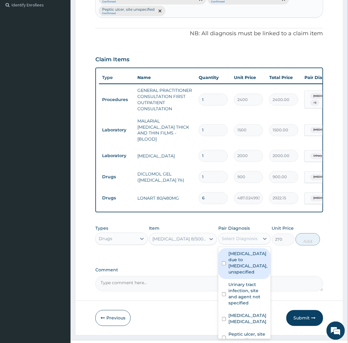
click at [243, 251] on label "Malaria due to Plasmodium falciparum, unspecified" at bounding box center [247, 263] width 39 height 25
checkbox input "true"
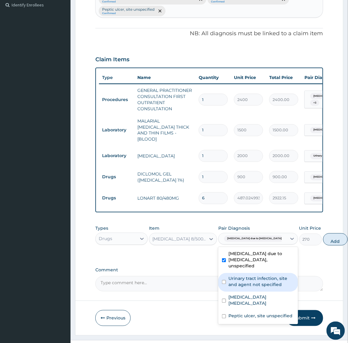
scroll to position [16, 0]
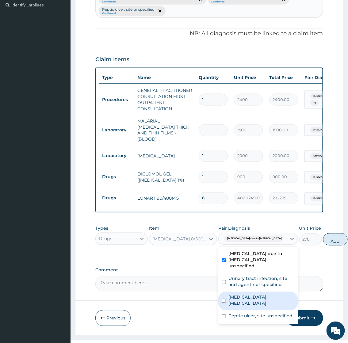
click at [243, 295] on label "Musculoskeletal chest pain, unspecified" at bounding box center [261, 301] width 66 height 12
checkbox input "true"
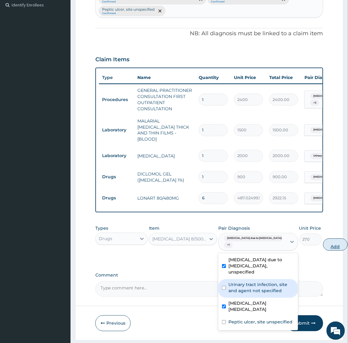
click at [323, 239] on button "Add" at bounding box center [335, 245] width 25 height 12
type input "0"
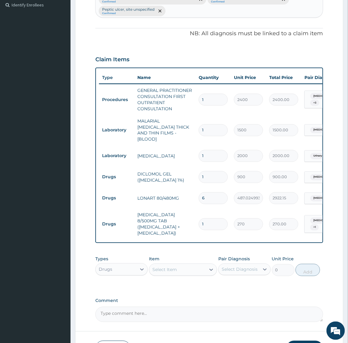
type input "0.00"
type input "2"
type input "540.00"
type input "20"
type input "5400.00"
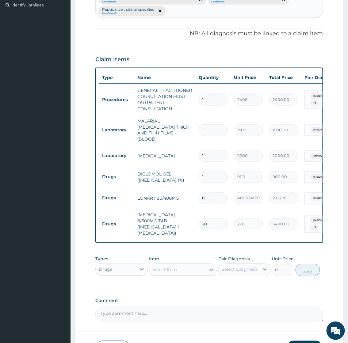
type input "20"
click at [179, 265] on div "Select Item" at bounding box center [177, 270] width 57 height 10
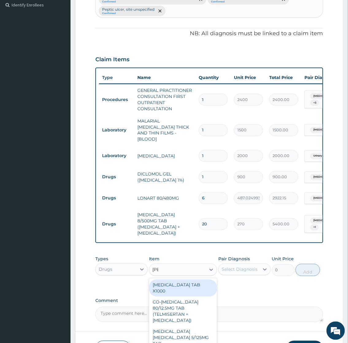
type input "lorat"
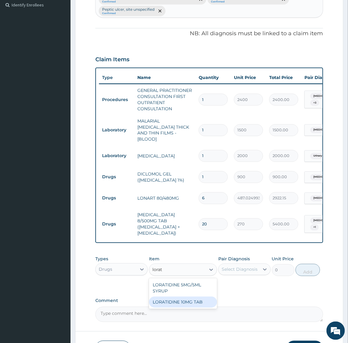
click at [185, 297] on div "LORATIDINE 10MG TAB" at bounding box center [183, 302] width 68 height 11
type input "75"
click at [232, 267] on div "Select Diagnosis" at bounding box center [240, 270] width 36 height 6
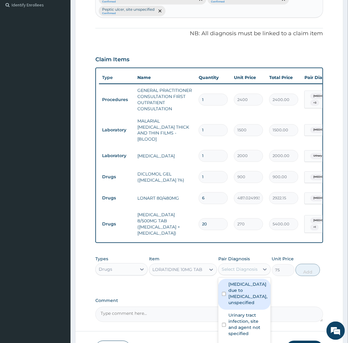
scroll to position [214, 0]
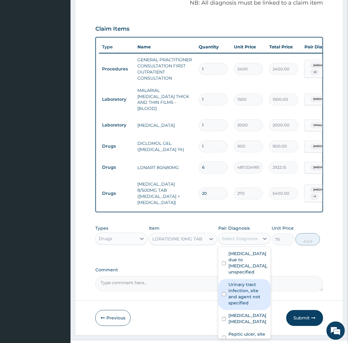
click at [243, 282] on label "Urinary tract infection, site and agent not specified" at bounding box center [247, 294] width 39 height 25
checkbox input "true"
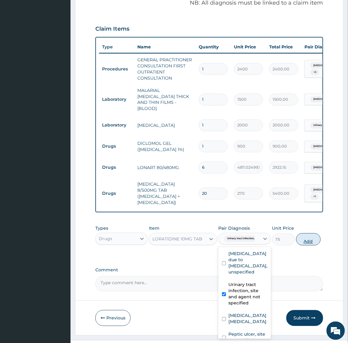
click at [310, 234] on button "Add" at bounding box center [308, 240] width 25 height 12
type input "0"
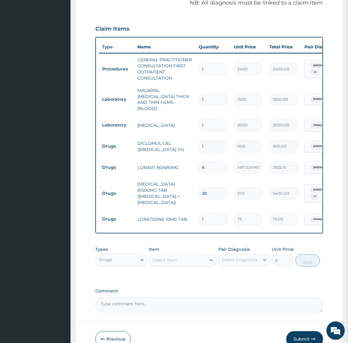
type input "0.00"
type input "5"
type input "375.00"
type input "5"
click at [189, 256] on div "Select Item" at bounding box center [177, 261] width 57 height 10
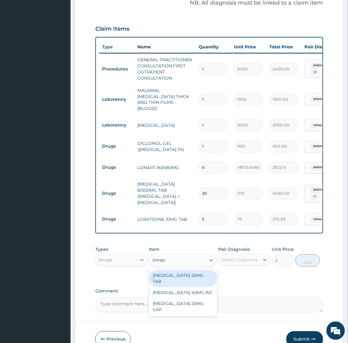
type input "omepr"
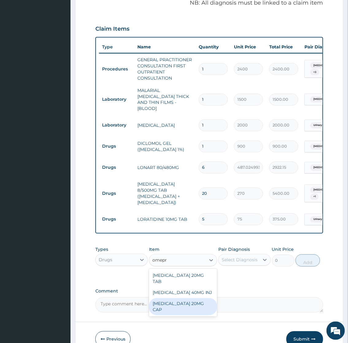
click at [192, 299] on div "OMEPRAZOLE 20MG CAP" at bounding box center [183, 307] width 68 height 17
type input "75"
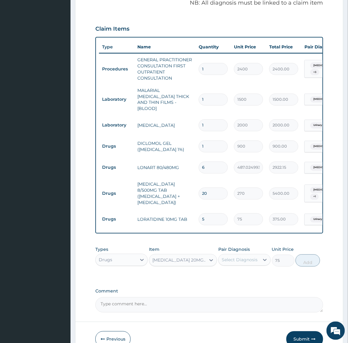
click at [244, 257] on div "Select Diagnosis" at bounding box center [240, 260] width 36 height 6
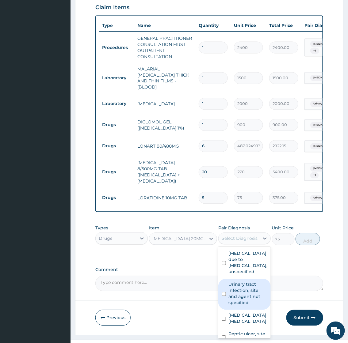
scroll to position [22, 0]
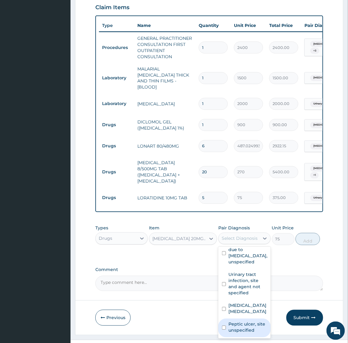
click at [240, 322] on label "Peptic ulcer, site unspecified" at bounding box center [247, 328] width 39 height 12
checkbox input "true"
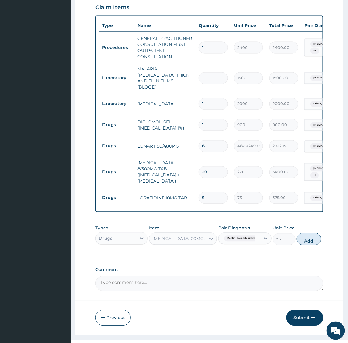
click at [307, 233] on button "Add" at bounding box center [309, 239] width 25 height 12
type input "0"
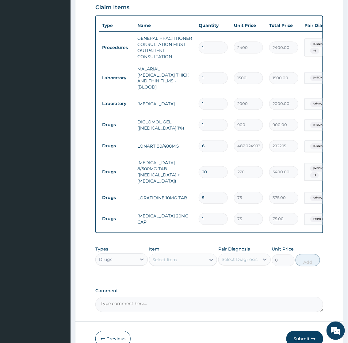
type input "10"
type input "750.00"
type input "10"
click at [175, 257] on div "Select Item" at bounding box center [164, 260] width 25 height 6
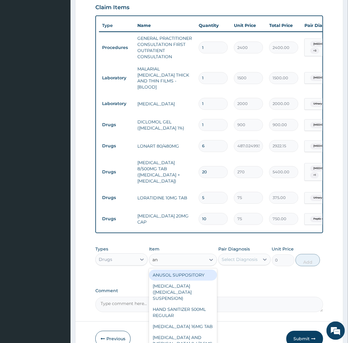
type input "ant"
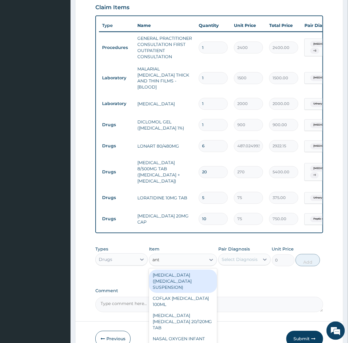
click at [175, 270] on div "ANTACID (RULOX SUSPENSION)" at bounding box center [183, 281] width 68 height 23
type input "1136.25"
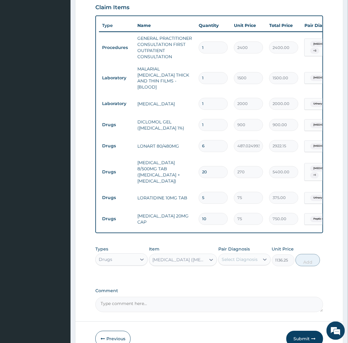
click at [240, 255] on div "Select Diagnosis" at bounding box center [239, 260] width 41 height 10
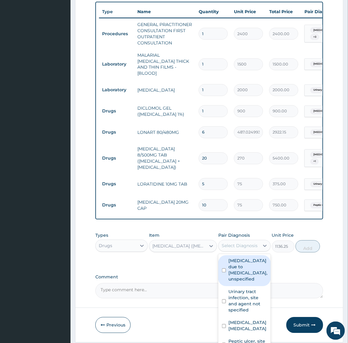
scroll to position [257, 0]
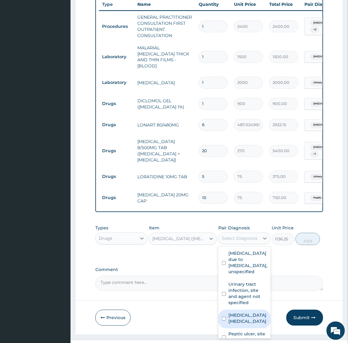
click at [241, 313] on label "Musculoskeletal chest pain, unspecified" at bounding box center [247, 319] width 39 height 12
checkbox input "true"
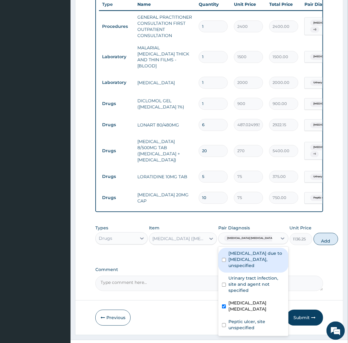
click at [296, 246] on div "PA Code / Prescription Code Enter Code(Secondary Care Only) Encounter Date 08-1…" at bounding box center [208, 46] width 227 height 489
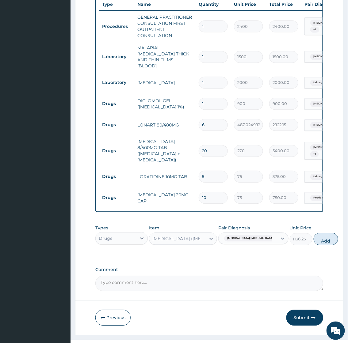
click at [314, 233] on button "Add" at bounding box center [326, 239] width 25 height 12
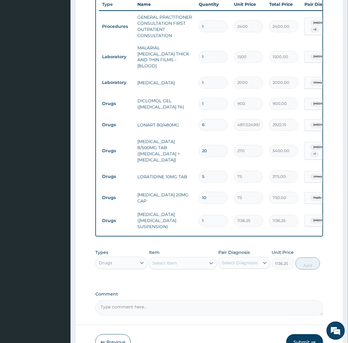
type input "0"
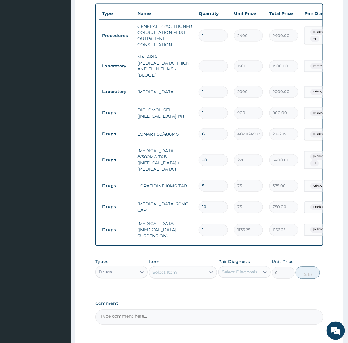
scroll to position [278, 0]
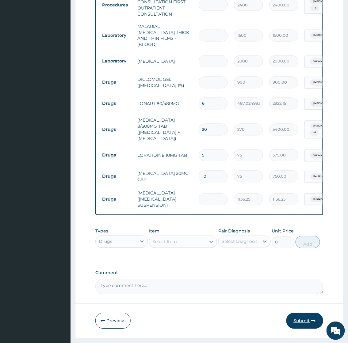
click at [301, 313] on button "Submit" at bounding box center [304, 321] width 37 height 16
